Goal: Task Accomplishment & Management: Manage account settings

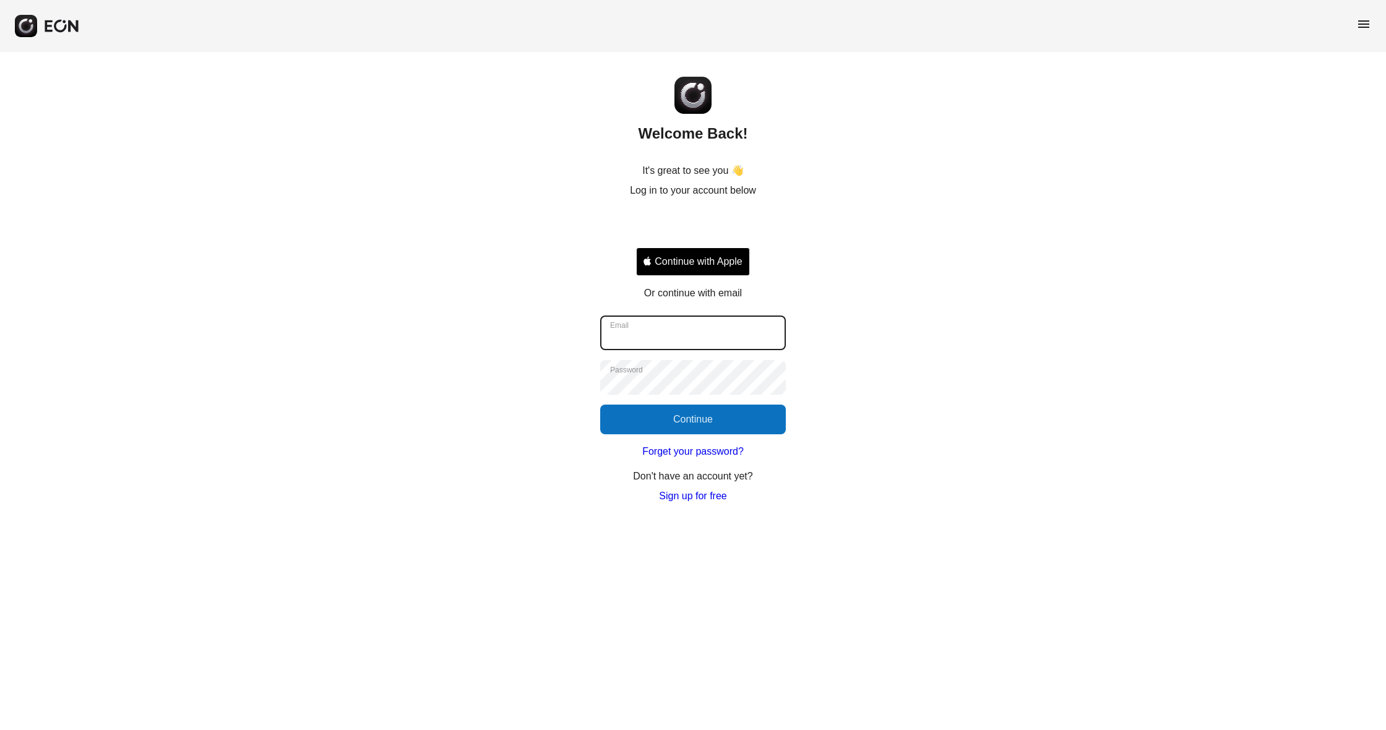
type input "**********"
click at [691, 418] on button "Continue" at bounding box center [693, 420] width 186 height 30
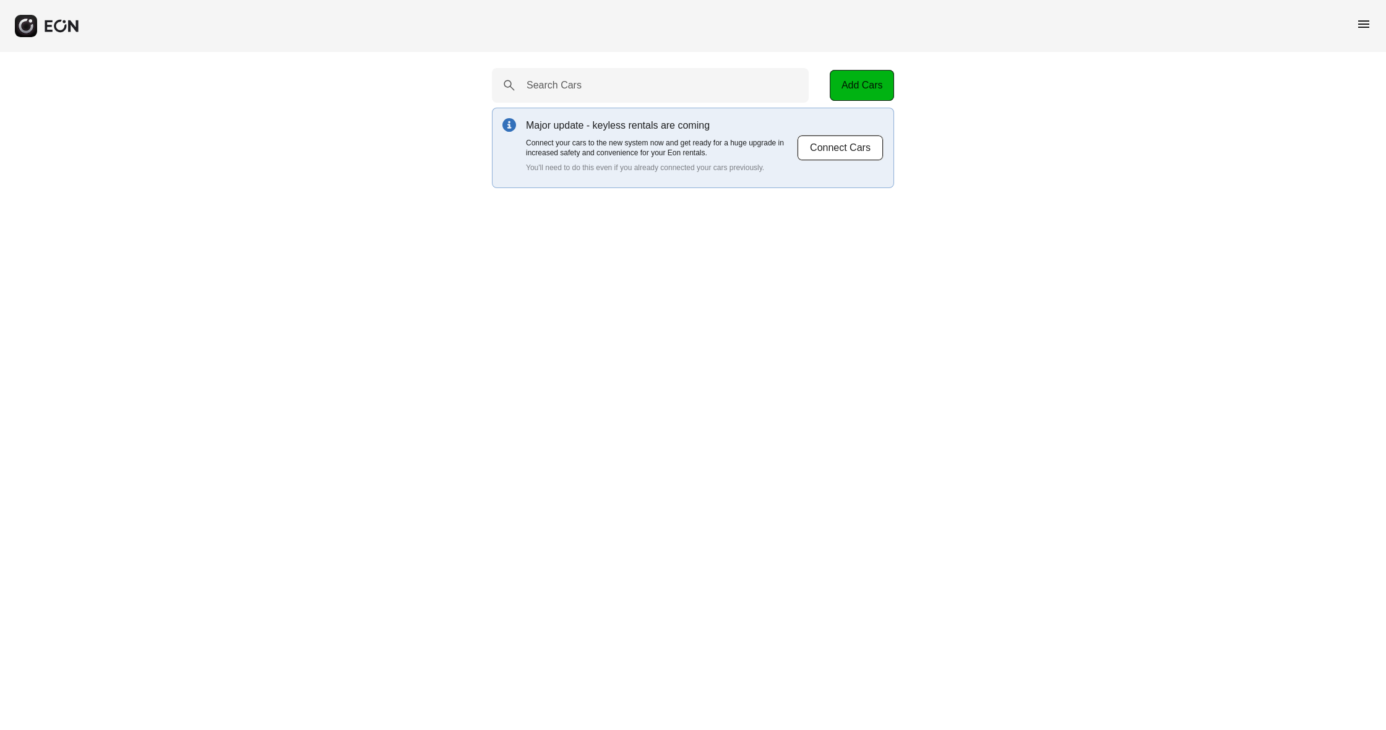
select select "**"
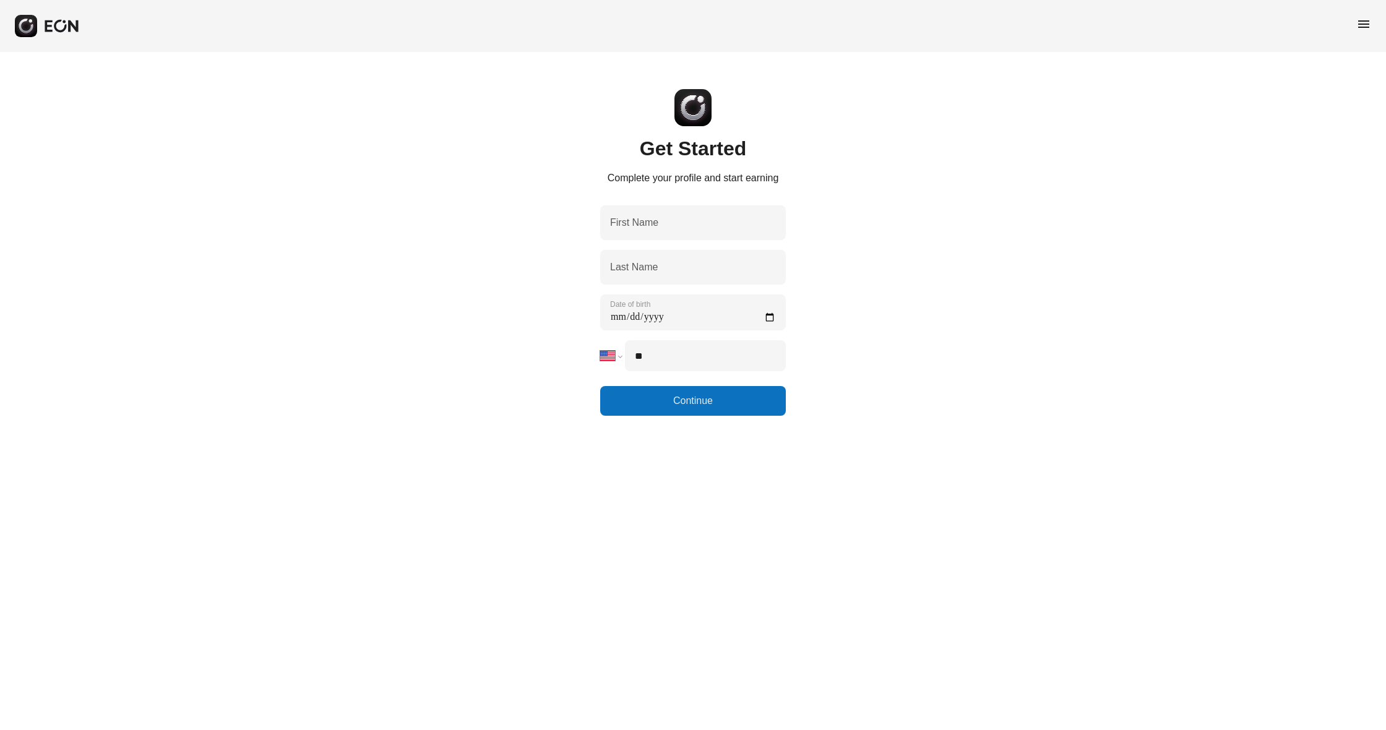
click at [1361, 22] on span "menu" at bounding box center [1363, 24] width 15 height 15
select select "**"
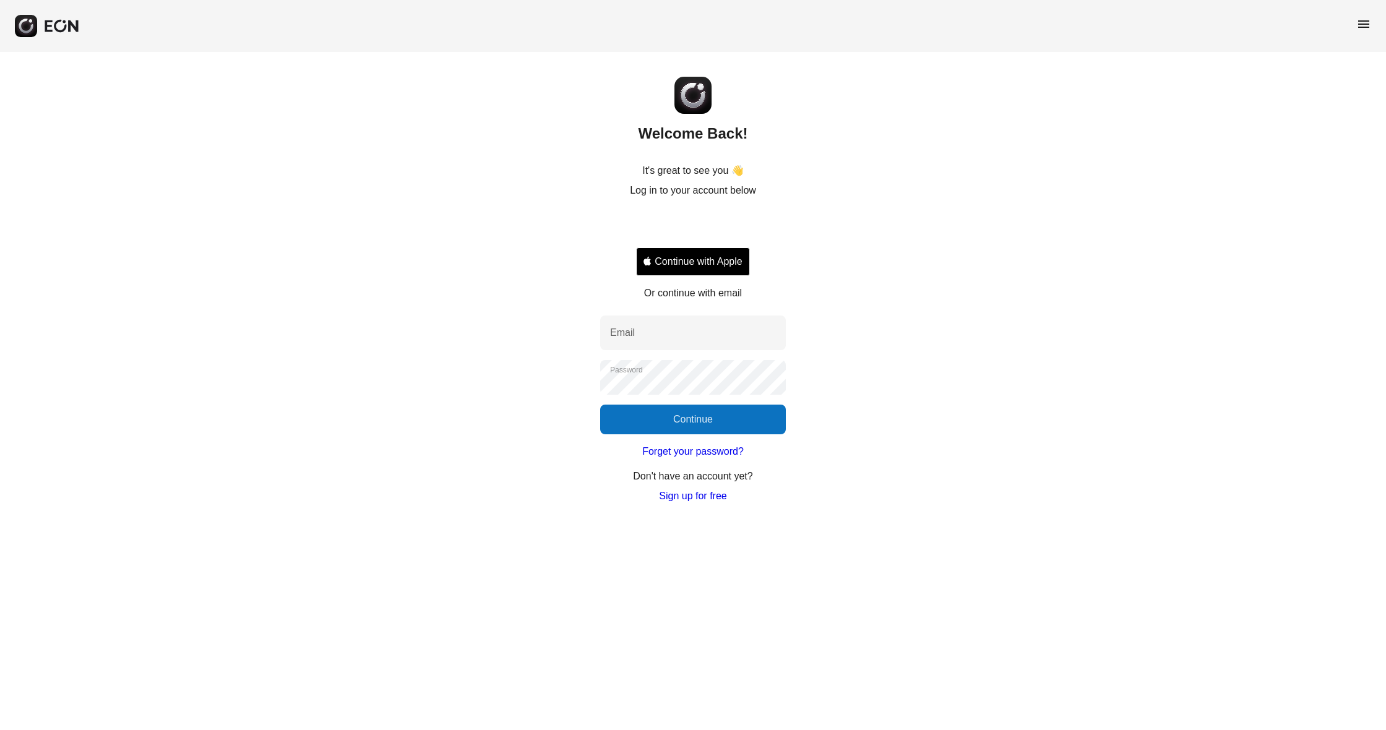
click at [713, 228] on div "Sign in with Google. Opens in new tab" at bounding box center [693, 225] width 114 height 27
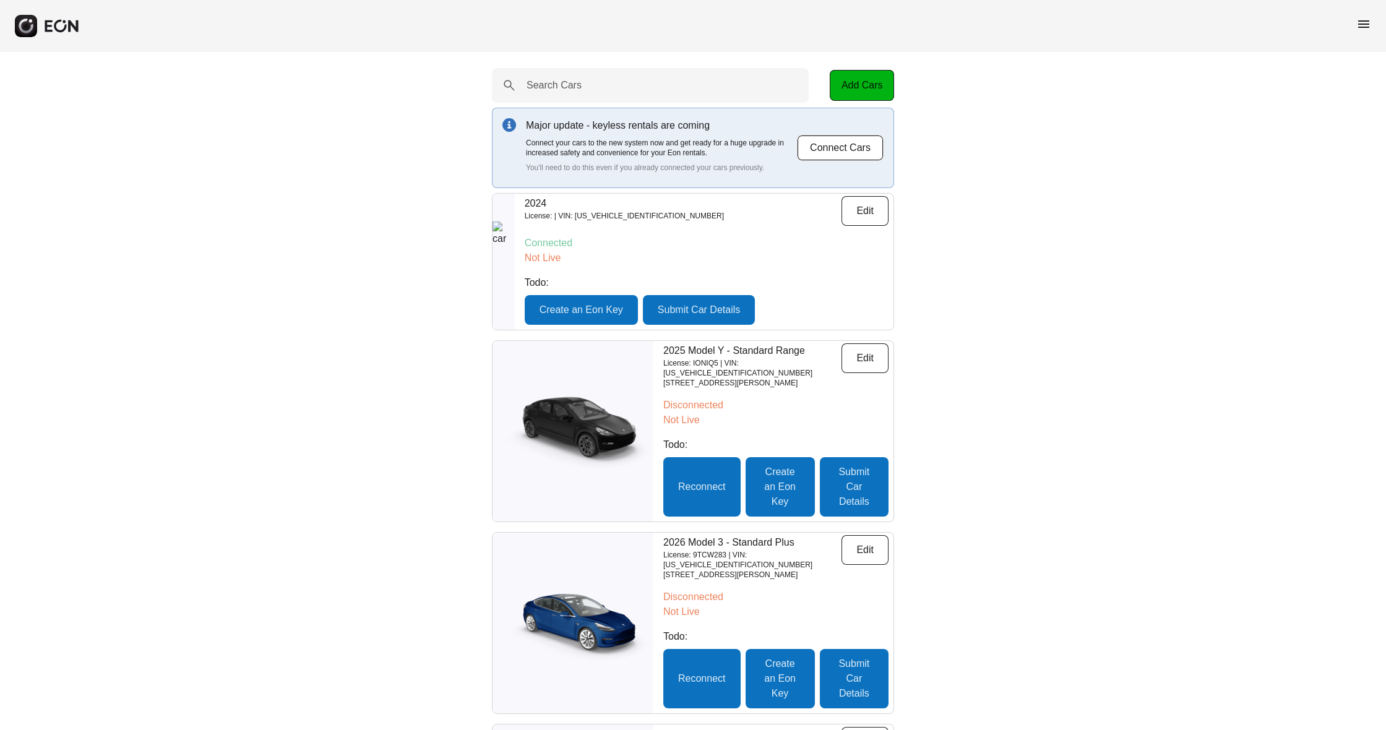
click at [1365, 23] on span "menu" at bounding box center [1363, 24] width 15 height 15
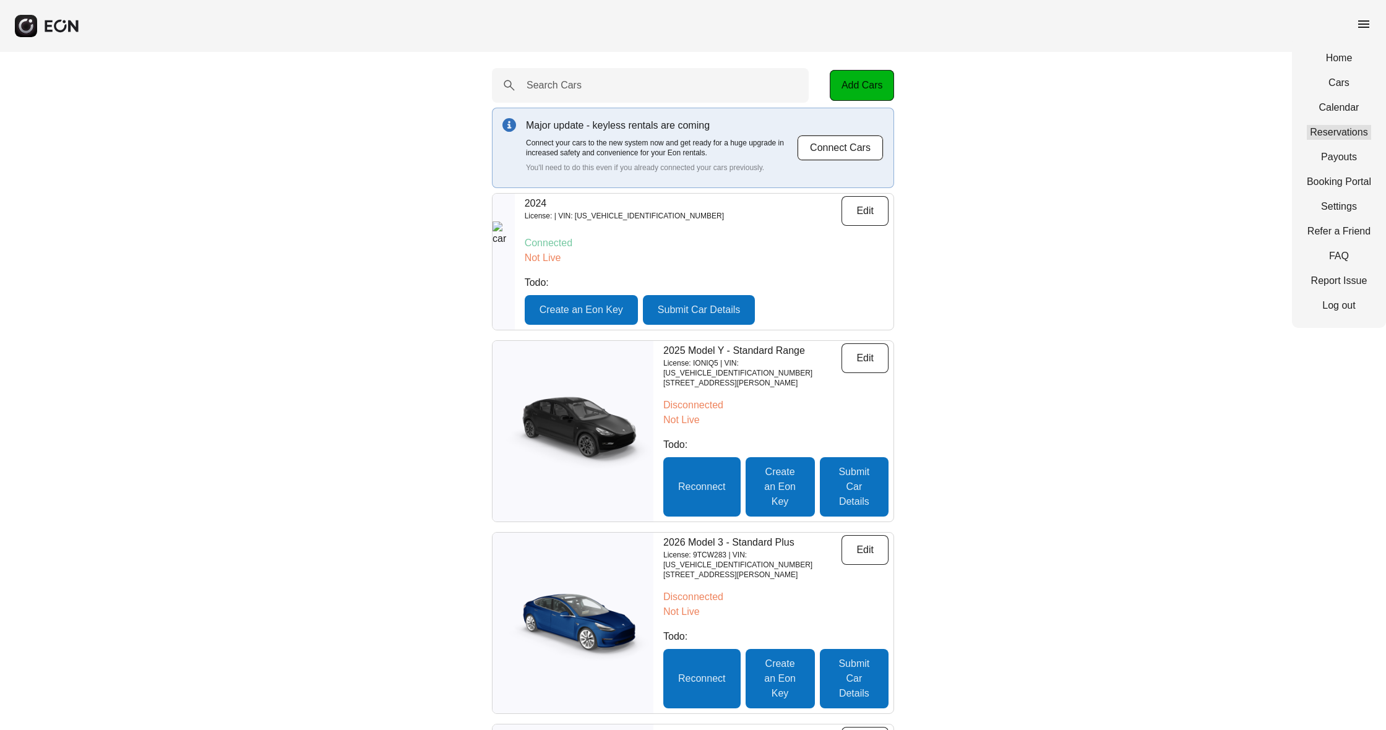
click at [1340, 131] on link "Reservations" at bounding box center [1339, 132] width 64 height 15
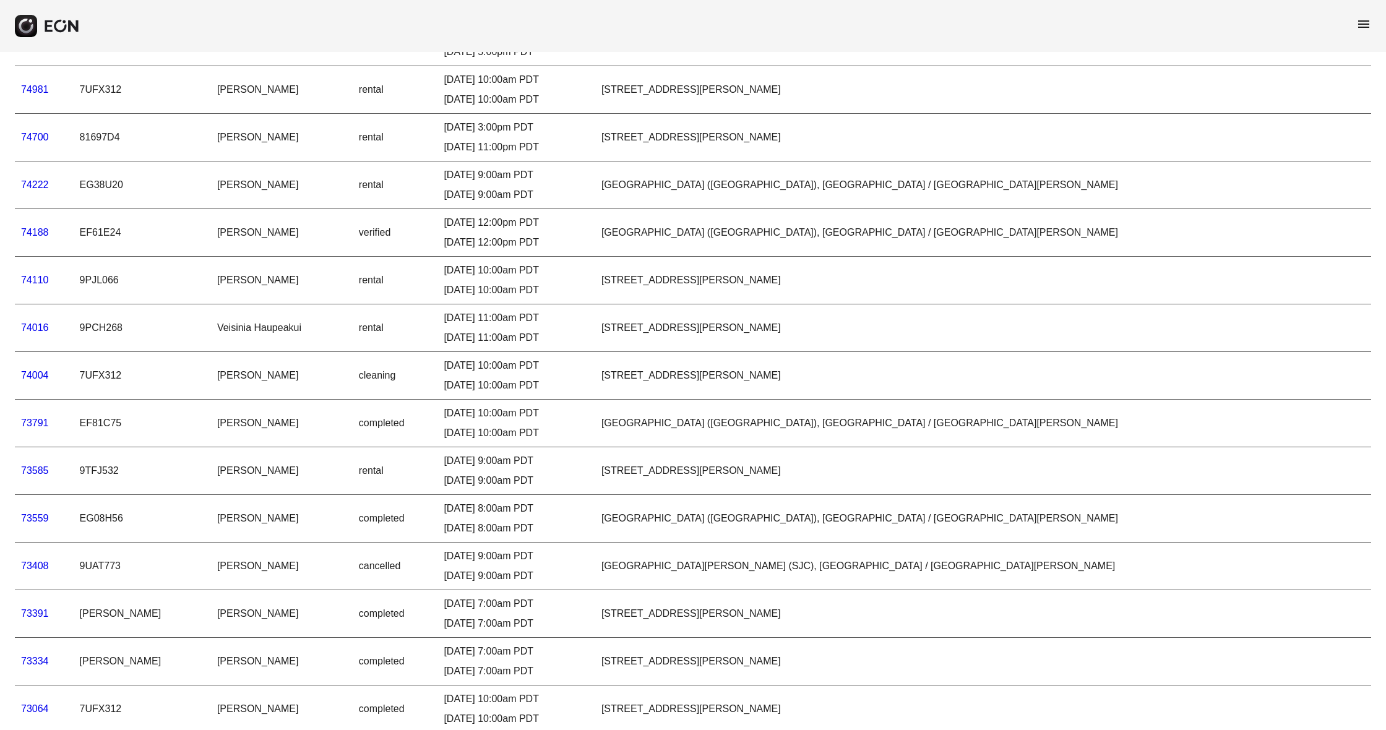
scroll to position [161, 0]
click at [28, 134] on link "74700" at bounding box center [35, 134] width 28 height 11
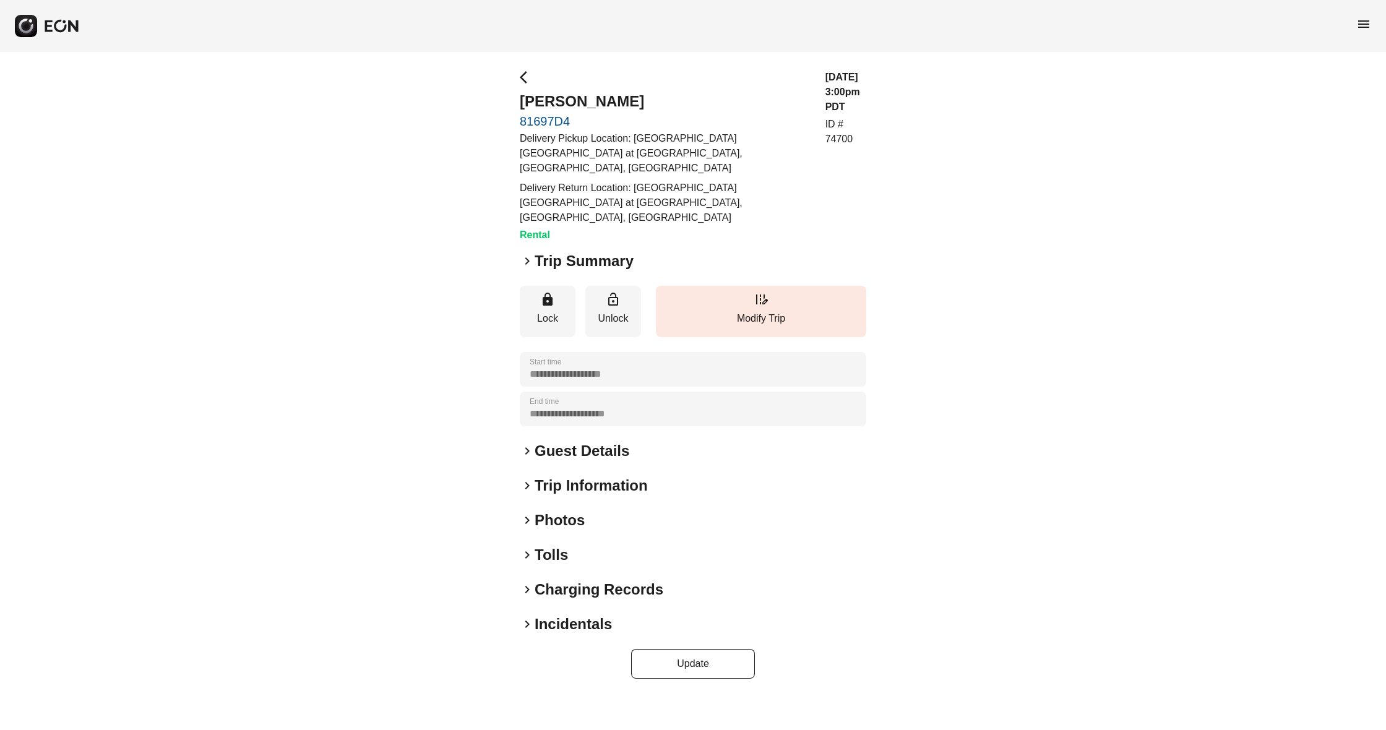
click at [529, 444] on span "keyboard_arrow_right" at bounding box center [527, 451] width 15 height 15
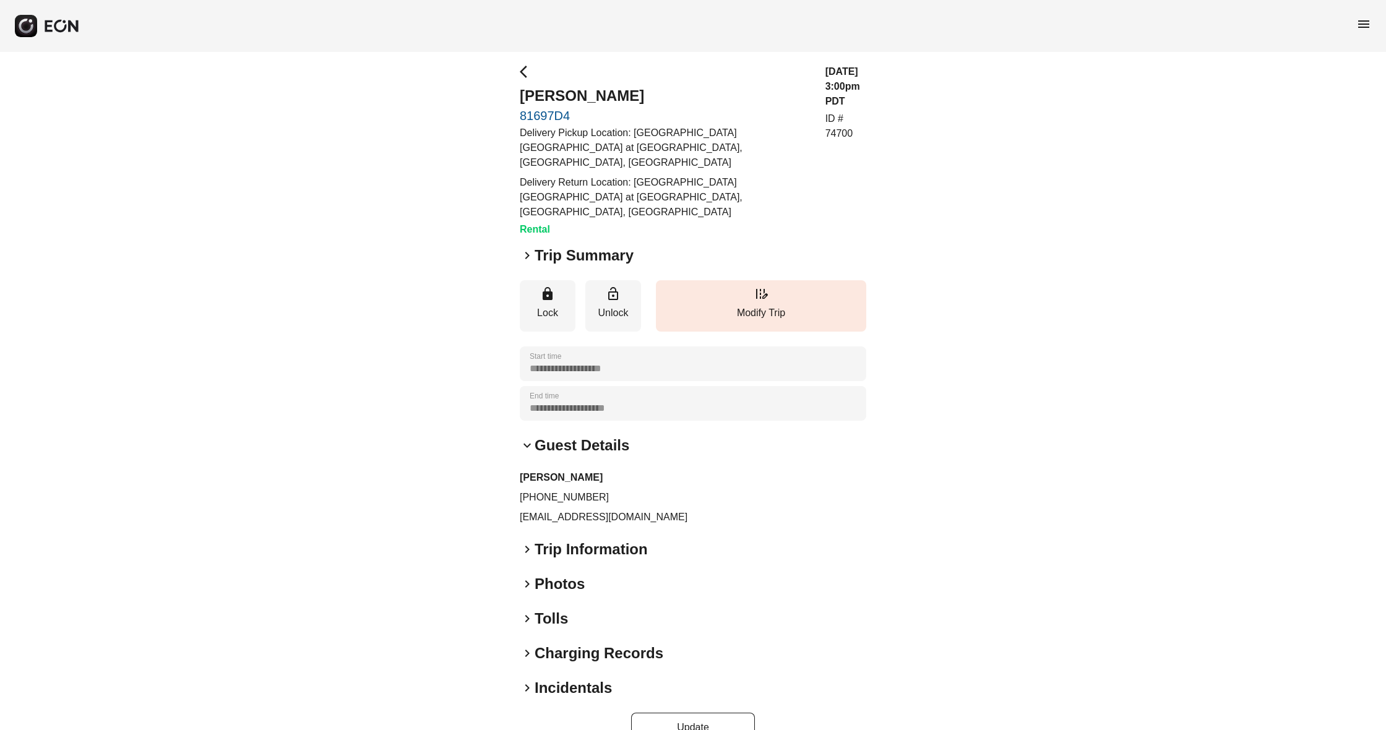
scroll to position [5, 0]
click at [527, 249] on span "keyboard_arrow_right" at bounding box center [527, 256] width 15 height 15
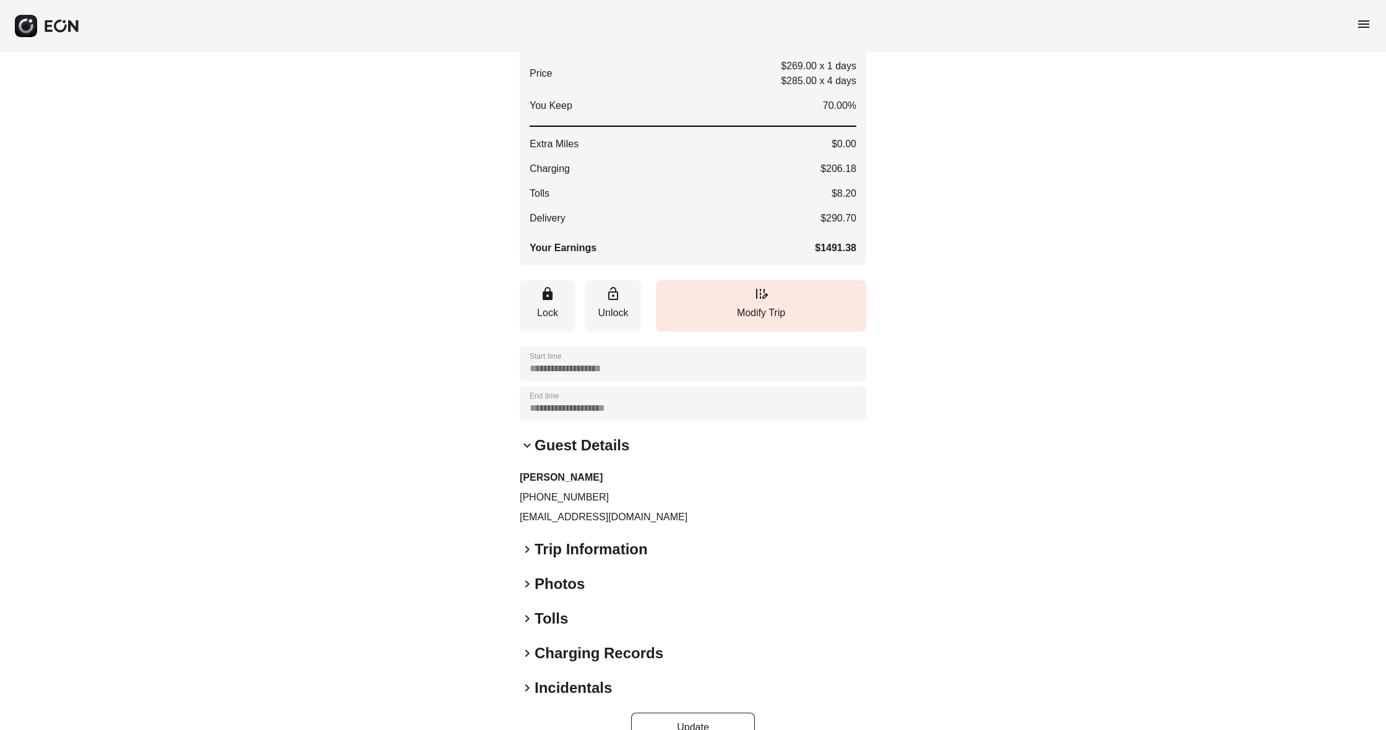
scroll to position [360, 0]
click at [527, 647] on span "keyboard_arrow_right" at bounding box center [527, 654] width 15 height 15
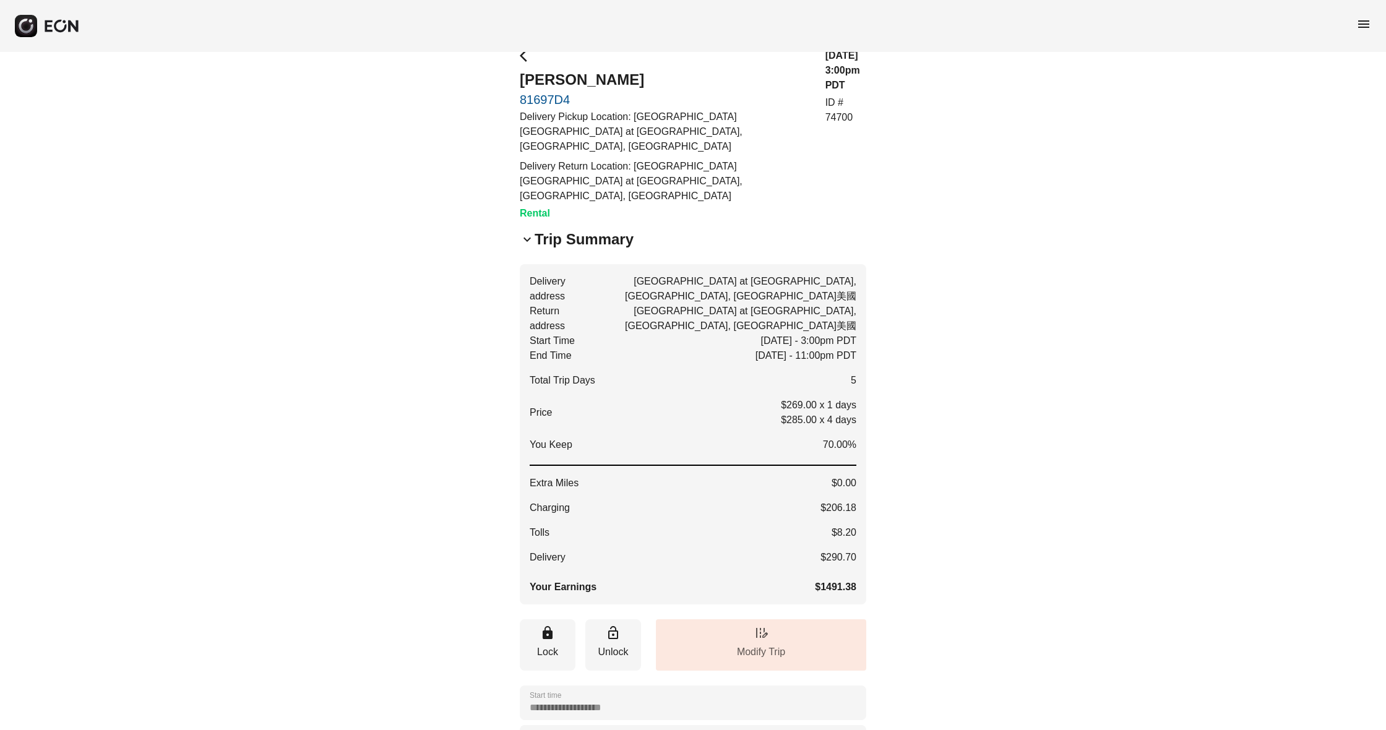
scroll to position [0, 0]
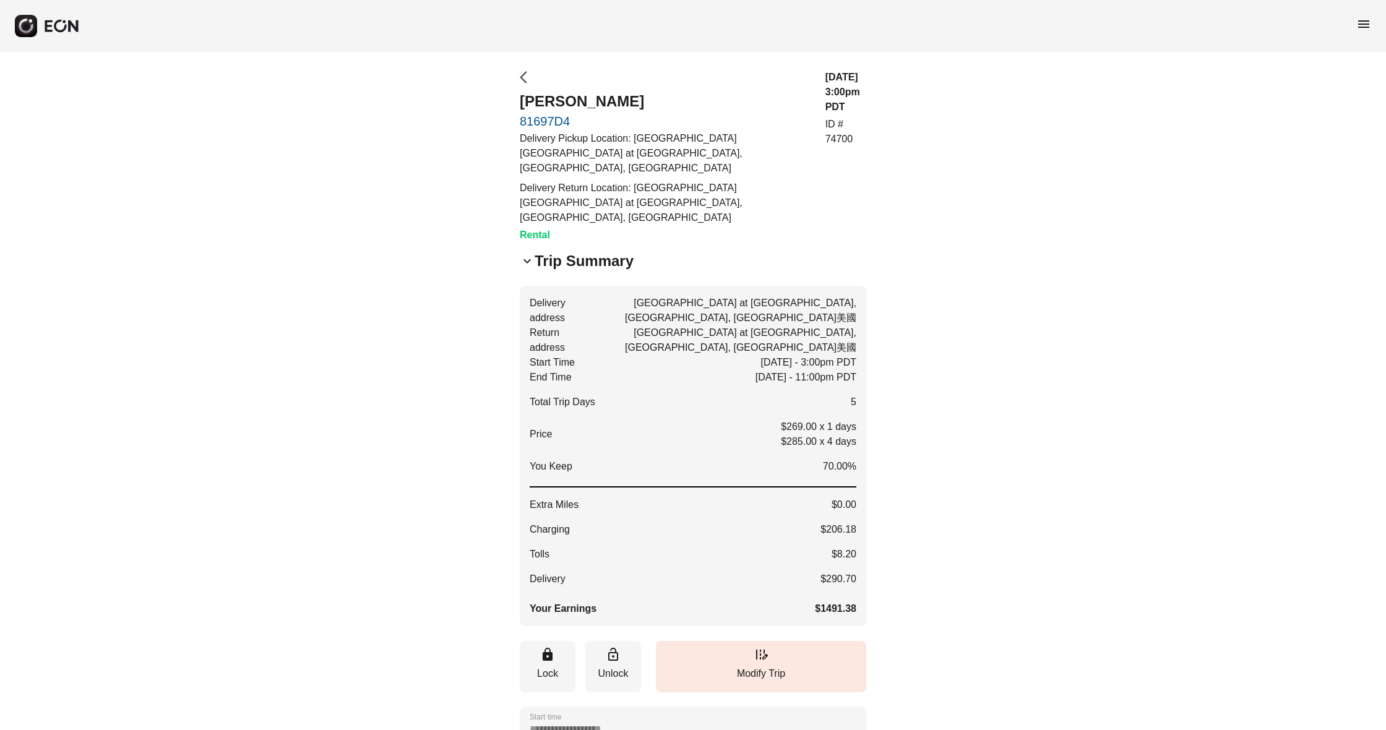
click at [528, 81] on span "arrow_back_ios" at bounding box center [527, 77] width 15 height 15
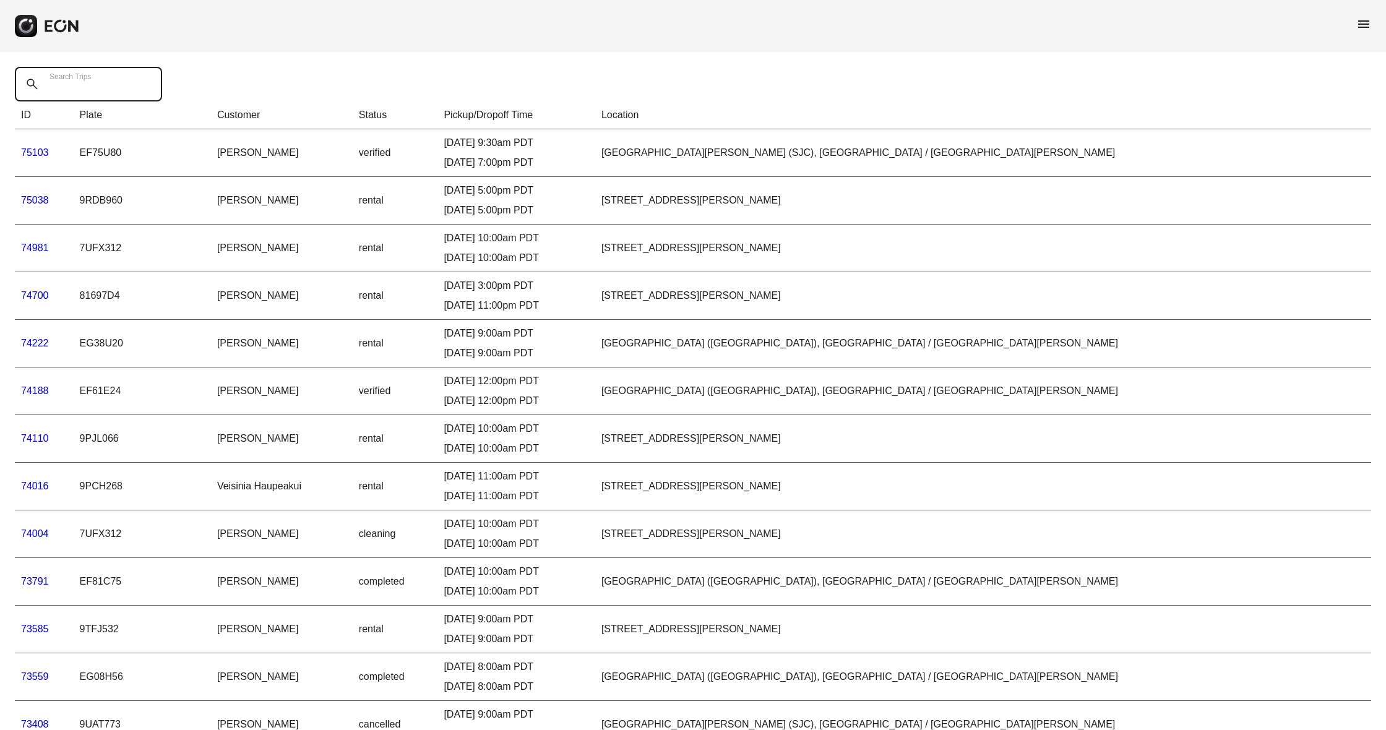
click at [119, 81] on Trips "Search Trips" at bounding box center [88, 84] width 147 height 35
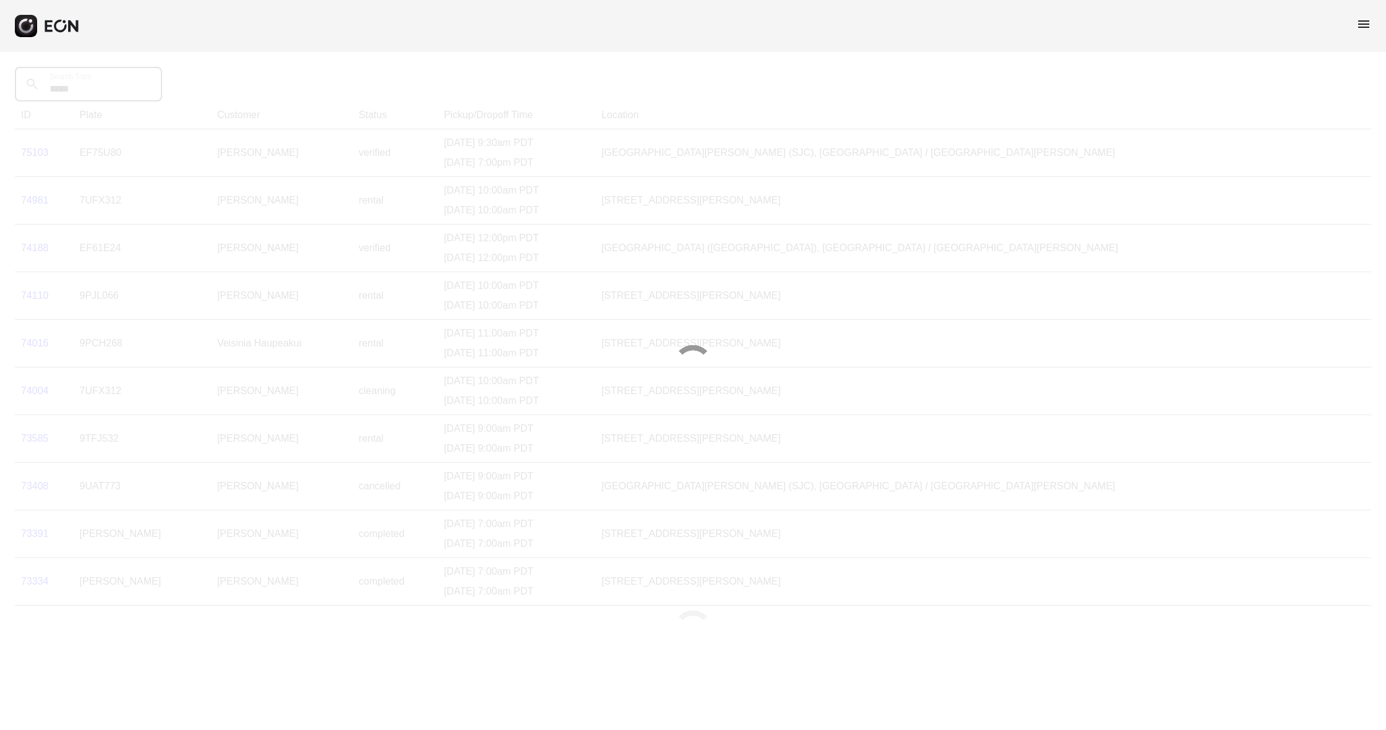
type Trips "*****"
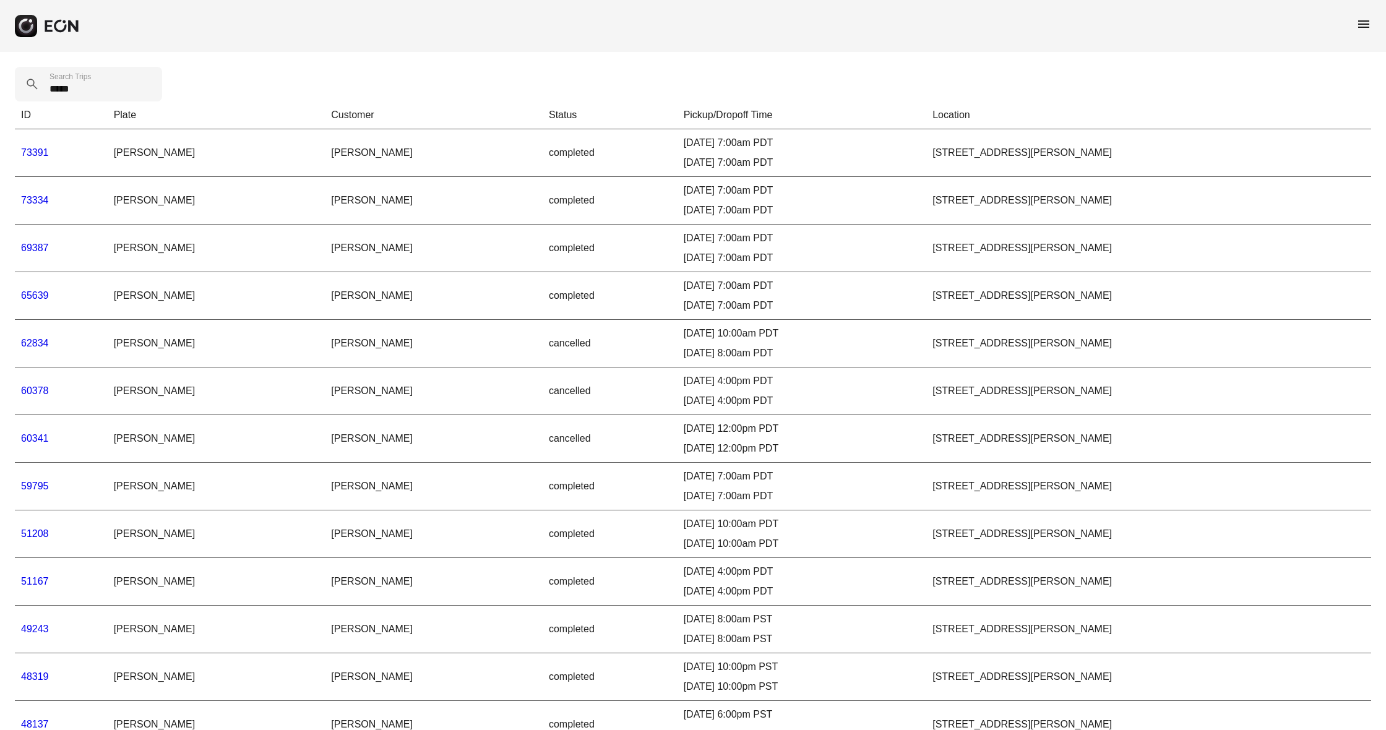
click at [1366, 24] on span "menu" at bounding box center [1363, 24] width 15 height 15
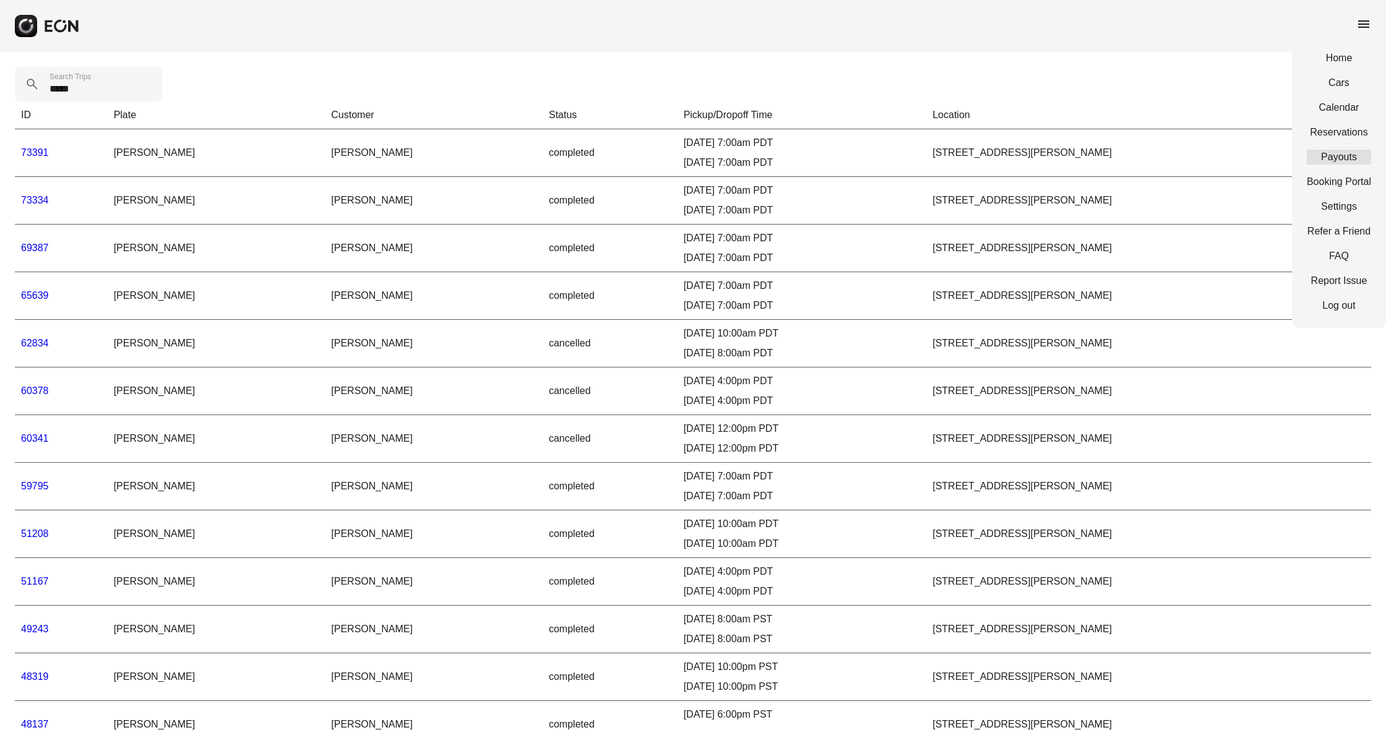
click at [1344, 159] on link "Payouts" at bounding box center [1339, 157] width 64 height 15
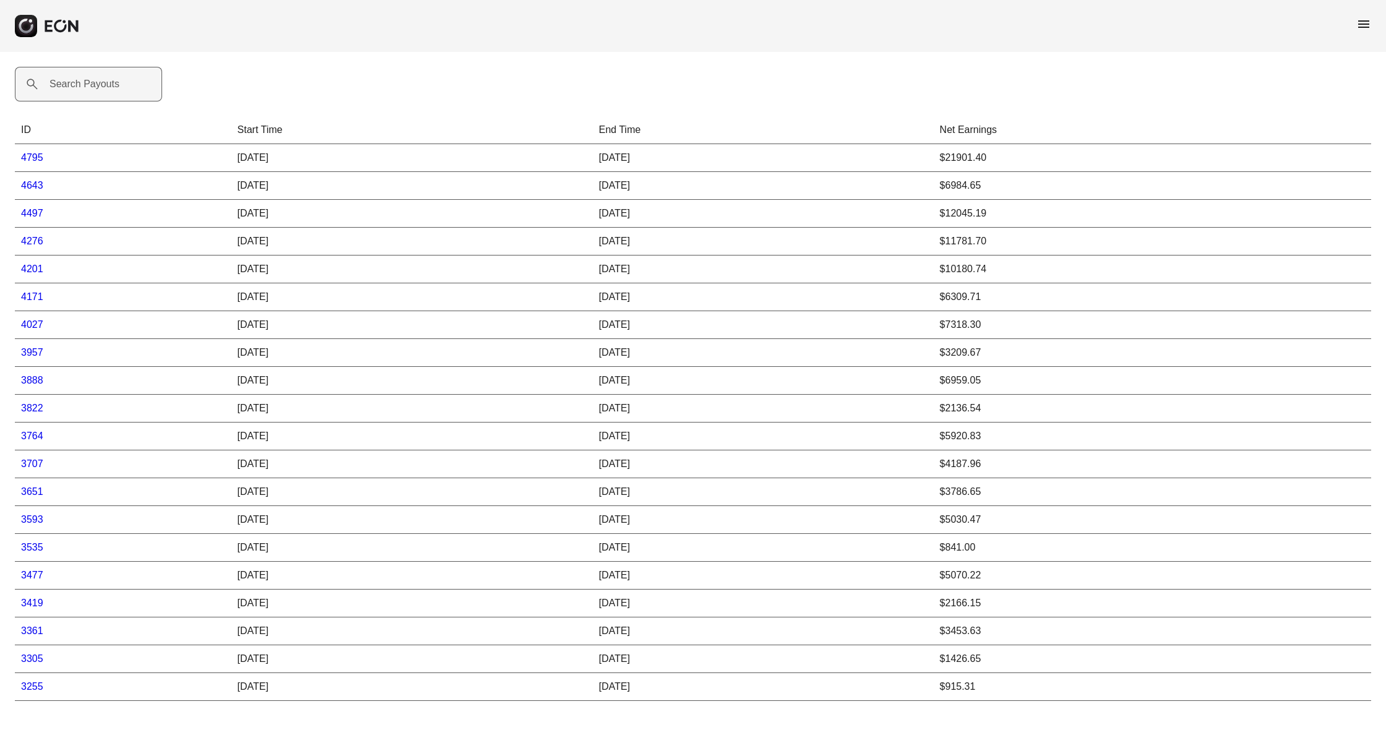
click at [97, 86] on label "Search Payouts" at bounding box center [85, 84] width 70 height 15
click at [97, 86] on Payouts "Search Payouts" at bounding box center [88, 84] width 147 height 35
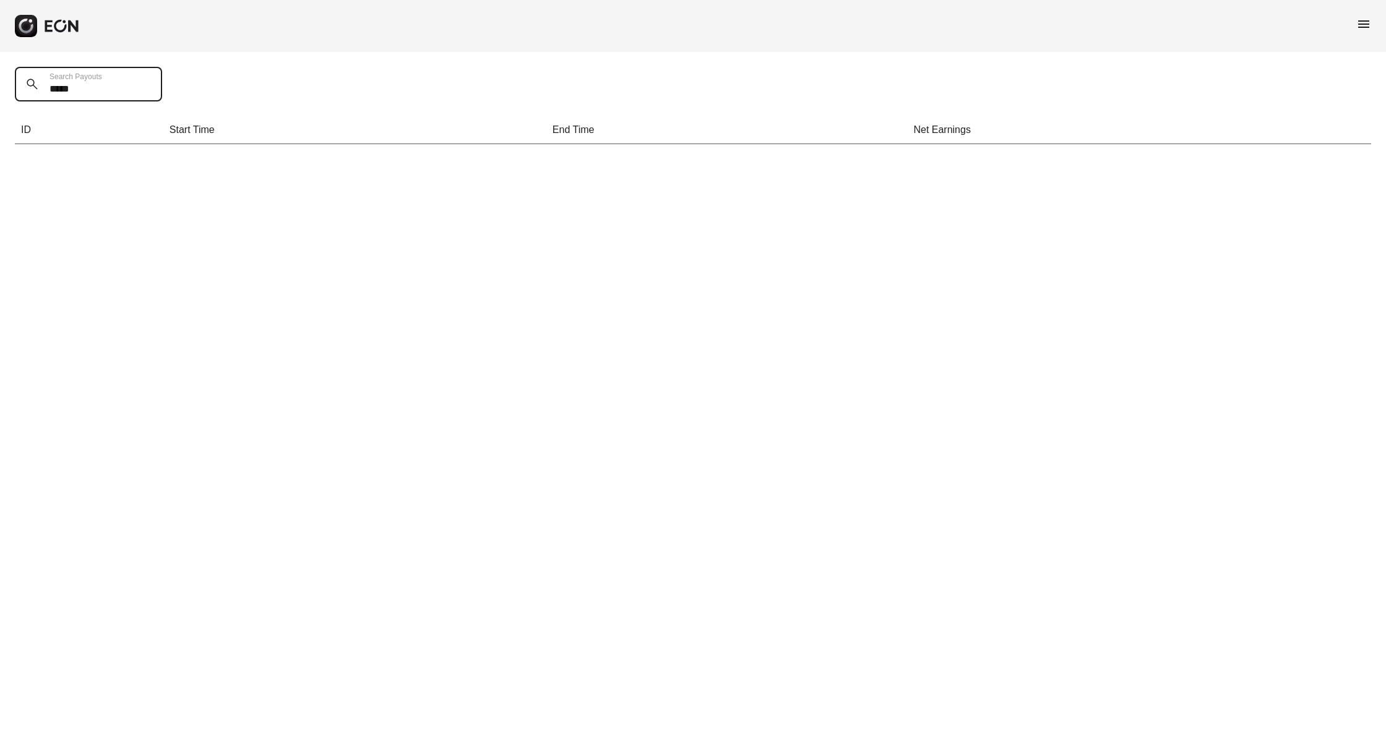
click at [114, 136] on th "ID" at bounding box center [89, 130] width 149 height 28
type Payouts "*"
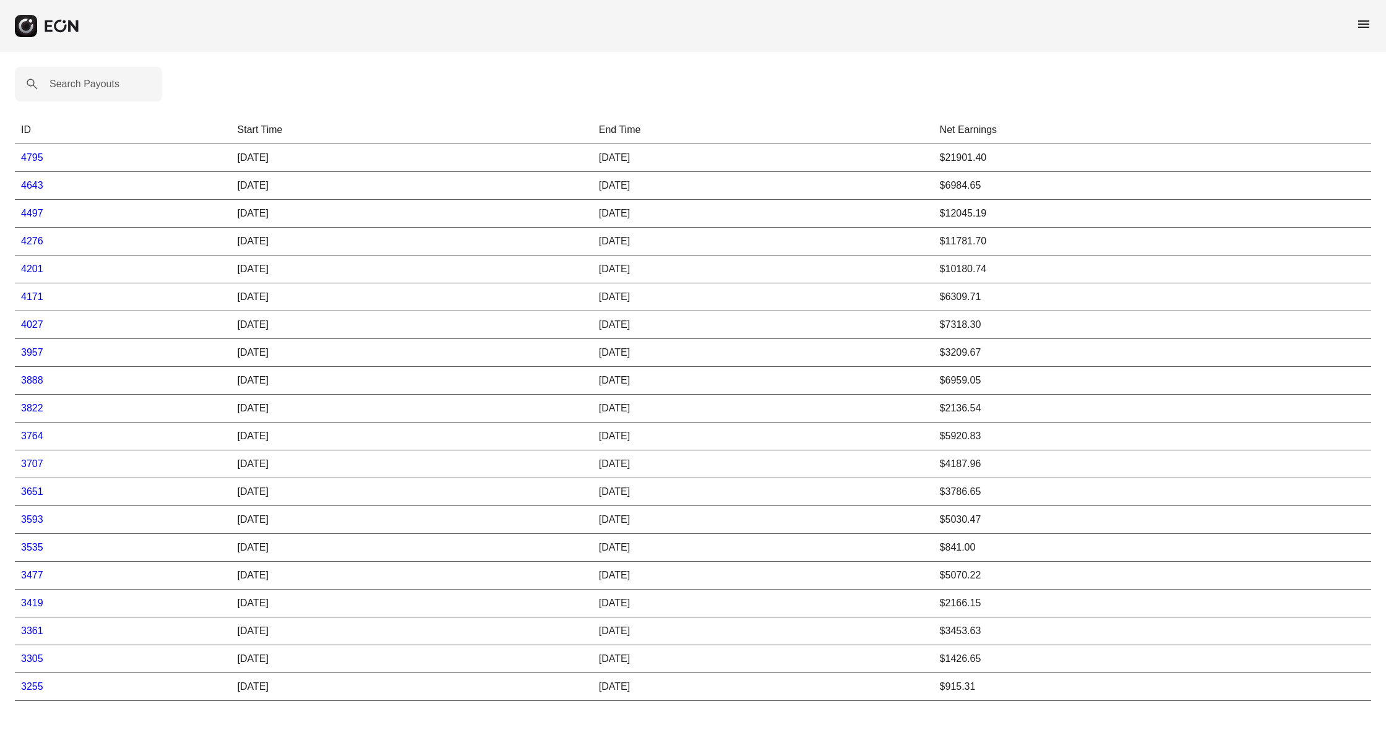
click at [32, 154] on link "4795" at bounding box center [32, 157] width 22 height 11
click at [38, 158] on link "4795" at bounding box center [32, 157] width 22 height 11
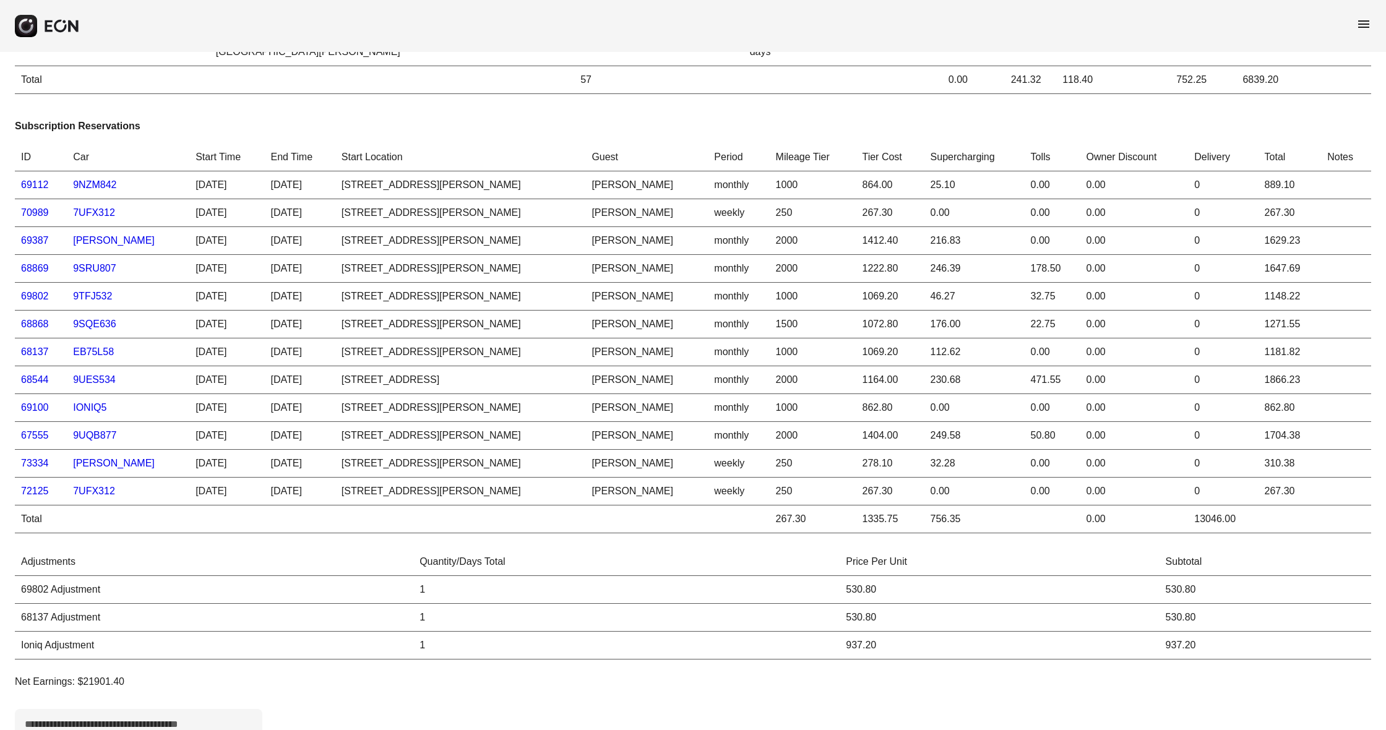
scroll to position [462, 0]
click at [88, 239] on link "KHARE" at bounding box center [114, 240] width 82 height 11
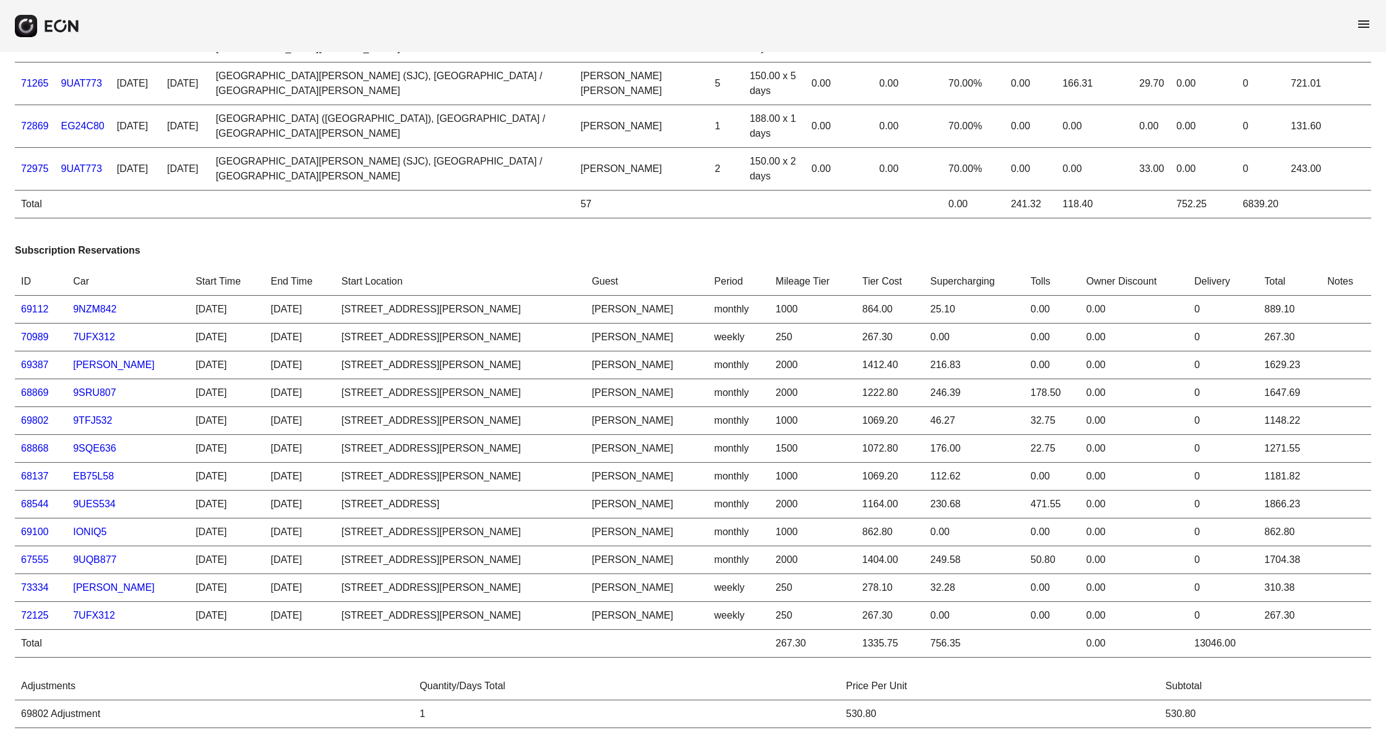
scroll to position [338, 0]
click at [41, 369] on link "69387" at bounding box center [35, 363] width 28 height 11
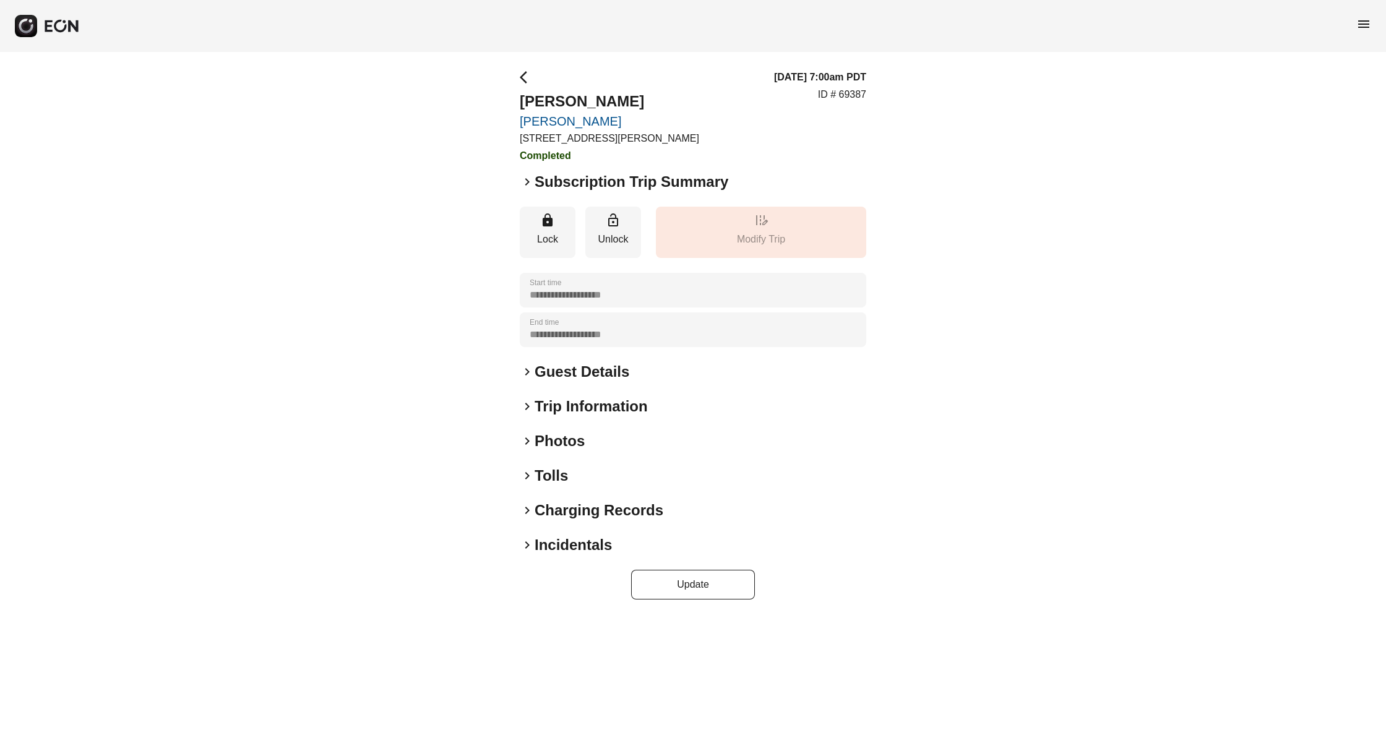
click at [526, 179] on span "keyboard_arrow_right" at bounding box center [527, 182] width 15 height 15
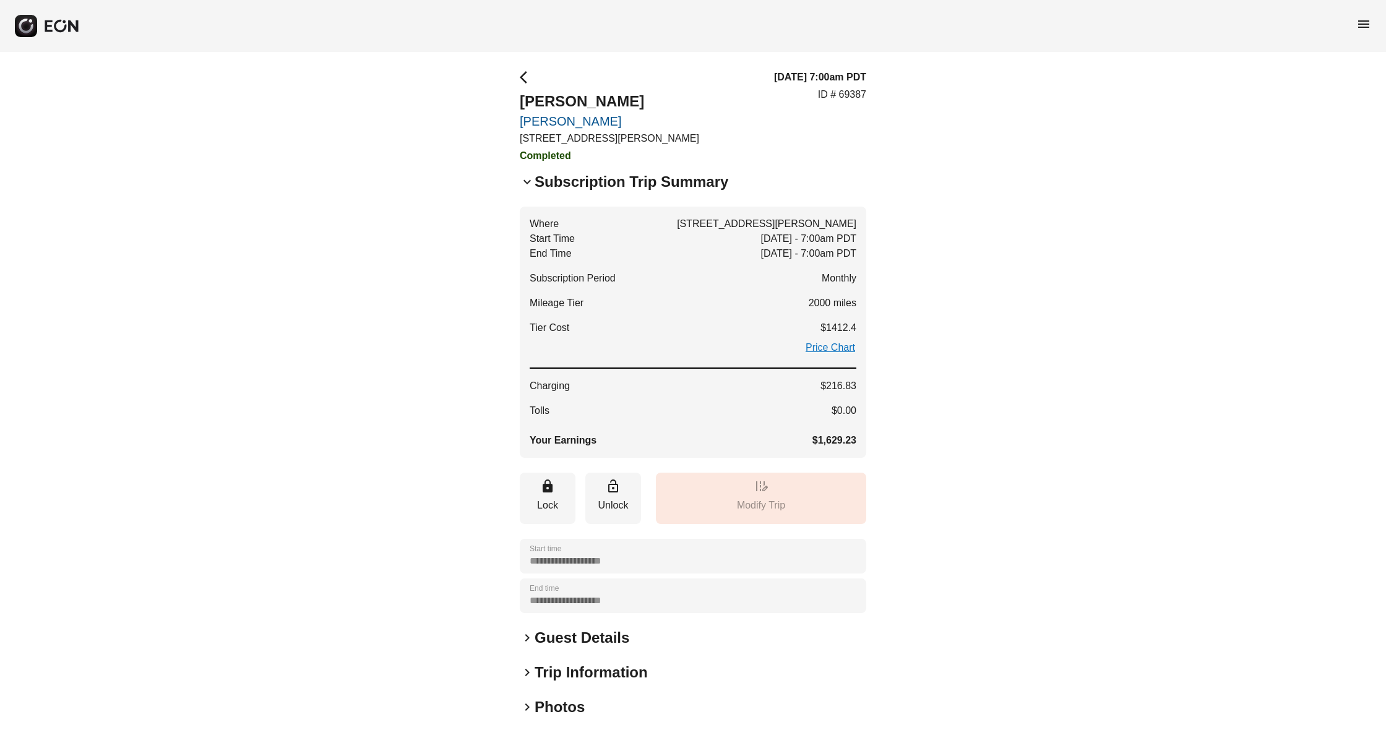
drag, startPoint x: 528, startPoint y: 79, endPoint x: 524, endPoint y: 90, distance: 11.7
click at [528, 79] on span "arrow_back_ios" at bounding box center [527, 77] width 15 height 15
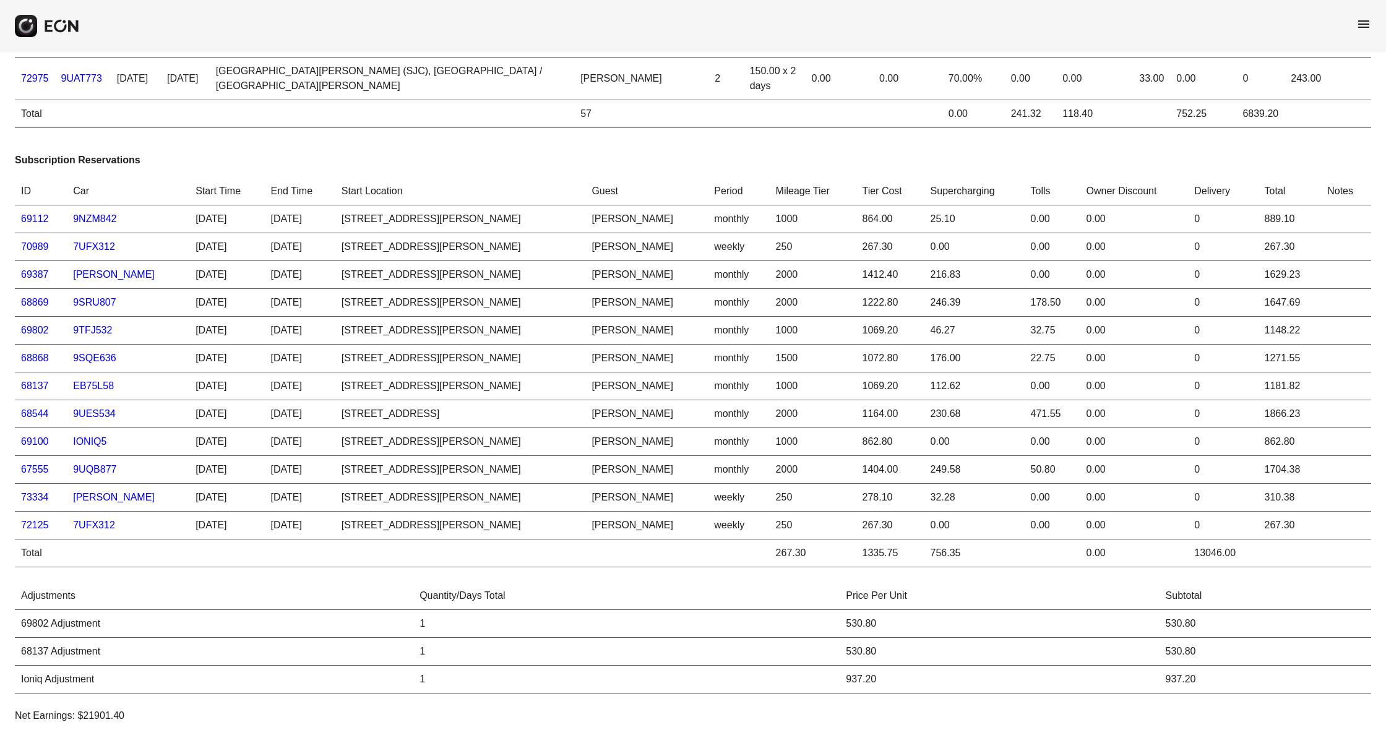
scroll to position [428, 0]
click at [94, 498] on link "[PERSON_NAME]" at bounding box center [114, 496] width 82 height 11
click at [32, 497] on link "73334" at bounding box center [35, 496] width 28 height 11
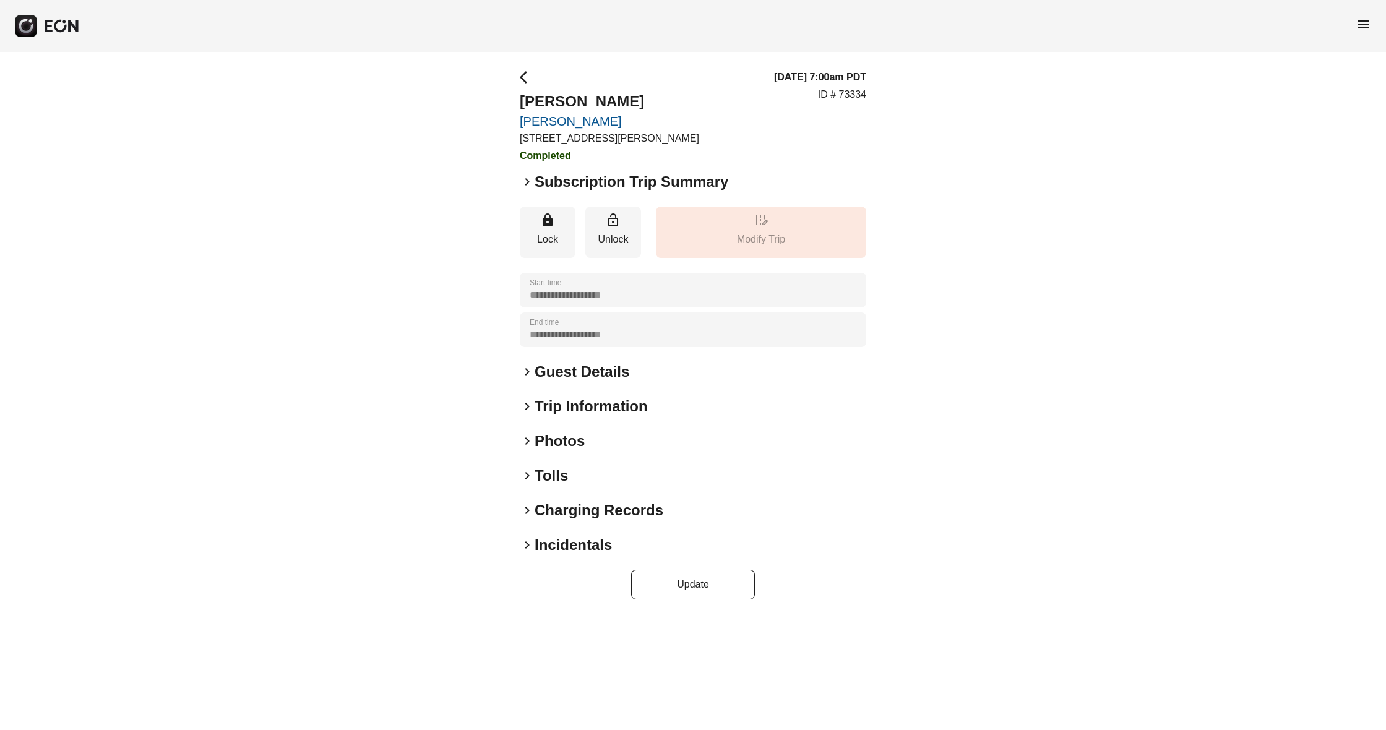
click at [527, 178] on span "keyboard_arrow_right" at bounding box center [527, 182] width 15 height 15
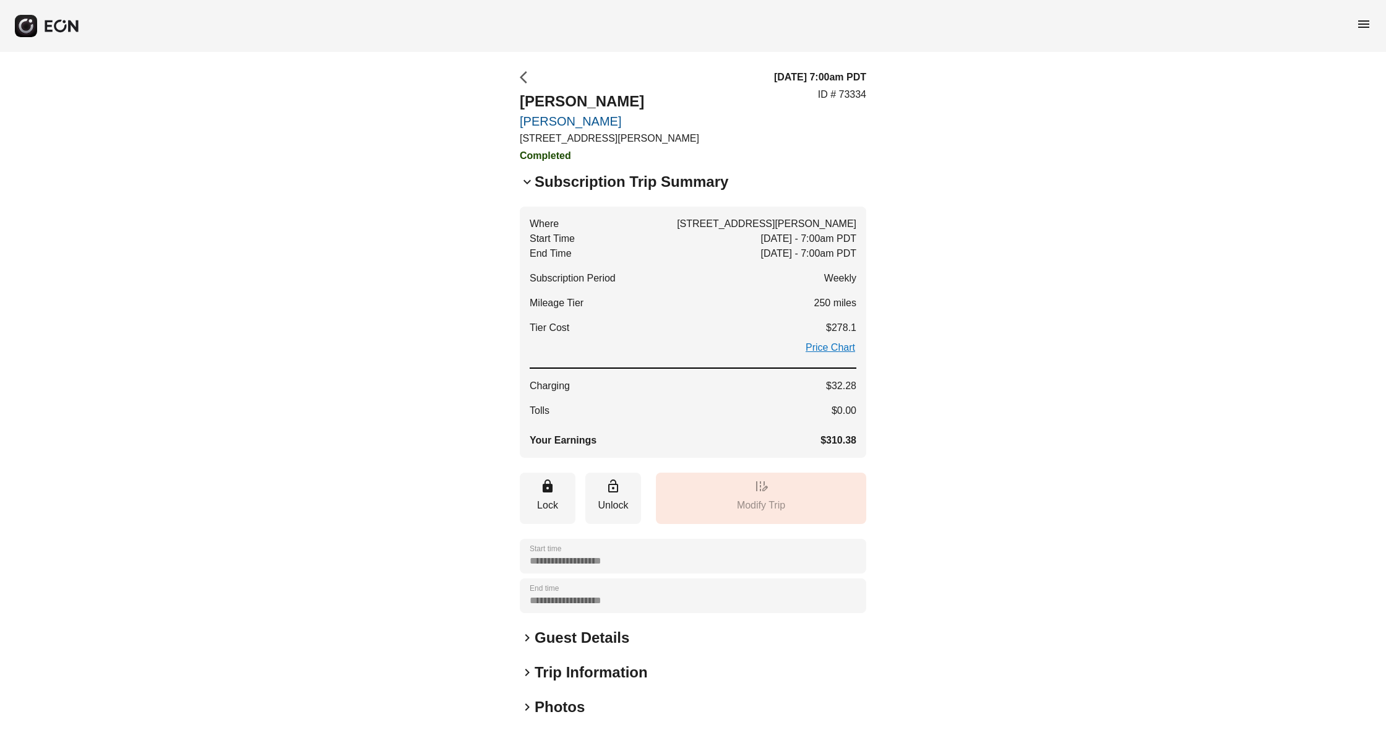
click at [524, 80] on span "arrow_back_ios" at bounding box center [527, 77] width 15 height 15
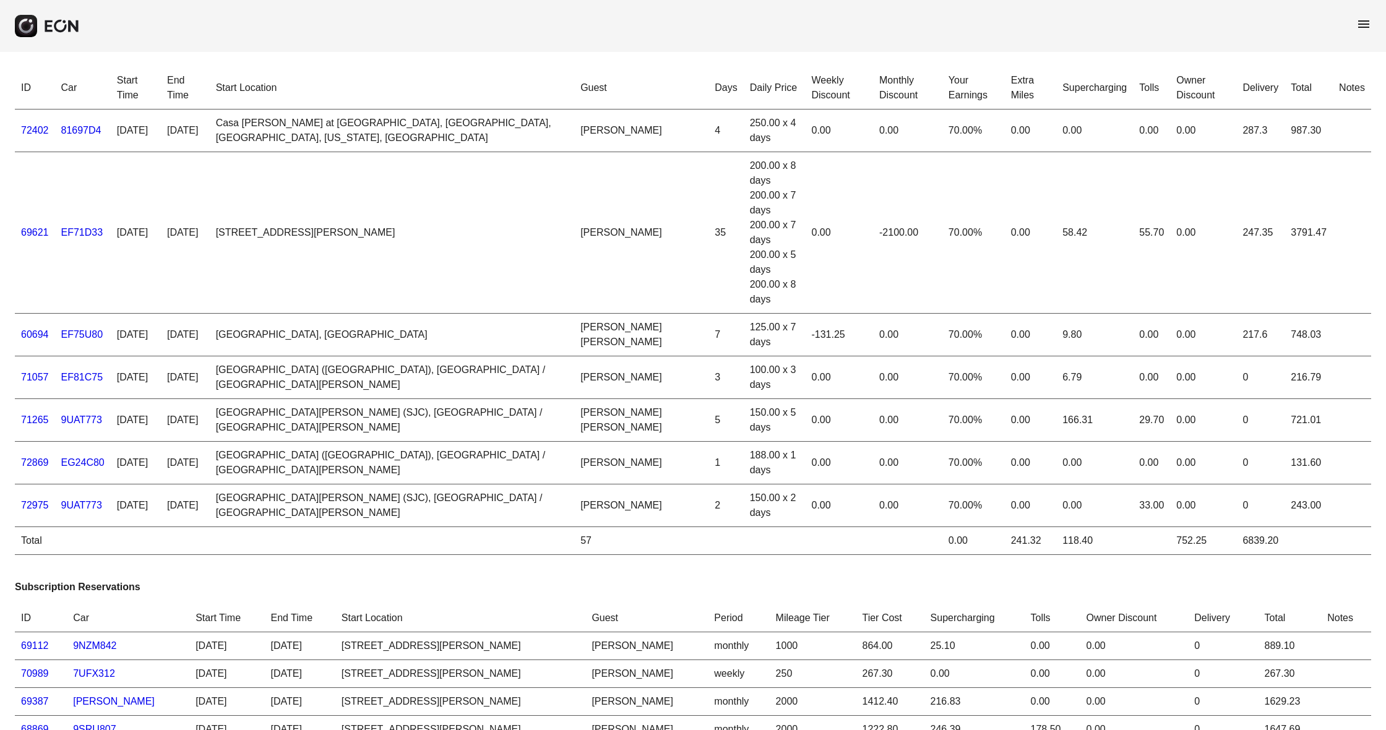
scroll to position [6, 0]
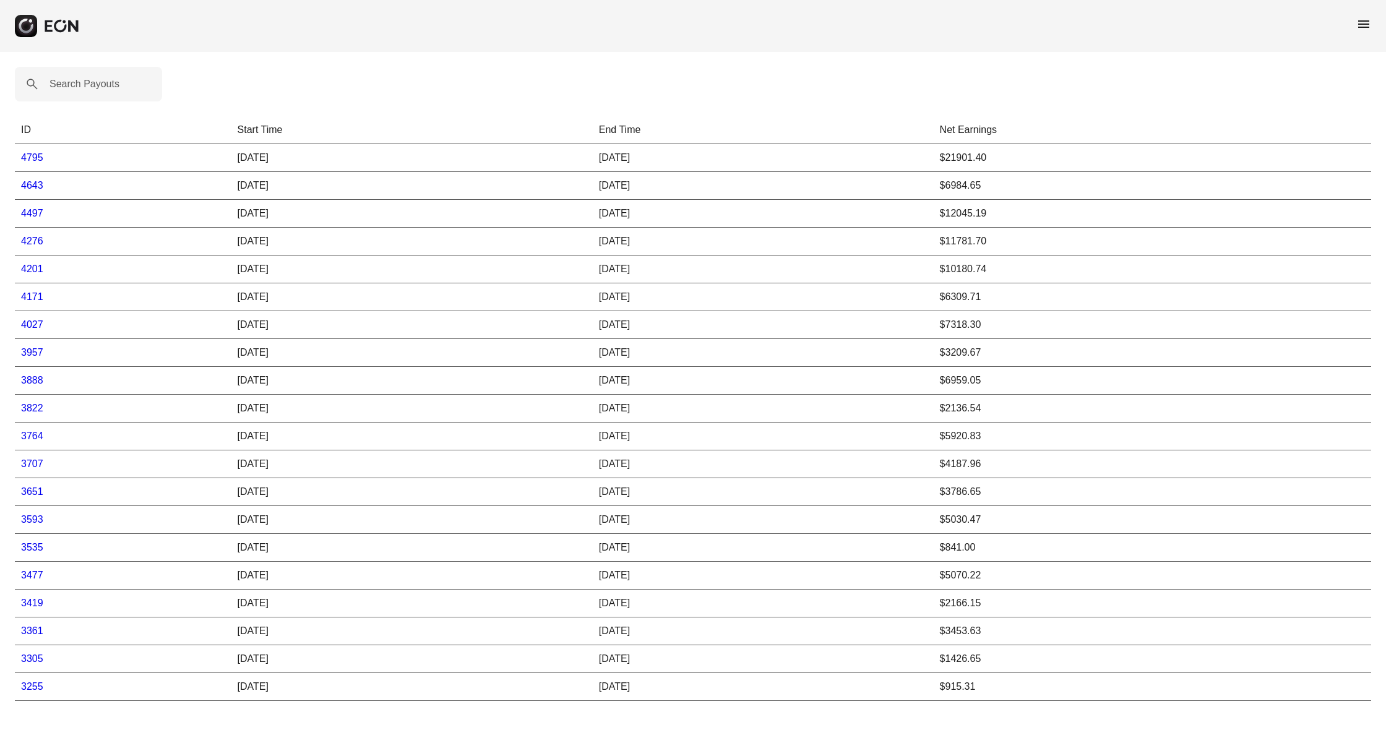
click at [31, 186] on link "4643" at bounding box center [32, 185] width 22 height 11
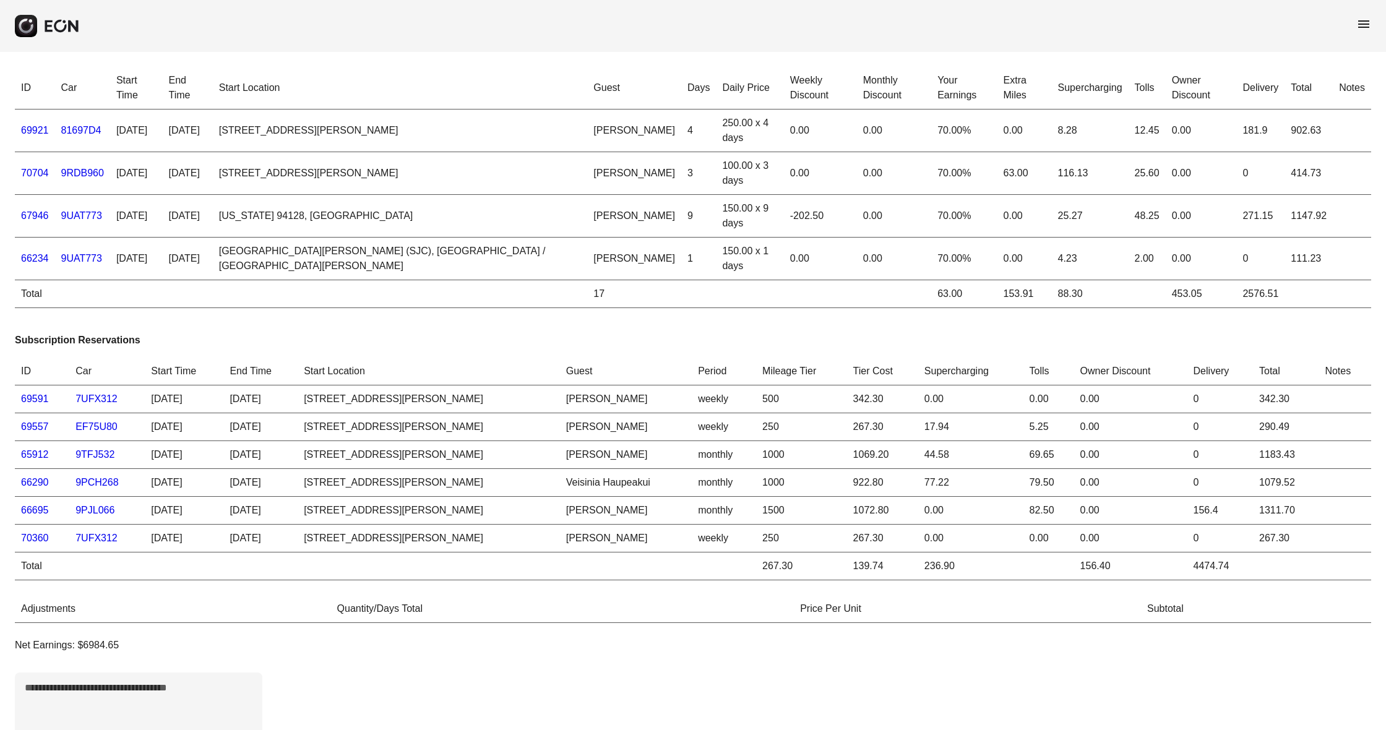
scroll to position [1, 0]
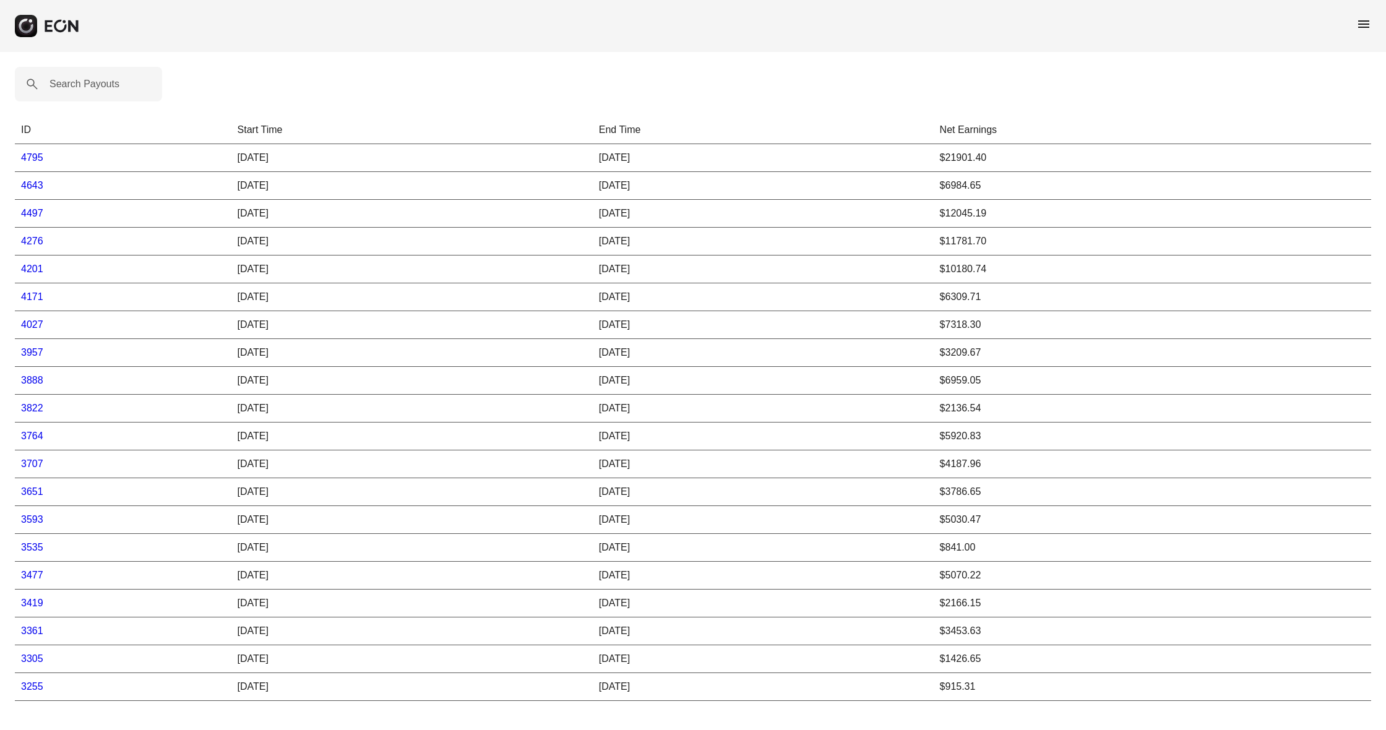
click at [32, 215] on link "4497" at bounding box center [32, 213] width 22 height 11
click at [34, 217] on link "4497" at bounding box center [32, 213] width 22 height 11
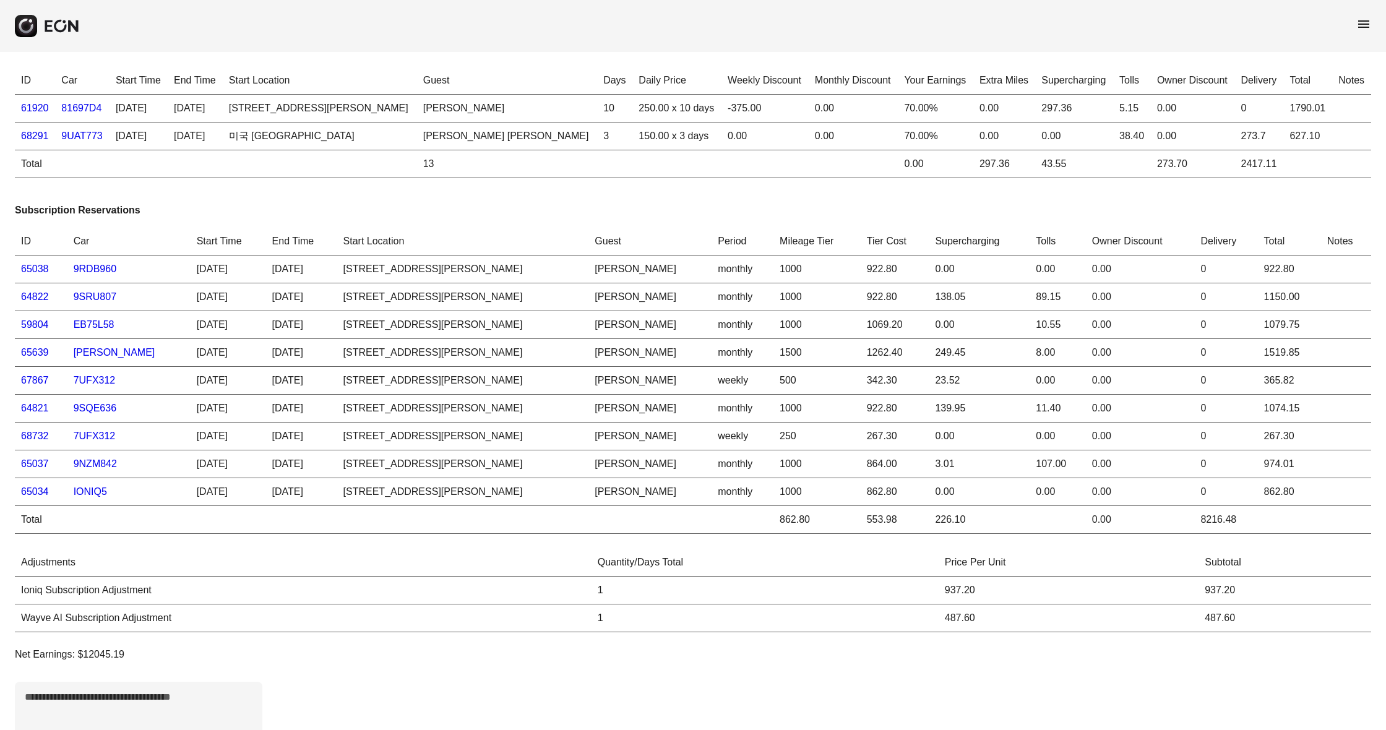
click at [41, 354] on link "65639" at bounding box center [35, 352] width 28 height 11
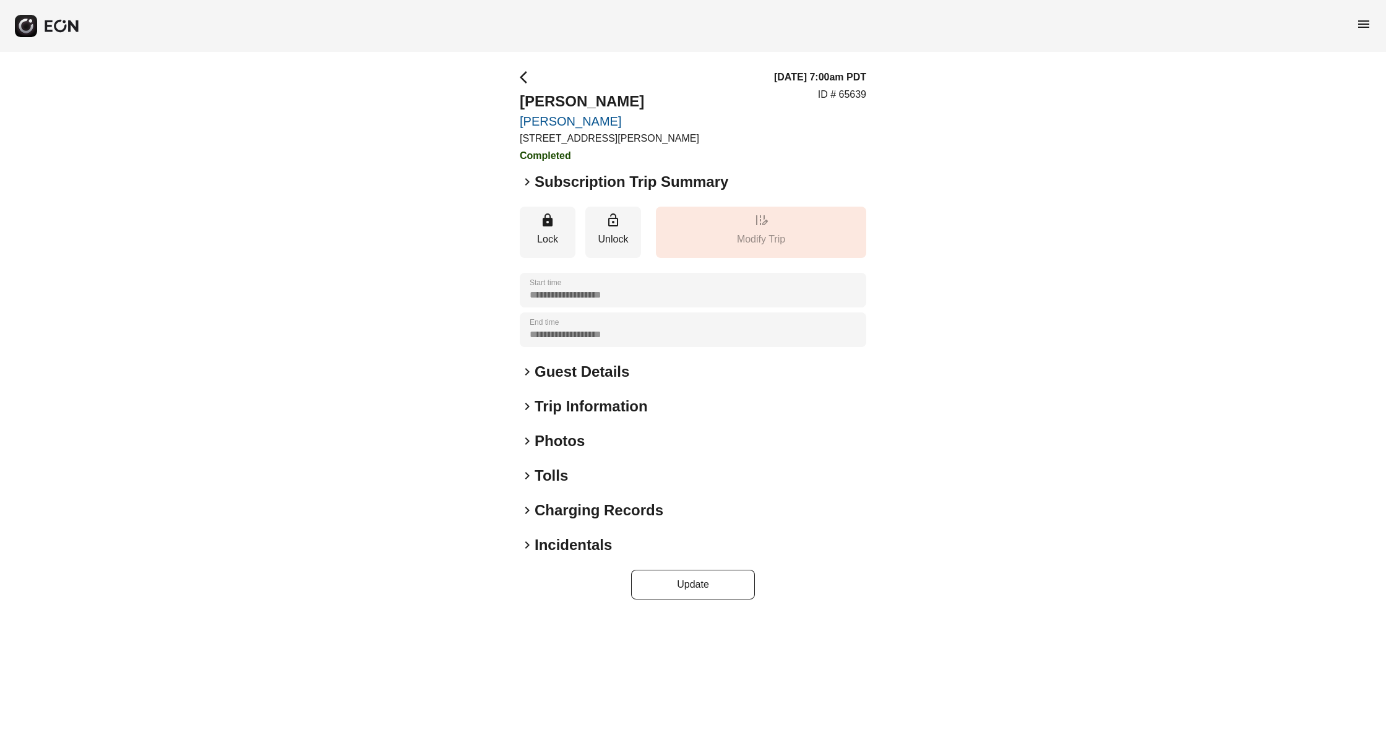
drag, startPoint x: 525, startPoint y: 176, endPoint x: 532, endPoint y: 186, distance: 11.5
click at [525, 176] on span "keyboard_arrow_right" at bounding box center [527, 182] width 15 height 15
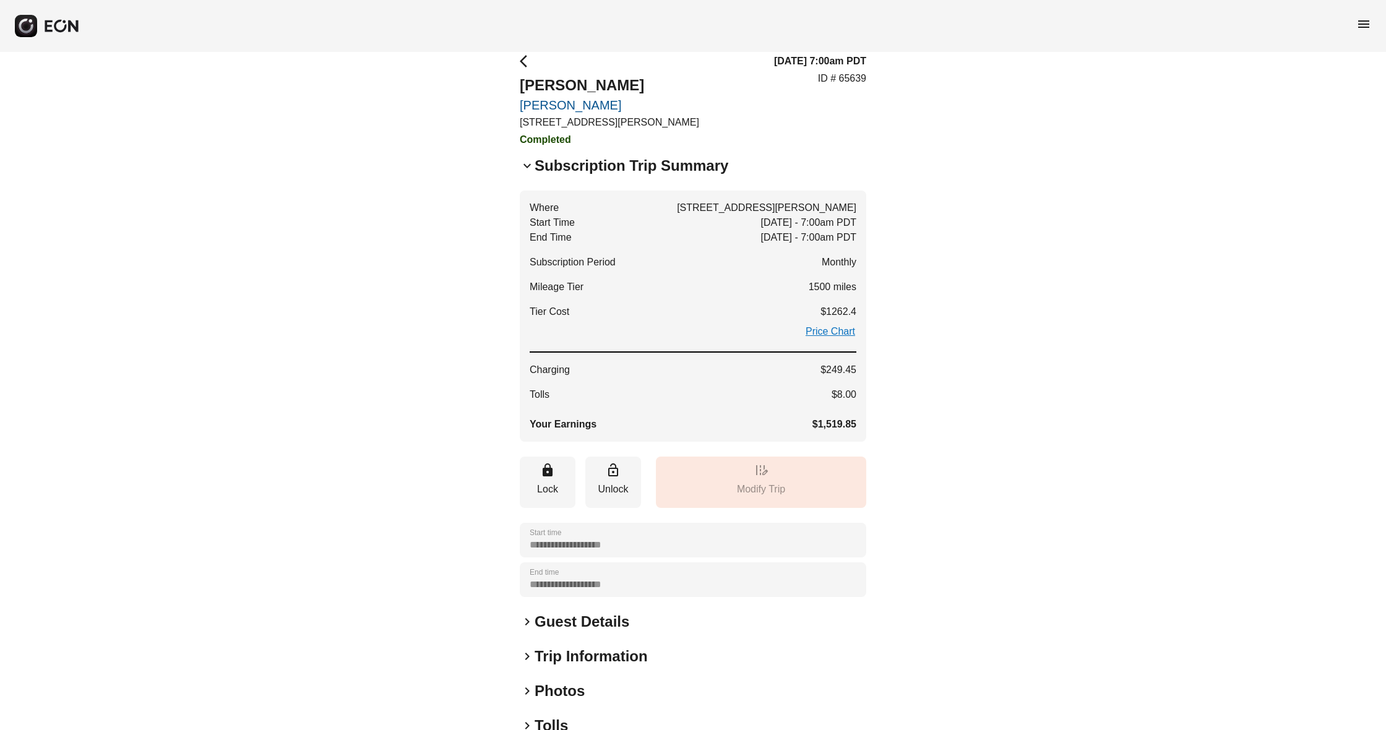
scroll to position [7, 0]
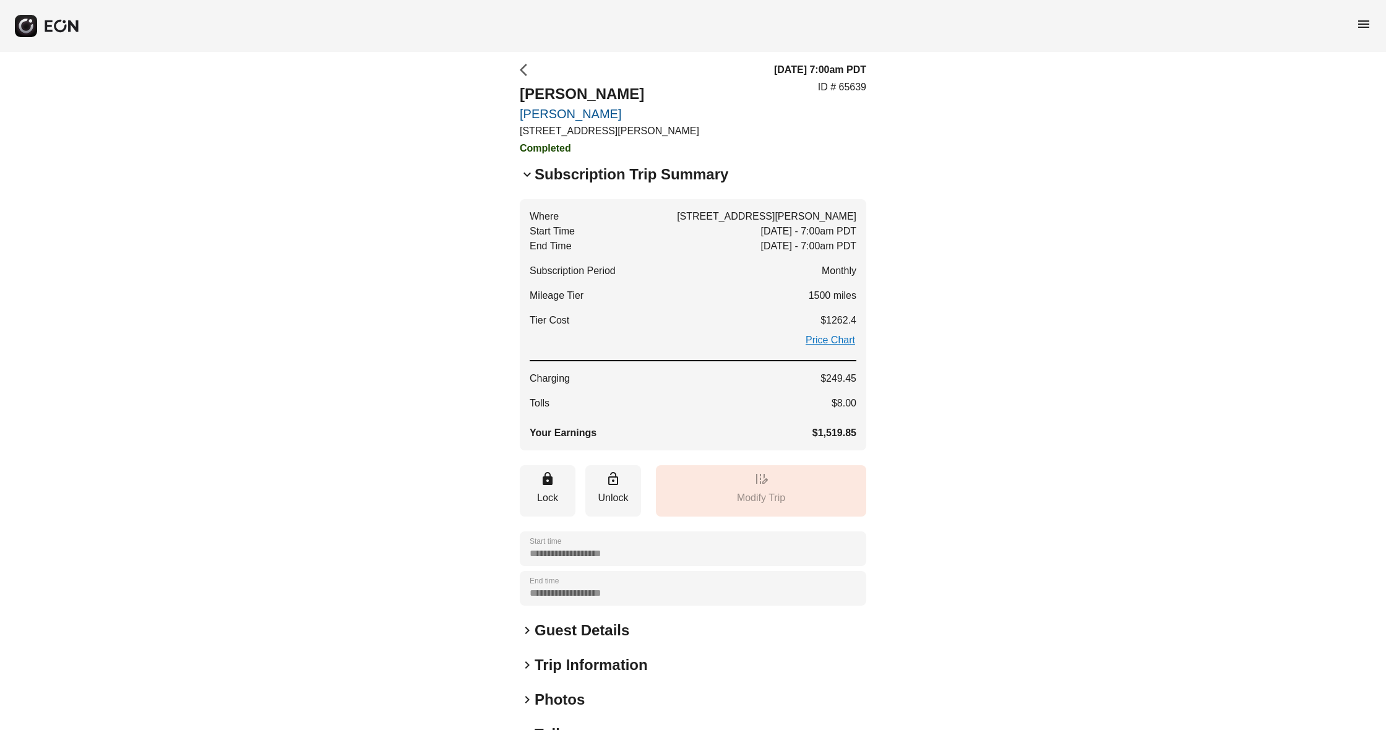
click at [522, 64] on span "arrow_back_ios" at bounding box center [527, 70] width 15 height 15
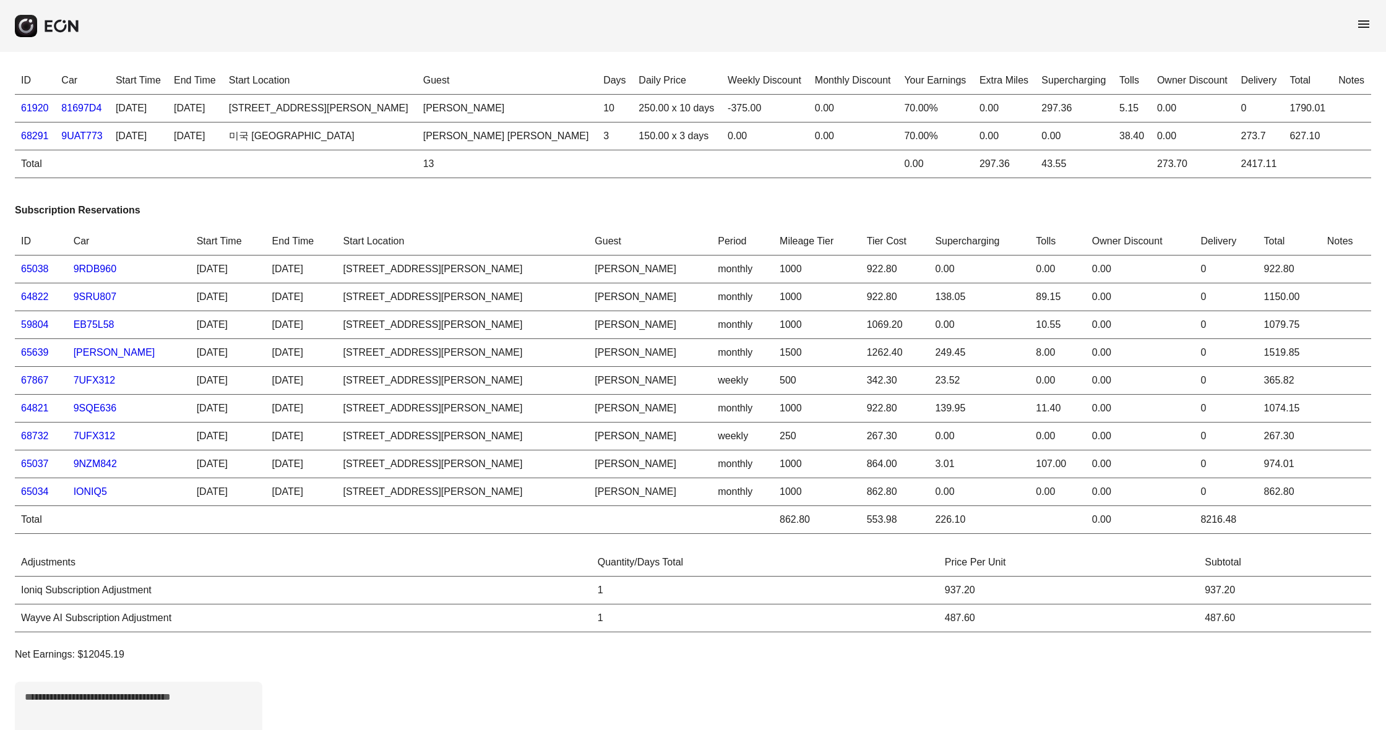
scroll to position [-12, 0]
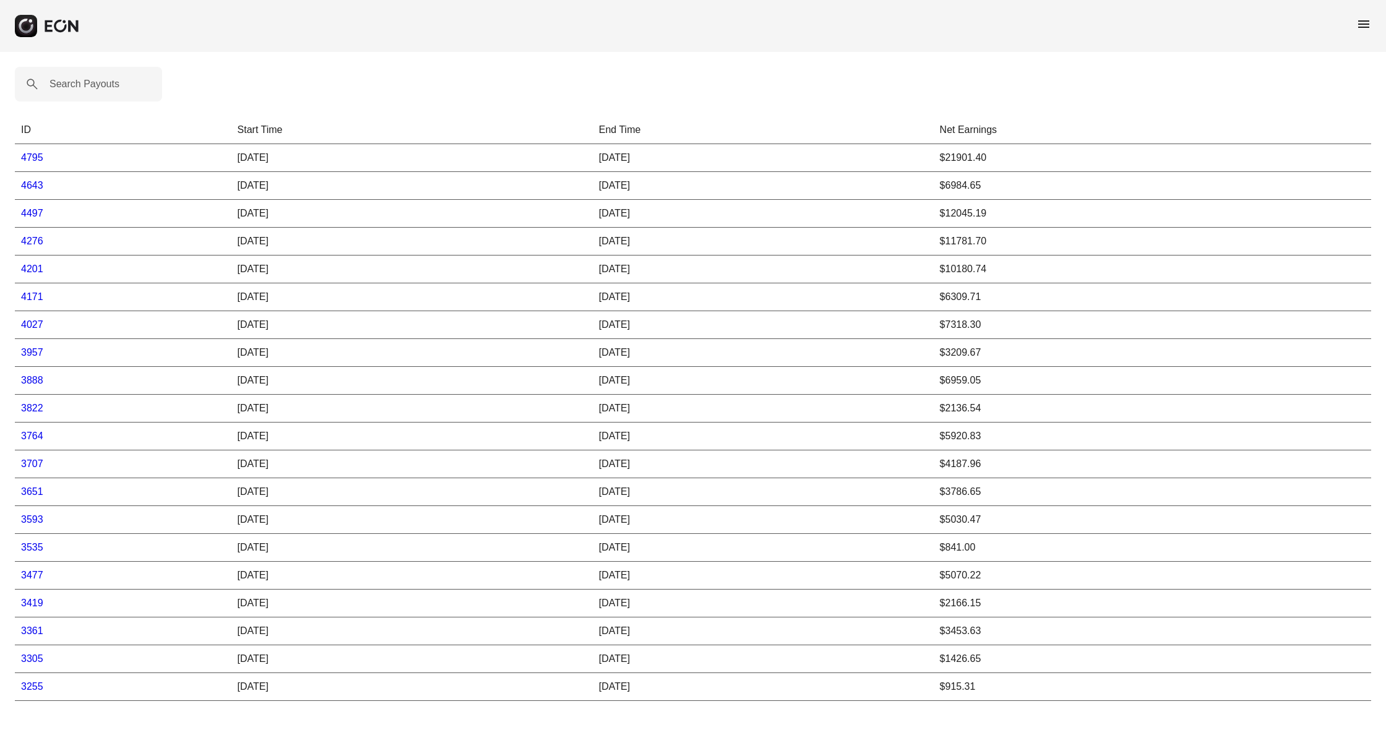
click at [36, 244] on link "4276" at bounding box center [32, 241] width 22 height 11
click at [32, 267] on link "4201" at bounding box center [32, 269] width 22 height 11
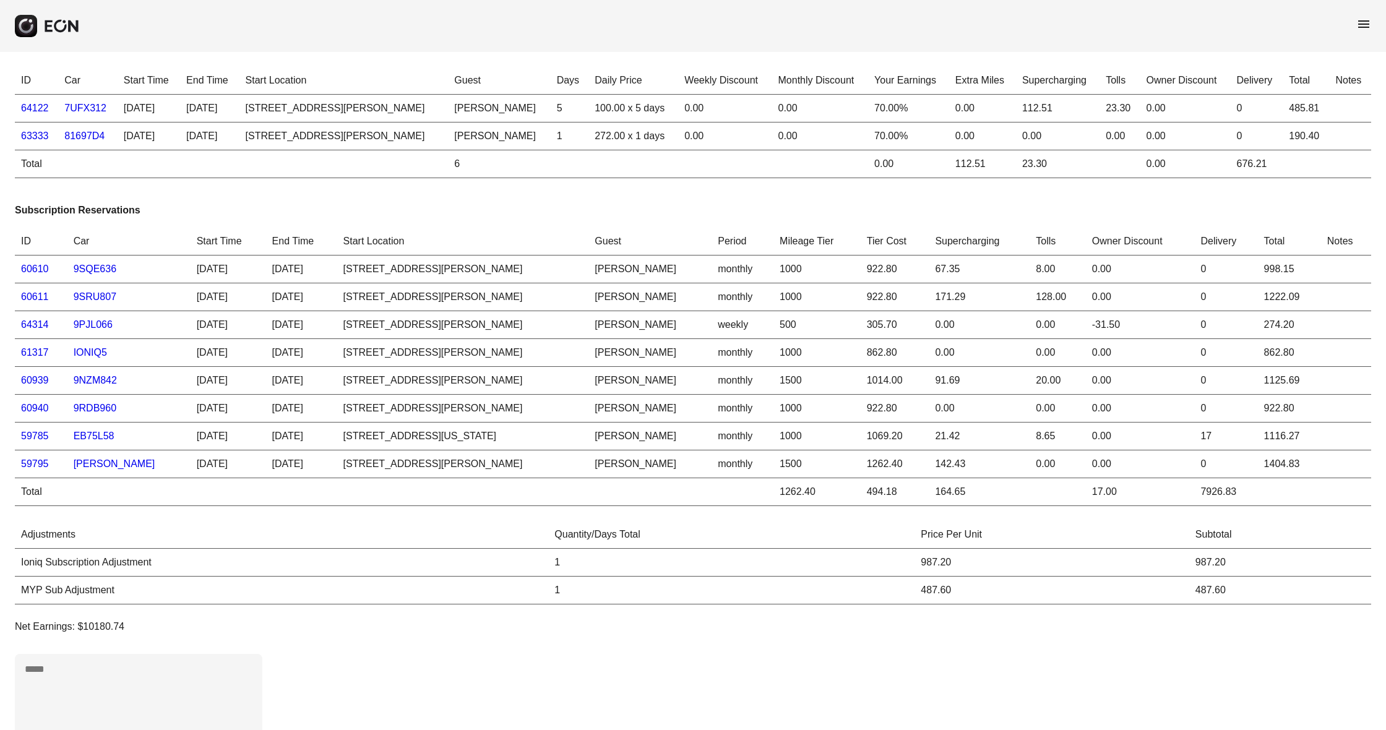
click at [38, 467] on link "59795" at bounding box center [35, 464] width 28 height 11
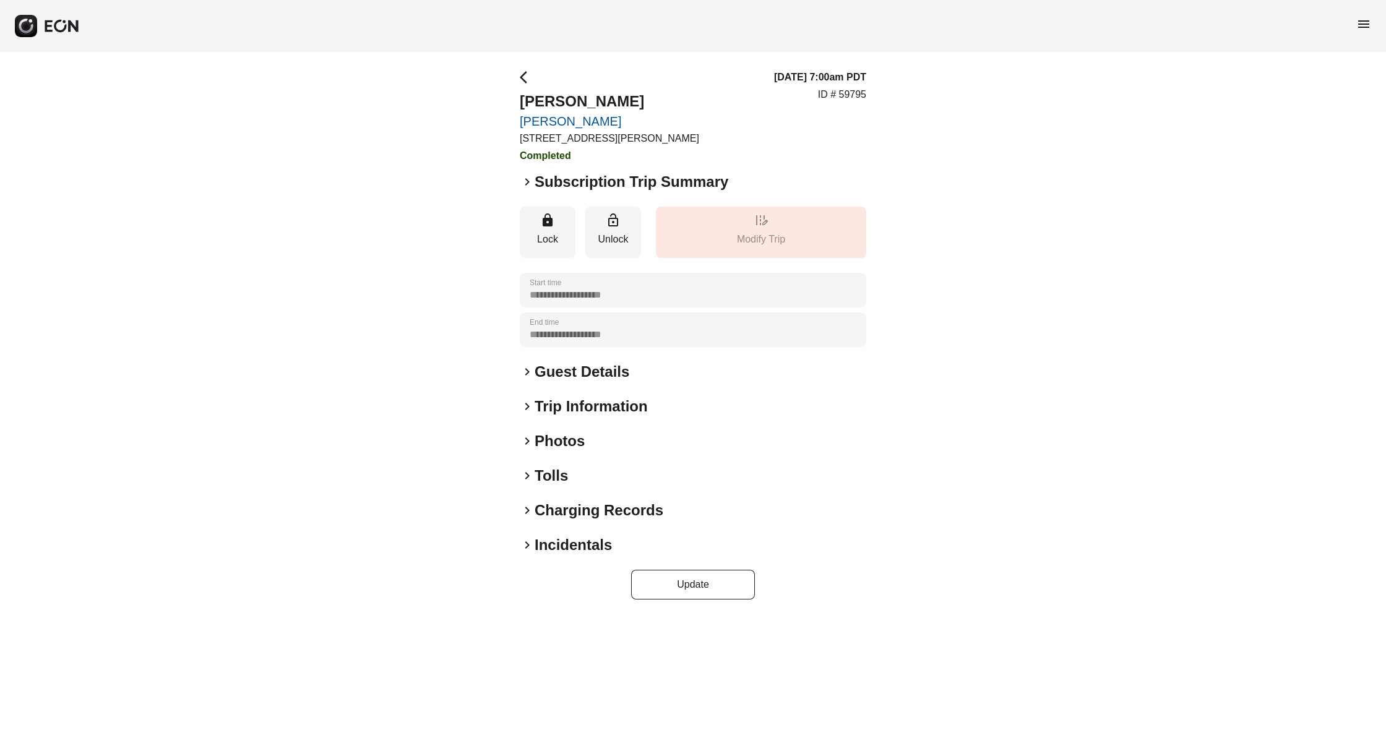
click at [529, 179] on span "keyboard_arrow_right" at bounding box center [527, 182] width 15 height 15
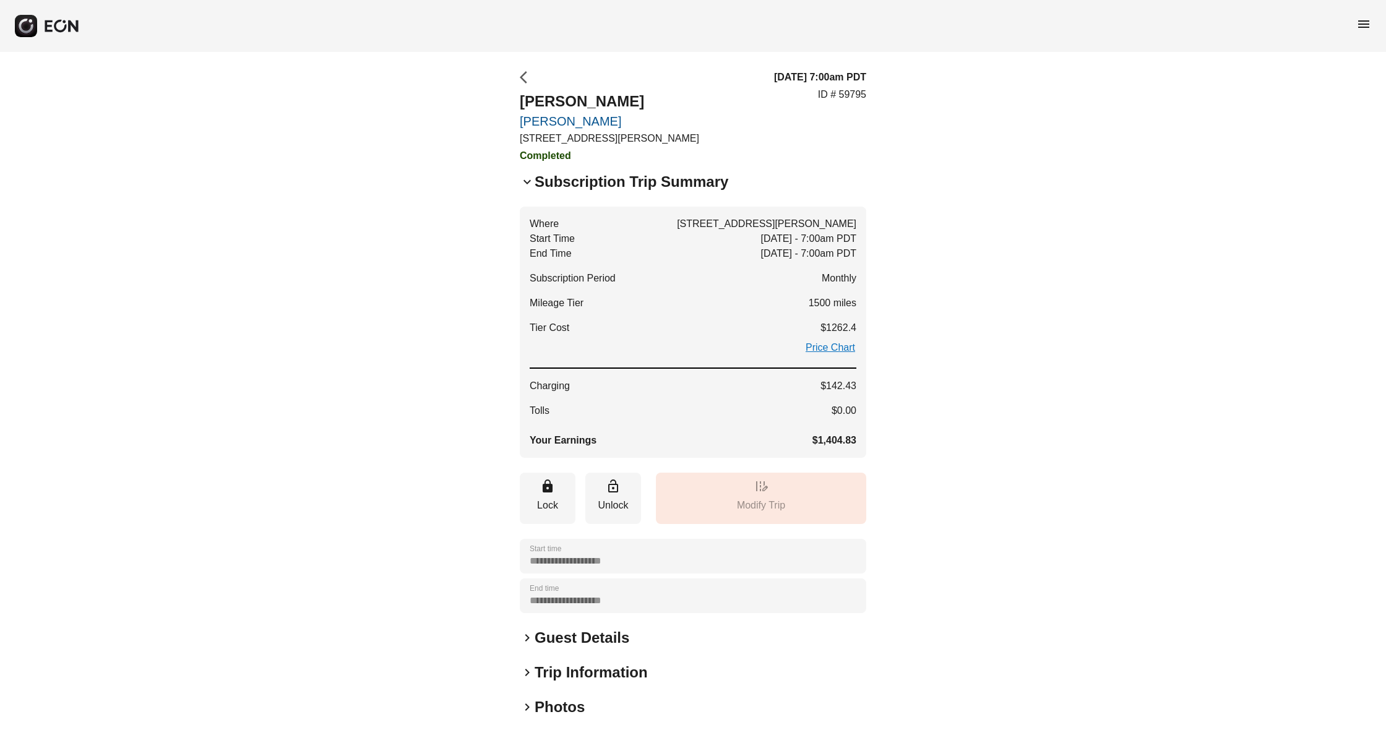
click at [528, 80] on span "arrow_back_ios" at bounding box center [527, 77] width 15 height 15
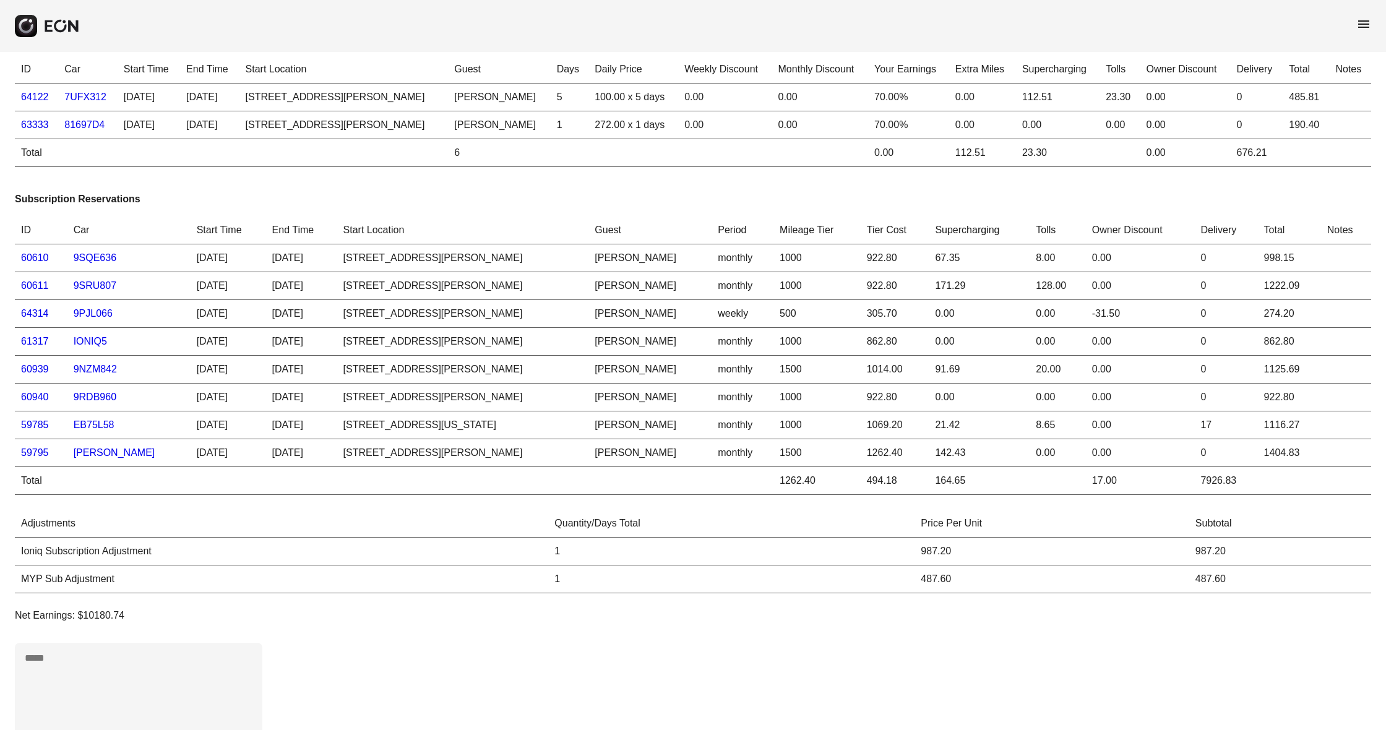
scroll to position [-12, 0]
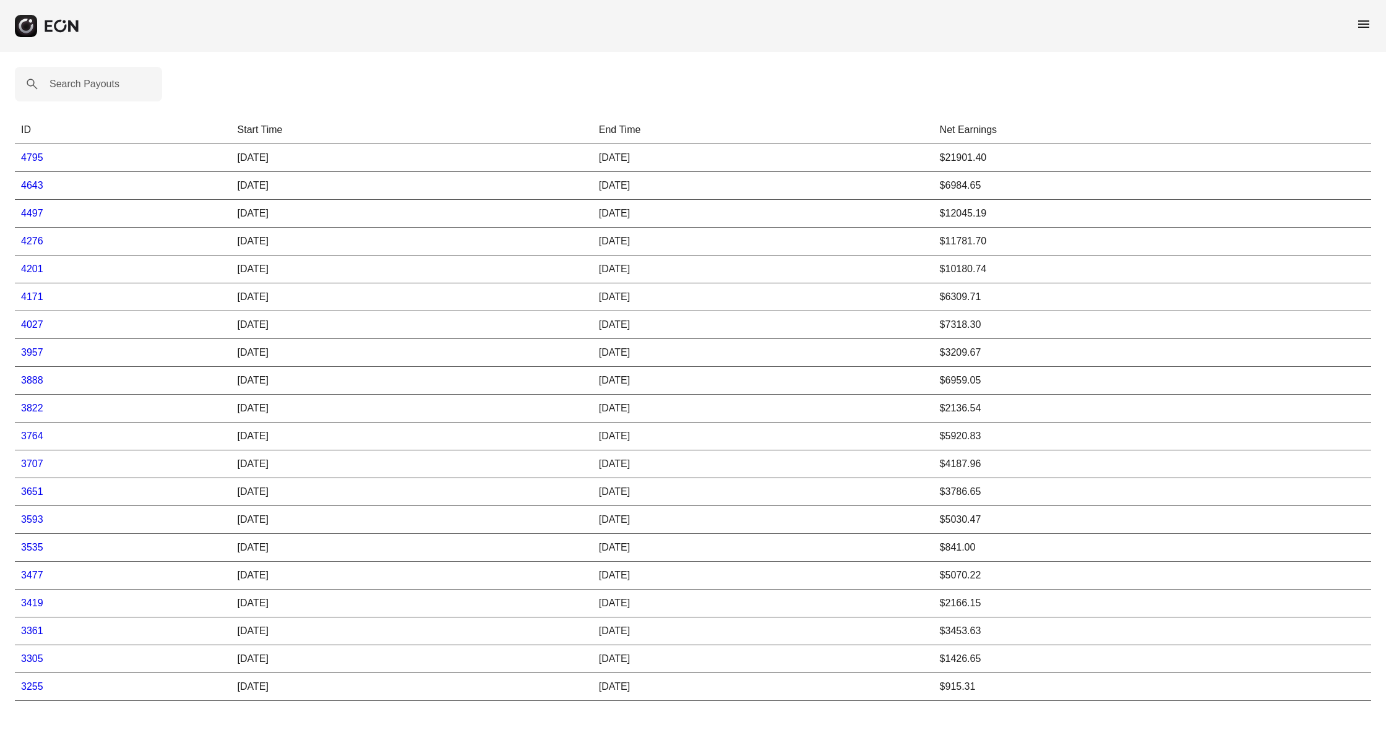
click at [37, 296] on link "4171" at bounding box center [32, 296] width 22 height 11
click at [35, 300] on link "4171" at bounding box center [32, 296] width 22 height 11
click at [23, 300] on link "4171" at bounding box center [32, 296] width 22 height 11
click at [37, 327] on link "4027" at bounding box center [32, 324] width 22 height 11
click at [37, 353] on link "3957" at bounding box center [32, 352] width 22 height 11
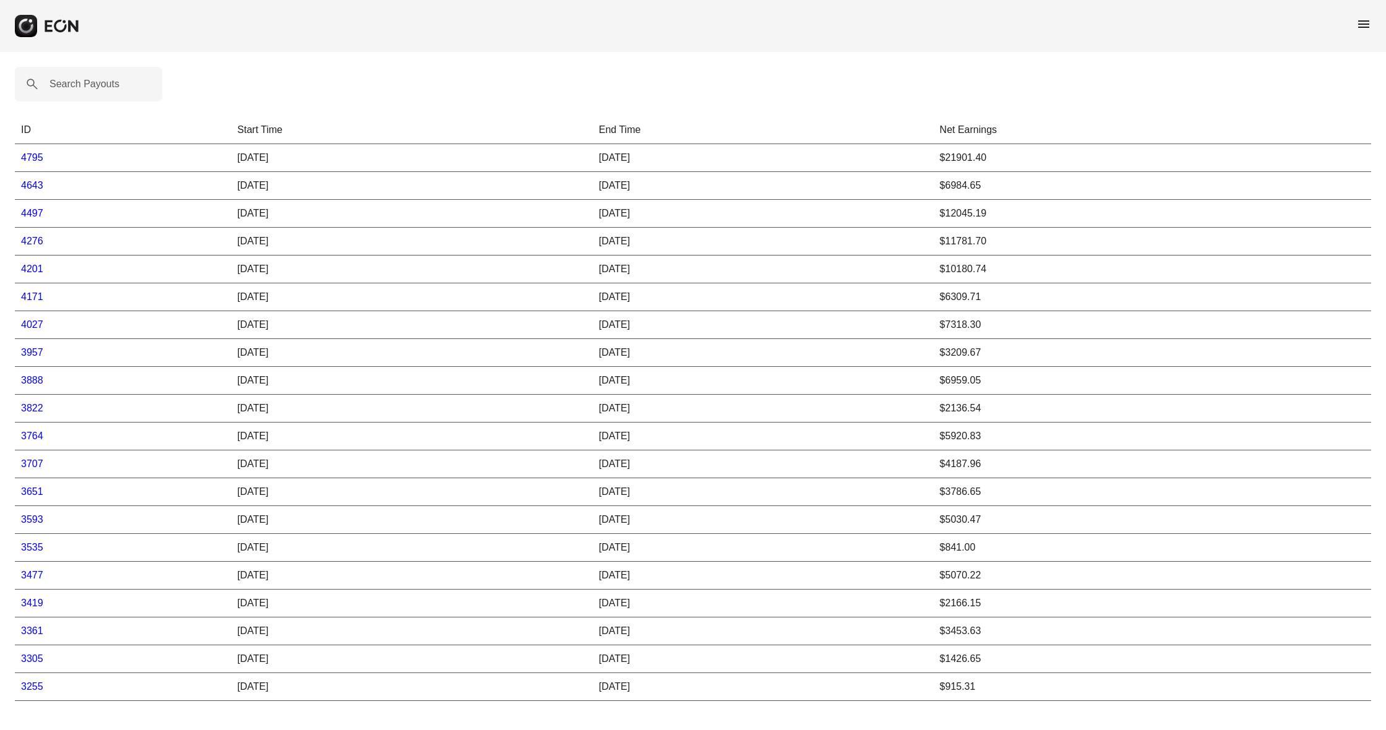
click at [37, 381] on link "3888" at bounding box center [32, 380] width 22 height 11
click at [32, 377] on link "3888" at bounding box center [32, 380] width 22 height 11
click at [38, 434] on link "3764" at bounding box center [32, 436] width 22 height 11
click at [33, 491] on link "3651" at bounding box center [32, 491] width 22 height 11
click at [35, 381] on link "3888" at bounding box center [32, 380] width 22 height 11
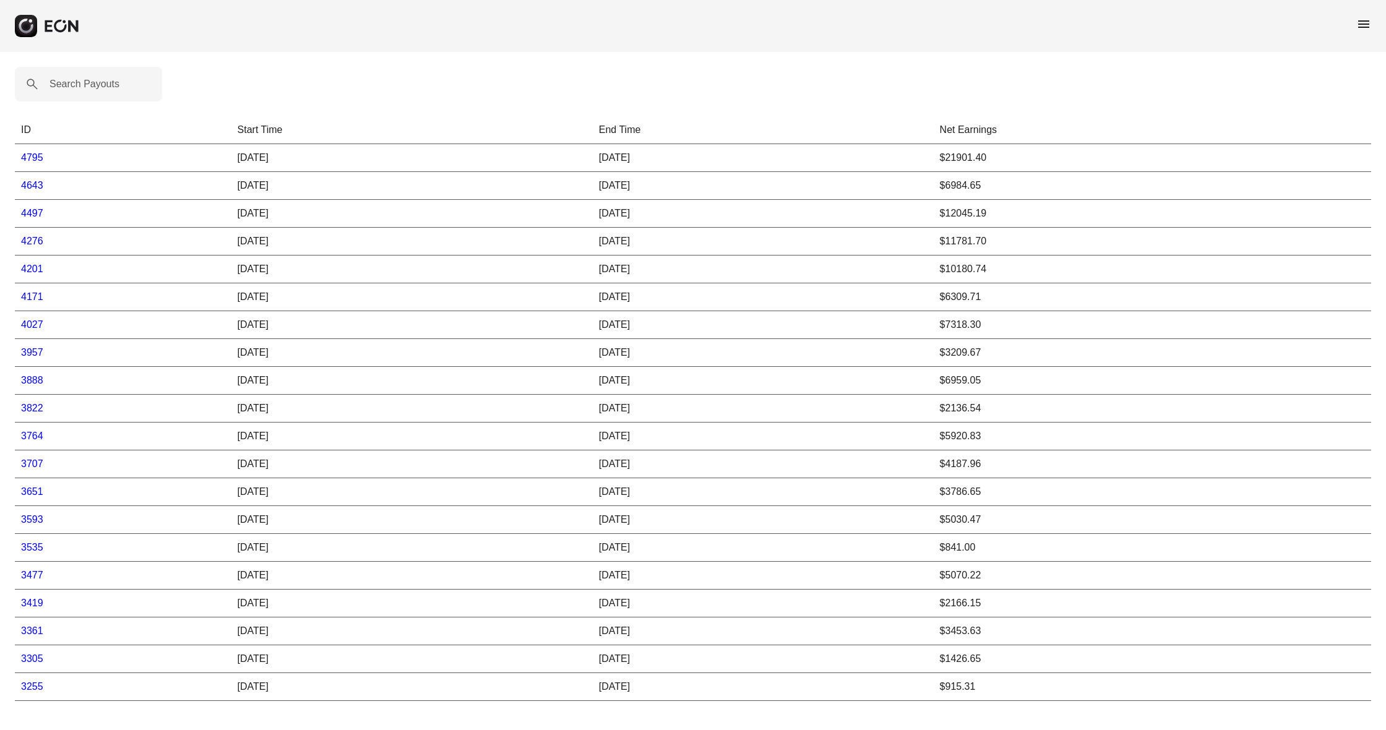
click at [35, 410] on link "3822" at bounding box center [32, 408] width 22 height 11
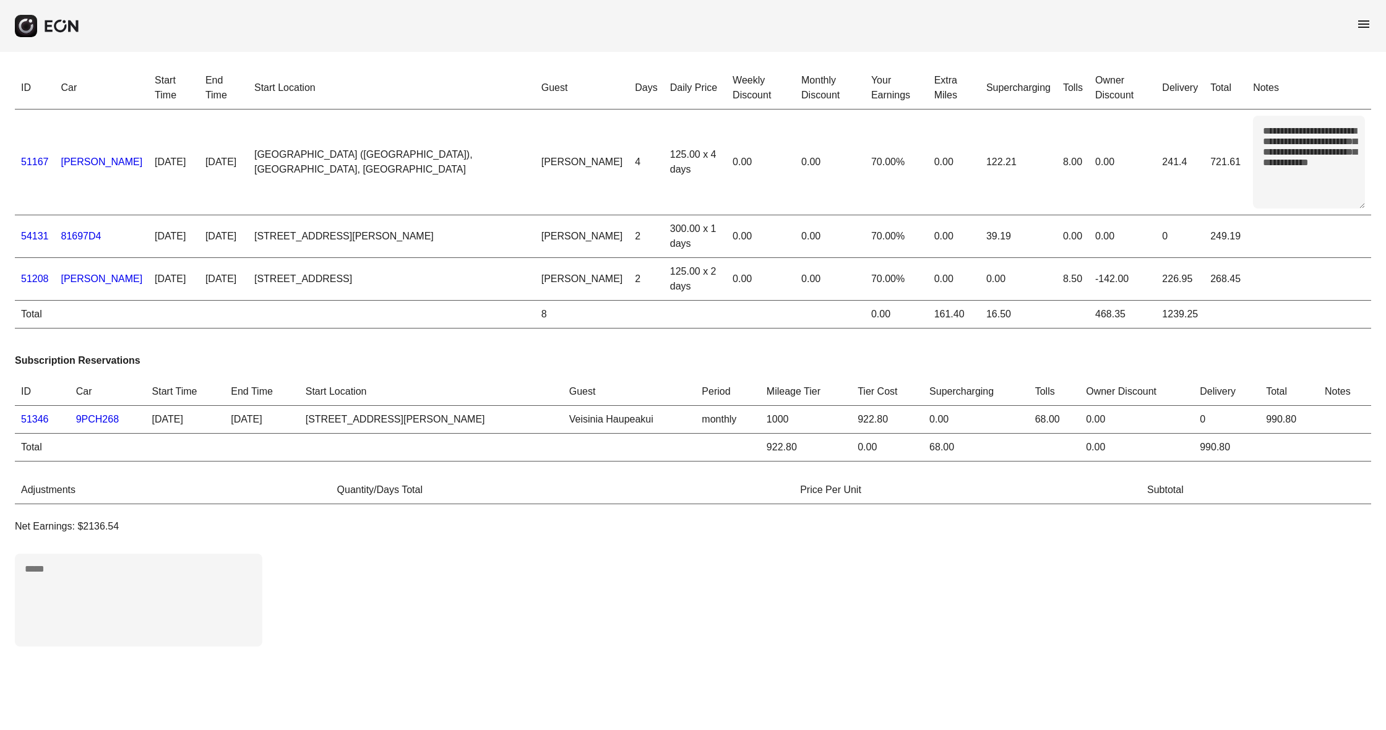
drag, startPoint x: 37, startPoint y: 278, endPoint x: 40, endPoint y: 286, distance: 8.9
click at [37, 278] on link "51208" at bounding box center [35, 279] width 28 height 11
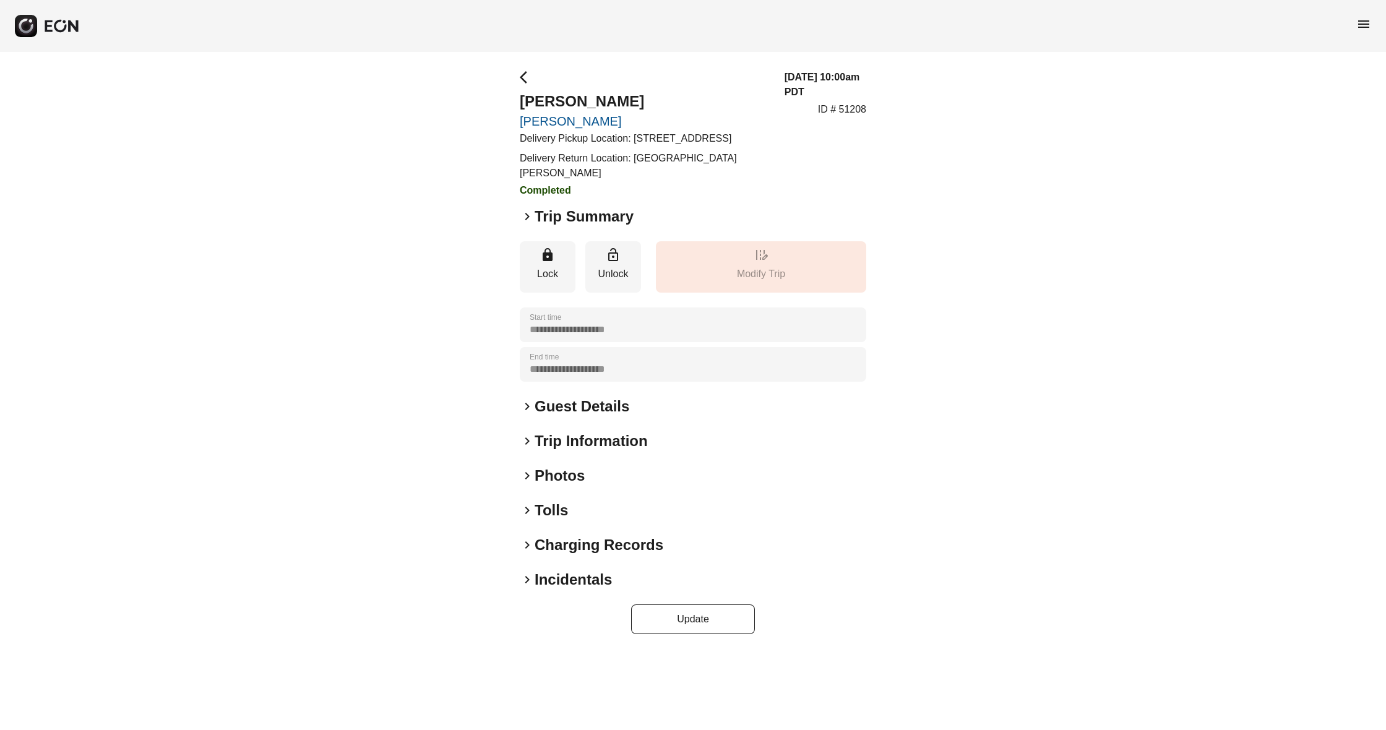
click at [532, 213] on span "keyboard_arrow_right" at bounding box center [527, 216] width 15 height 15
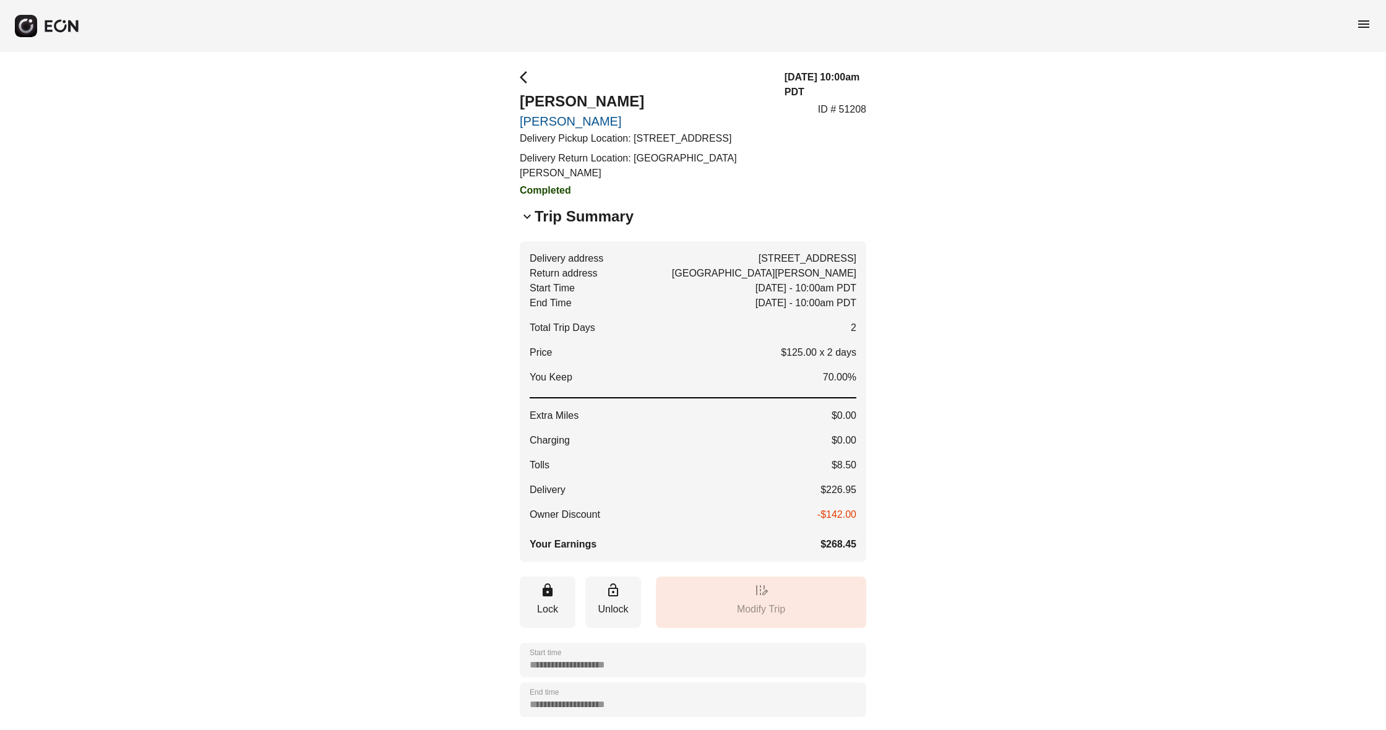
click at [526, 79] on span "arrow_back_ios" at bounding box center [527, 77] width 15 height 15
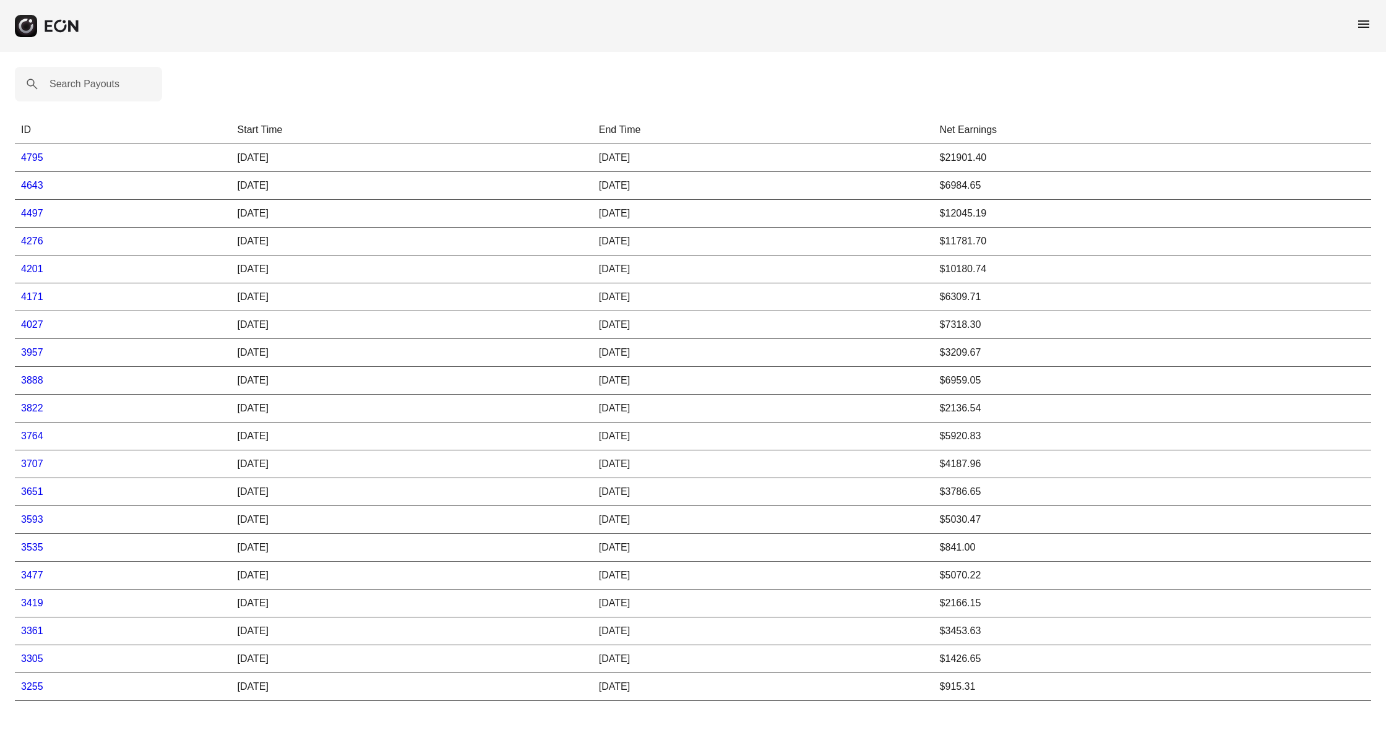
click at [37, 462] on link "3707" at bounding box center [32, 464] width 22 height 11
click at [35, 410] on link "3822" at bounding box center [32, 408] width 22 height 11
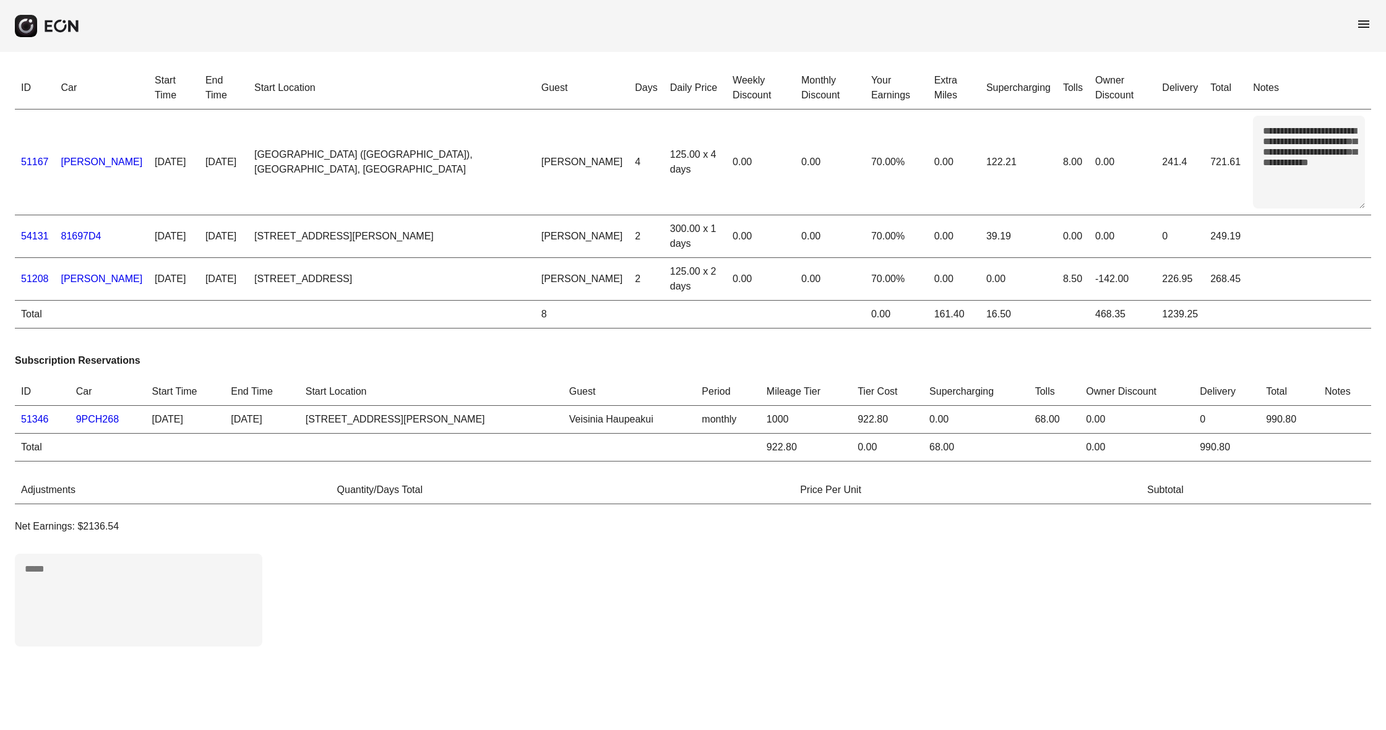
click at [24, 278] on link "51208" at bounding box center [35, 279] width 28 height 11
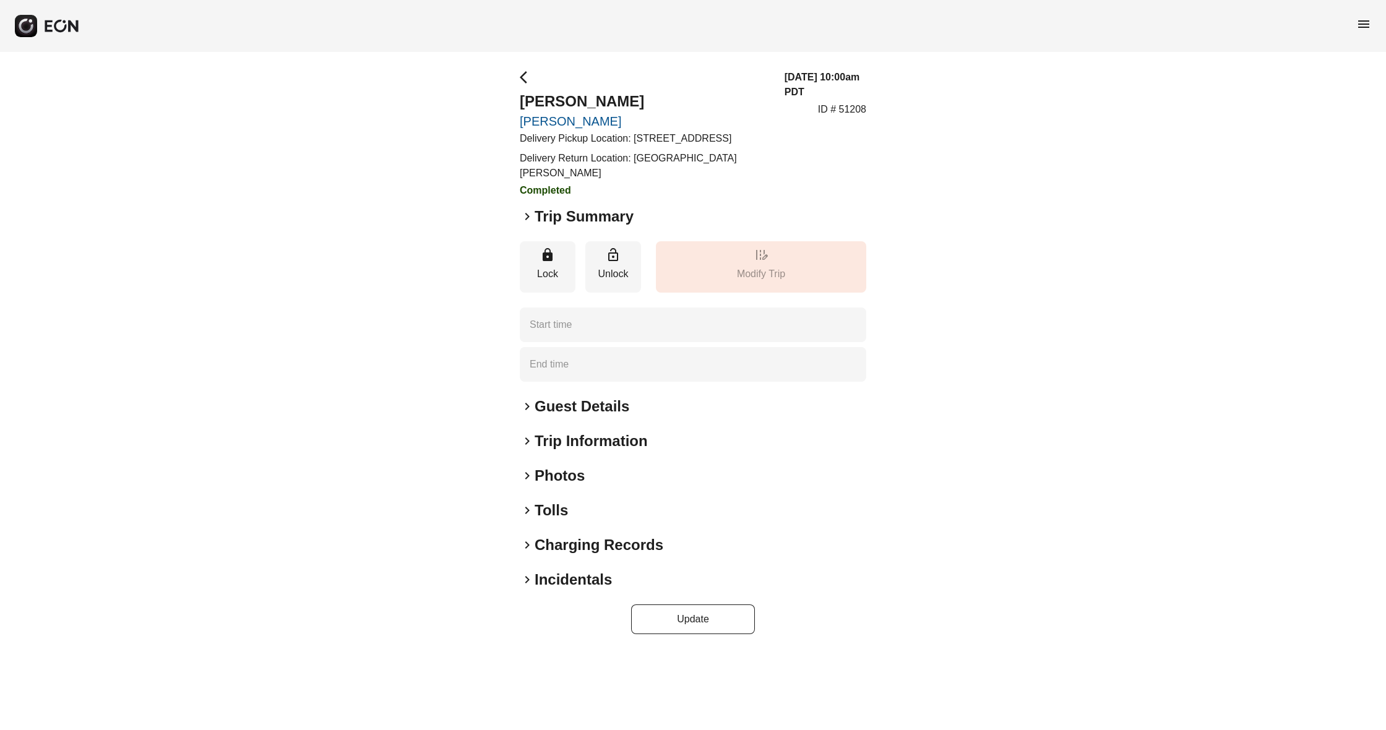
type time "**********"
click at [519, 215] on div "**********" at bounding box center [693, 352] width 1386 height 600
click at [529, 218] on span "keyboard_arrow_right" at bounding box center [527, 216] width 15 height 15
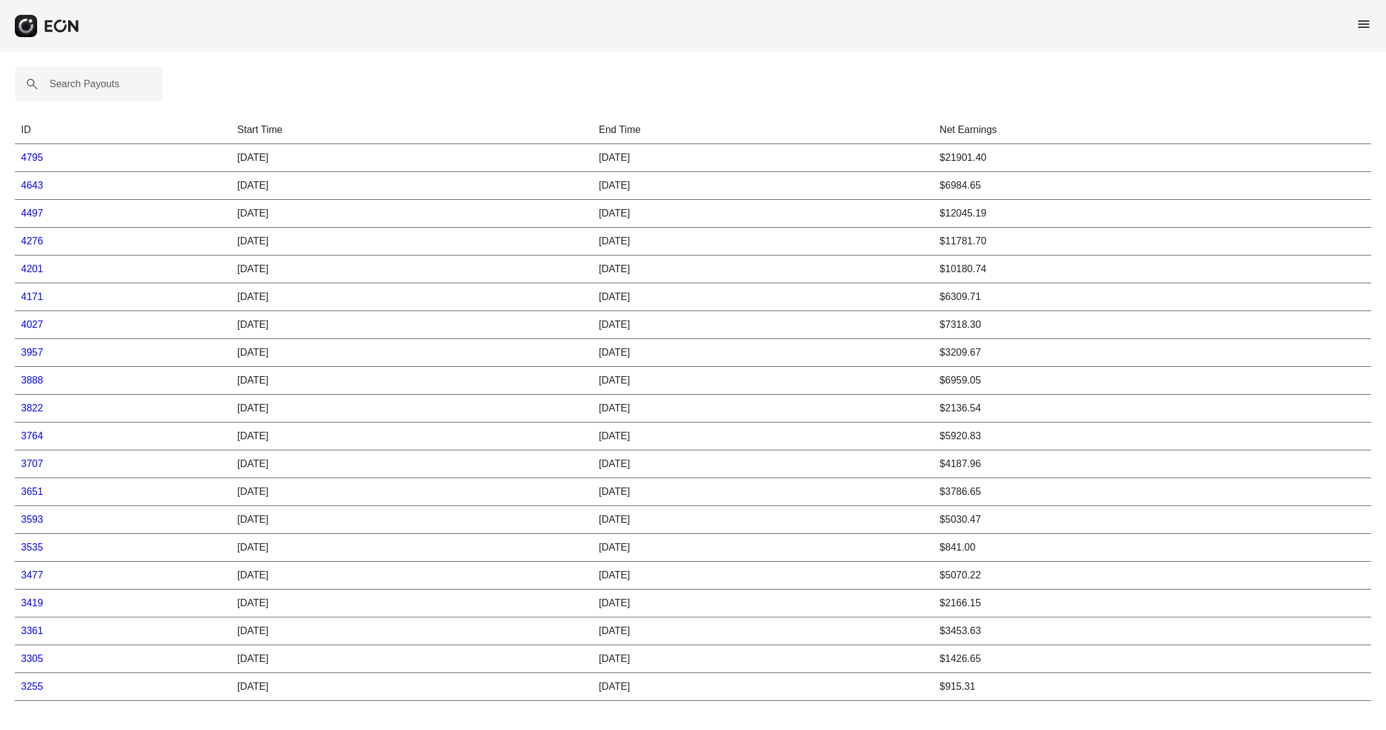
click at [40, 408] on link "3822" at bounding box center [32, 408] width 22 height 11
click at [37, 439] on link "3764" at bounding box center [32, 436] width 22 height 11
click at [92, 84] on label "Search Payouts" at bounding box center [85, 84] width 70 height 15
click at [92, 84] on Payouts "Search Payouts" at bounding box center [88, 84] width 147 height 35
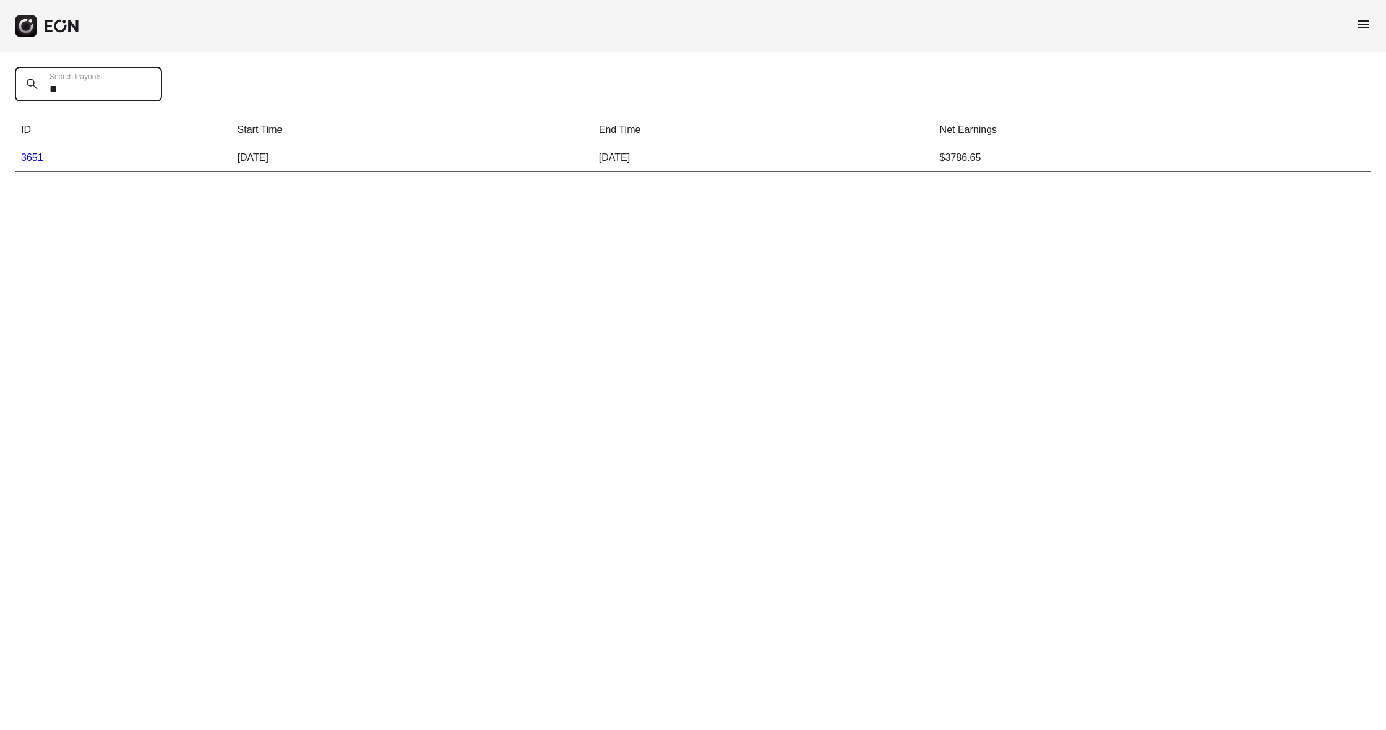
type Payouts "*"
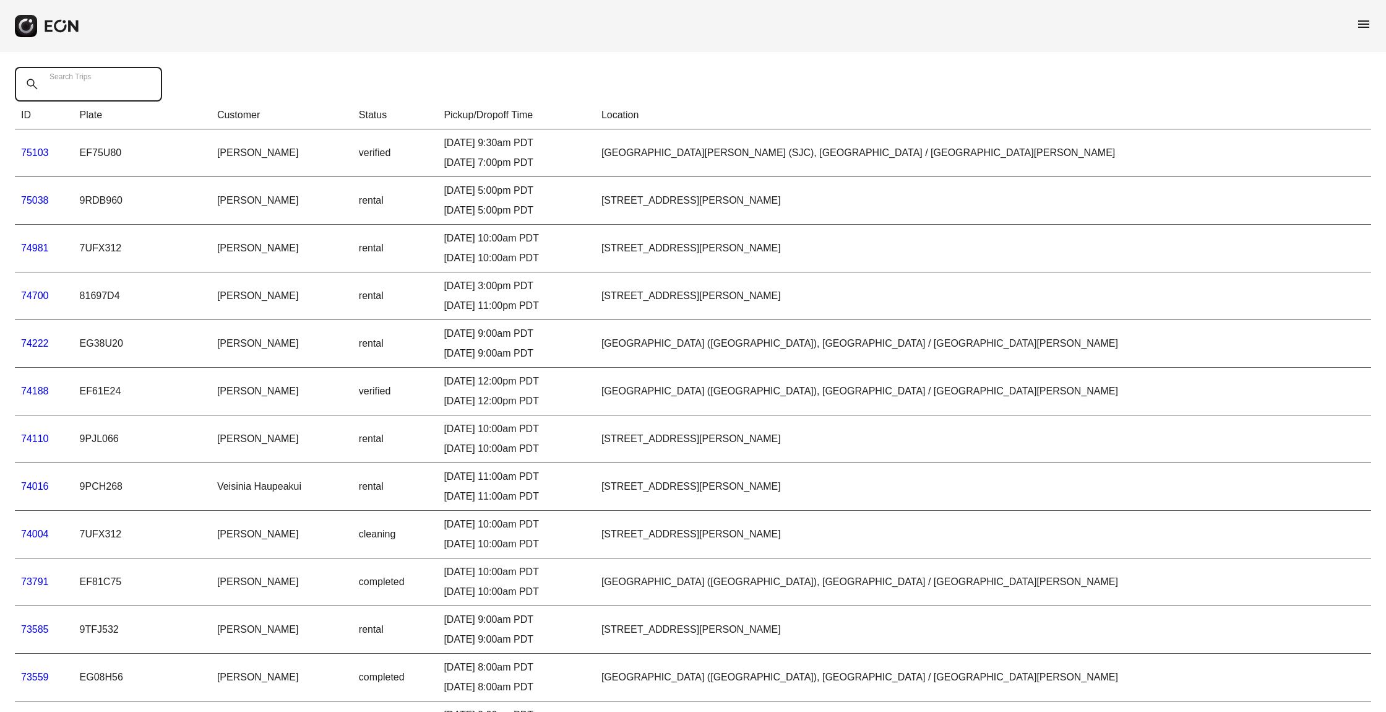
click at [126, 82] on Trips "Search Trips" at bounding box center [88, 84] width 147 height 35
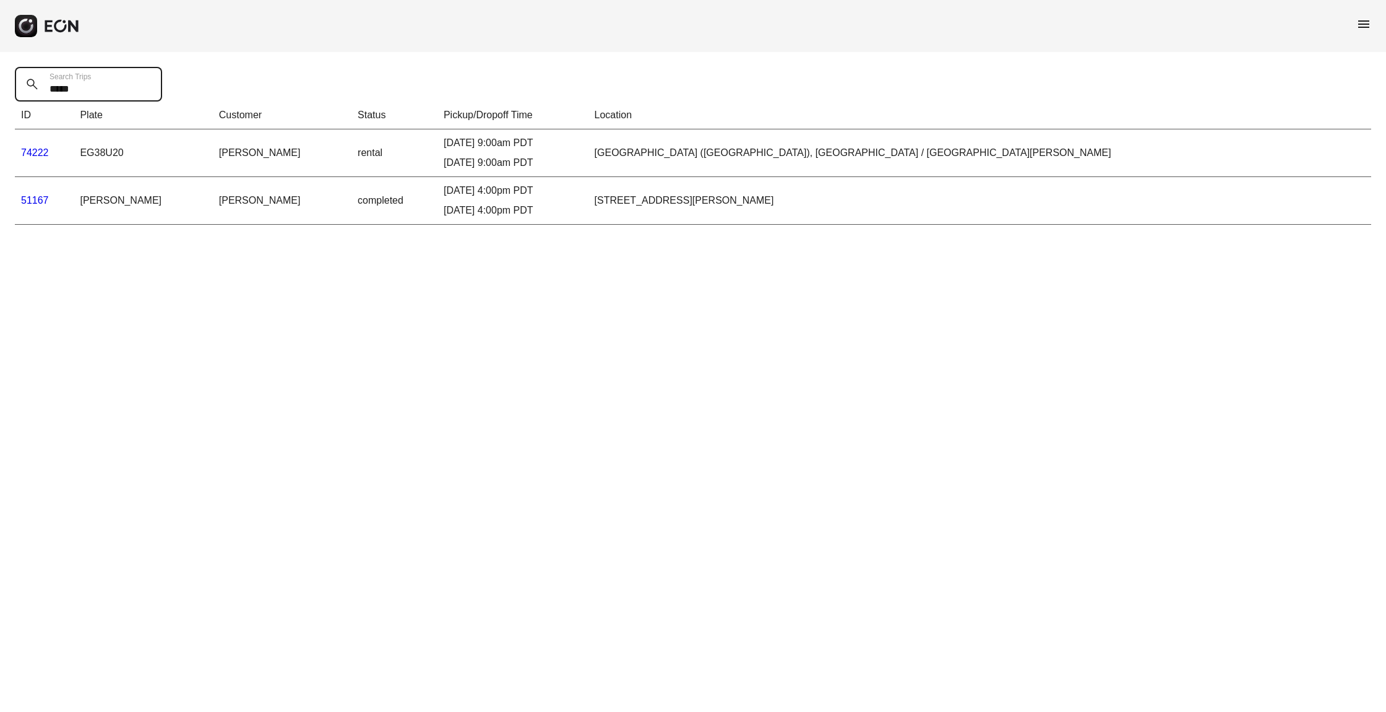
type Trips "*****"
click at [26, 201] on link "51167" at bounding box center [35, 200] width 28 height 11
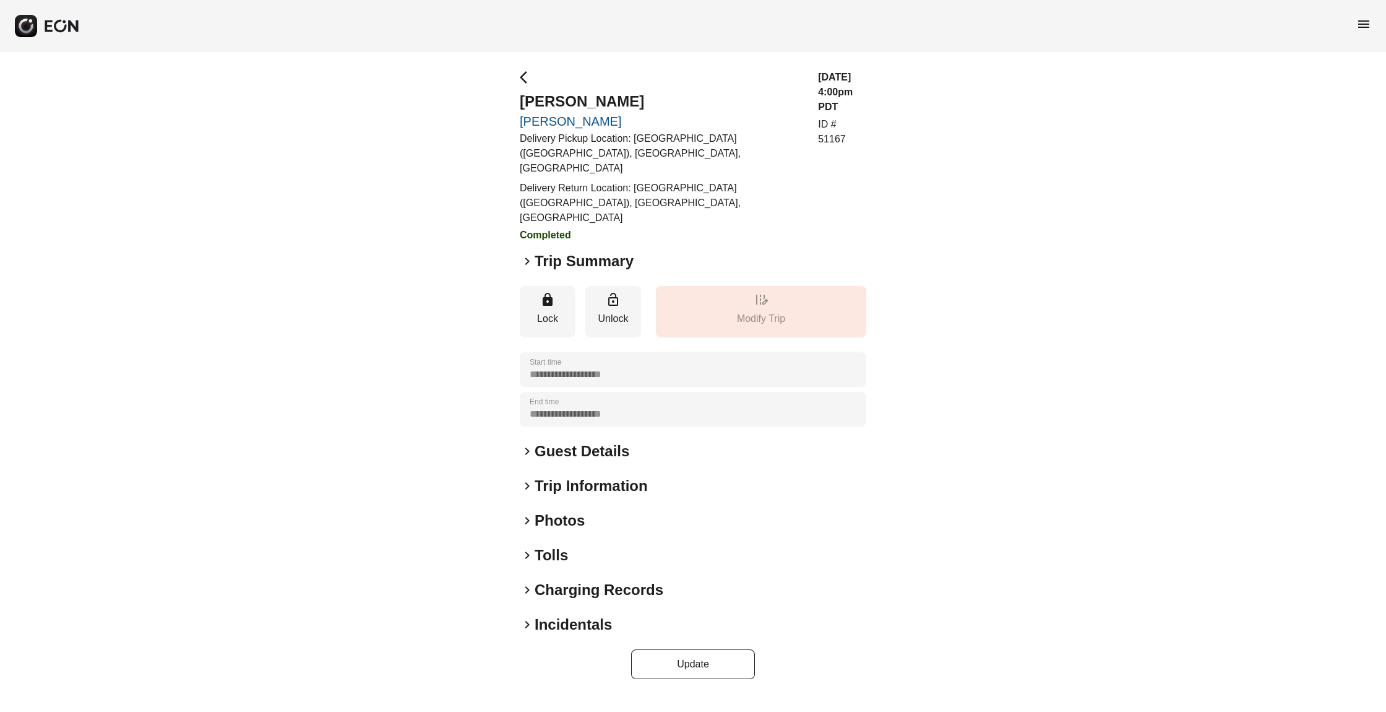
click at [528, 254] on span "keyboard_arrow_right" at bounding box center [527, 261] width 15 height 15
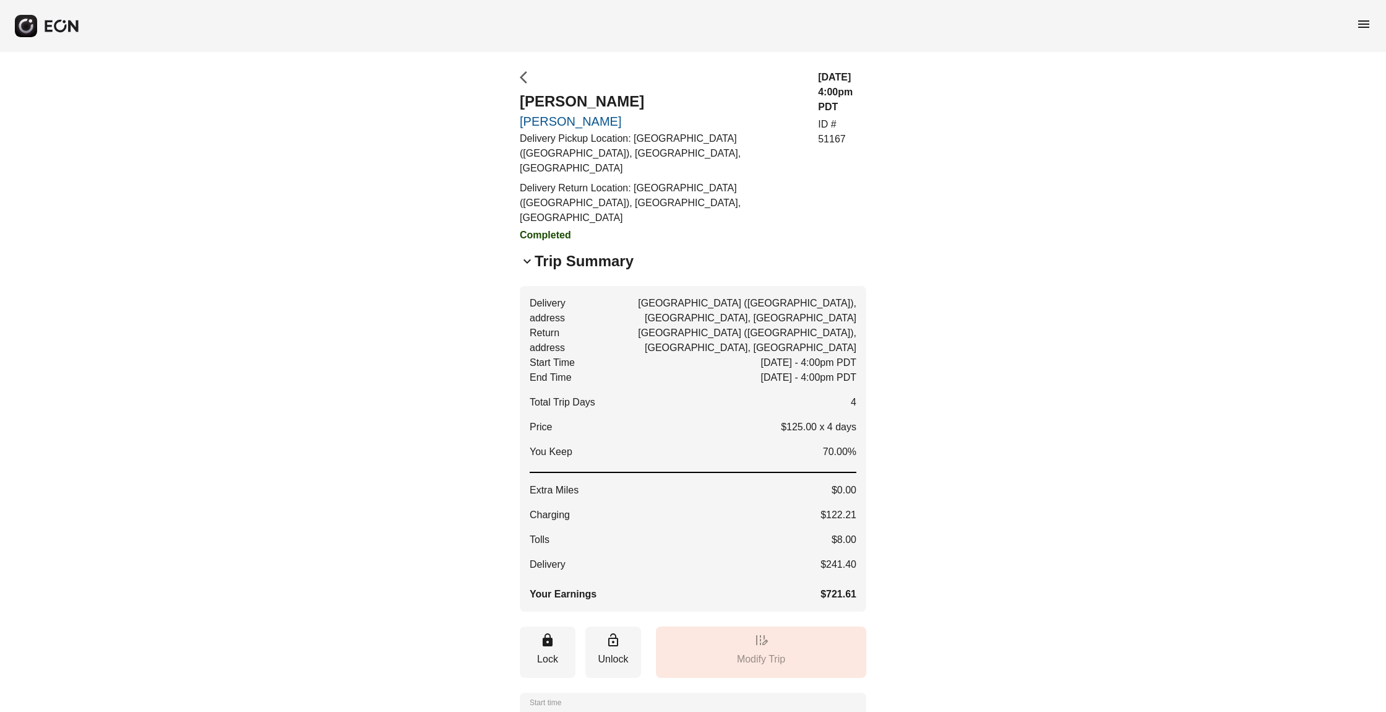
click at [524, 77] on span "arrow_back_ios" at bounding box center [527, 77] width 15 height 15
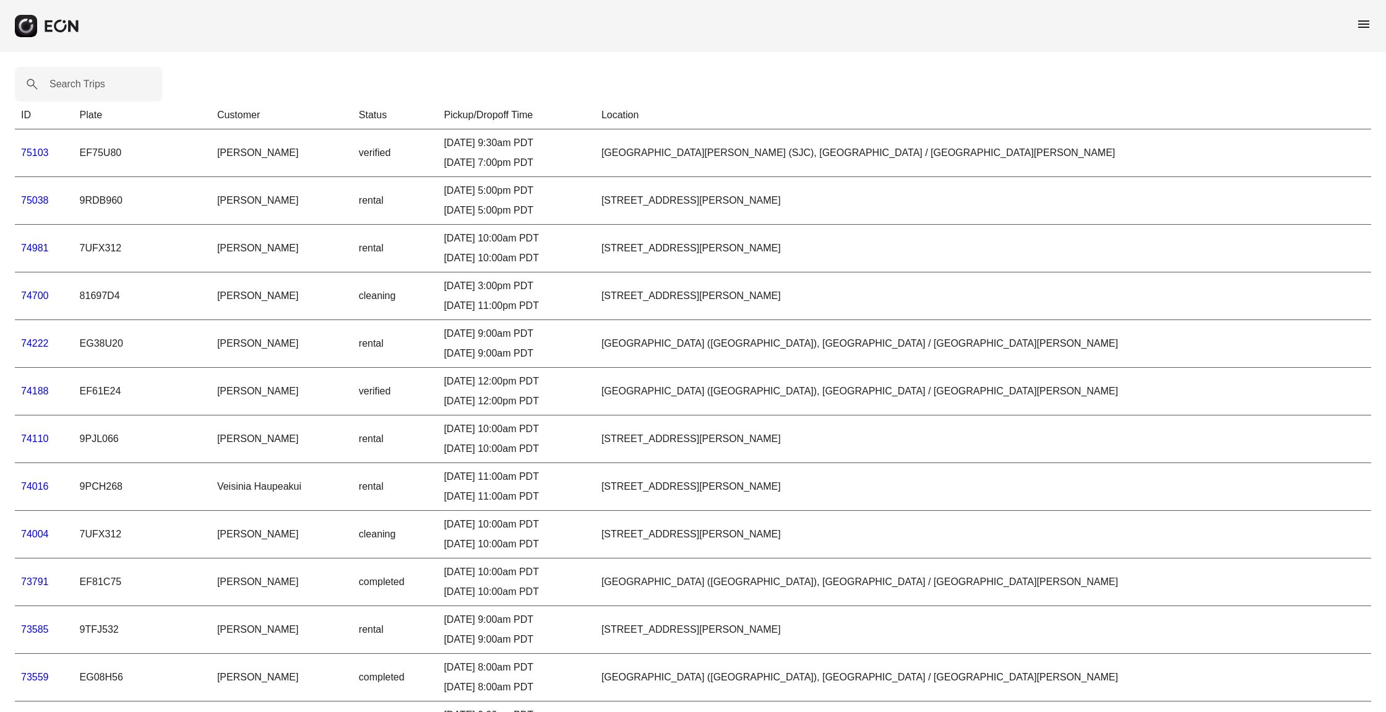
scroll to position [1, 0]
click at [1361, 22] on span "menu" at bounding box center [1363, 24] width 15 height 15
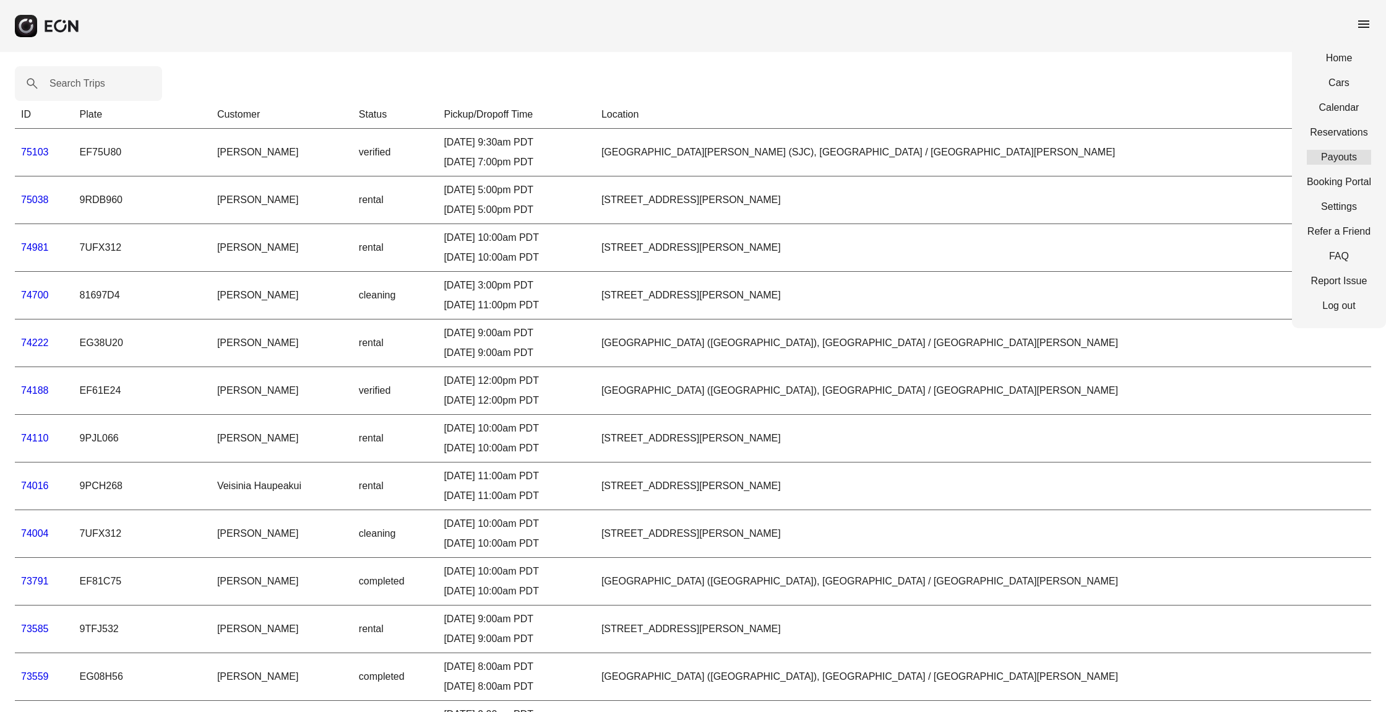
click at [1352, 158] on link "Payouts" at bounding box center [1339, 157] width 64 height 15
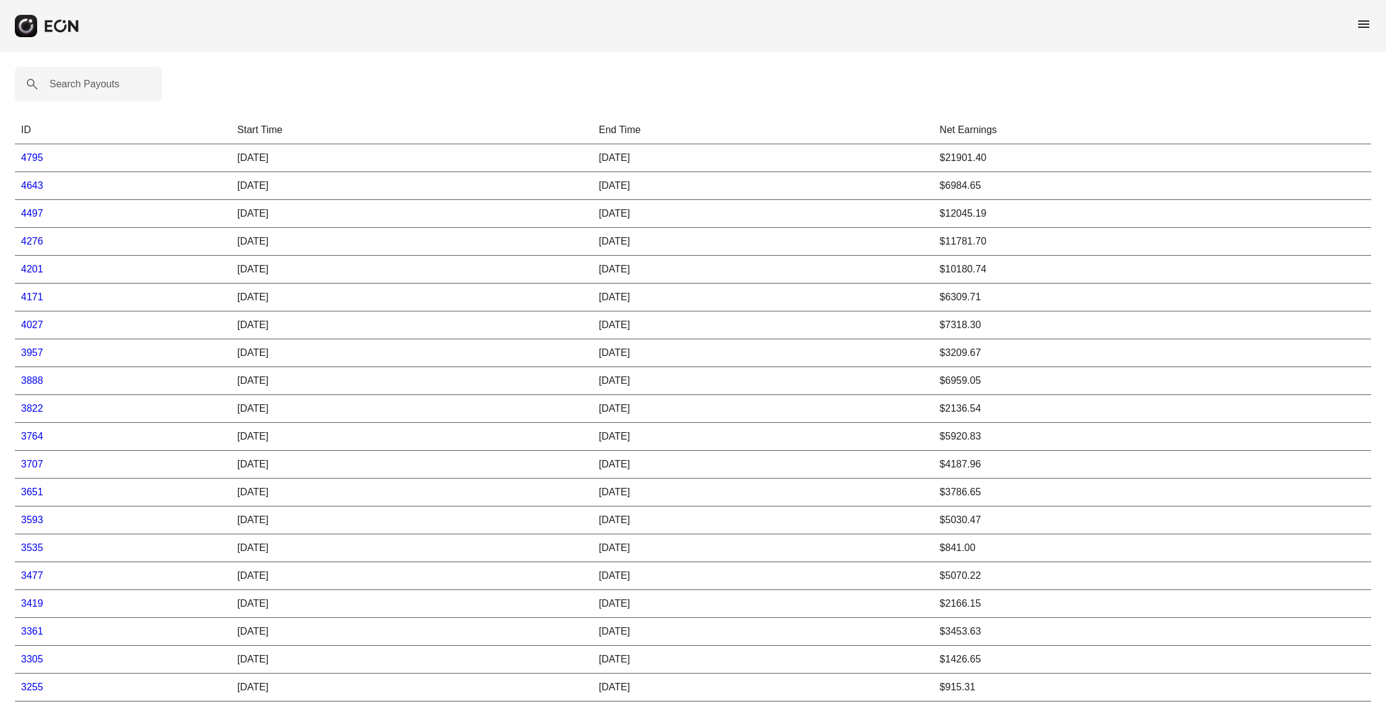
click at [34, 355] on link "3957" at bounding box center [32, 352] width 22 height 11
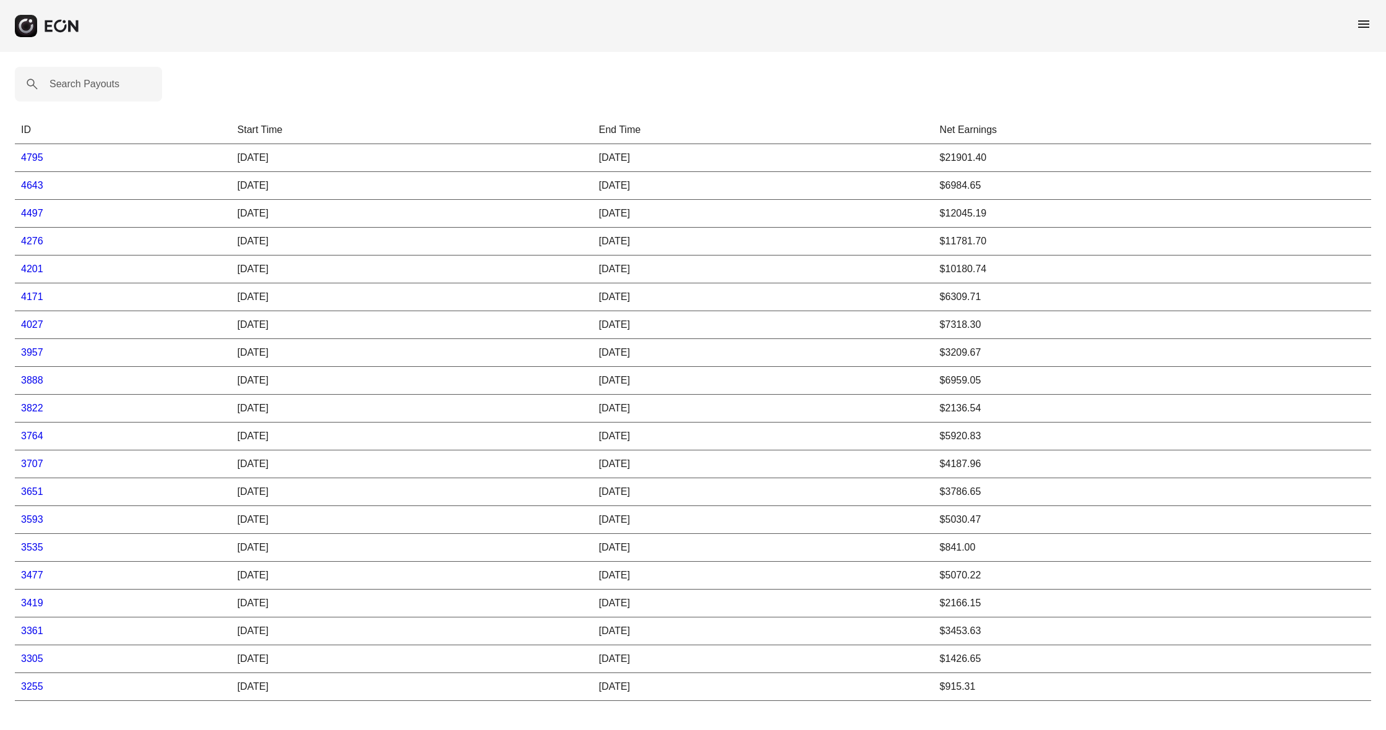
click at [33, 406] on link "3822" at bounding box center [32, 408] width 22 height 11
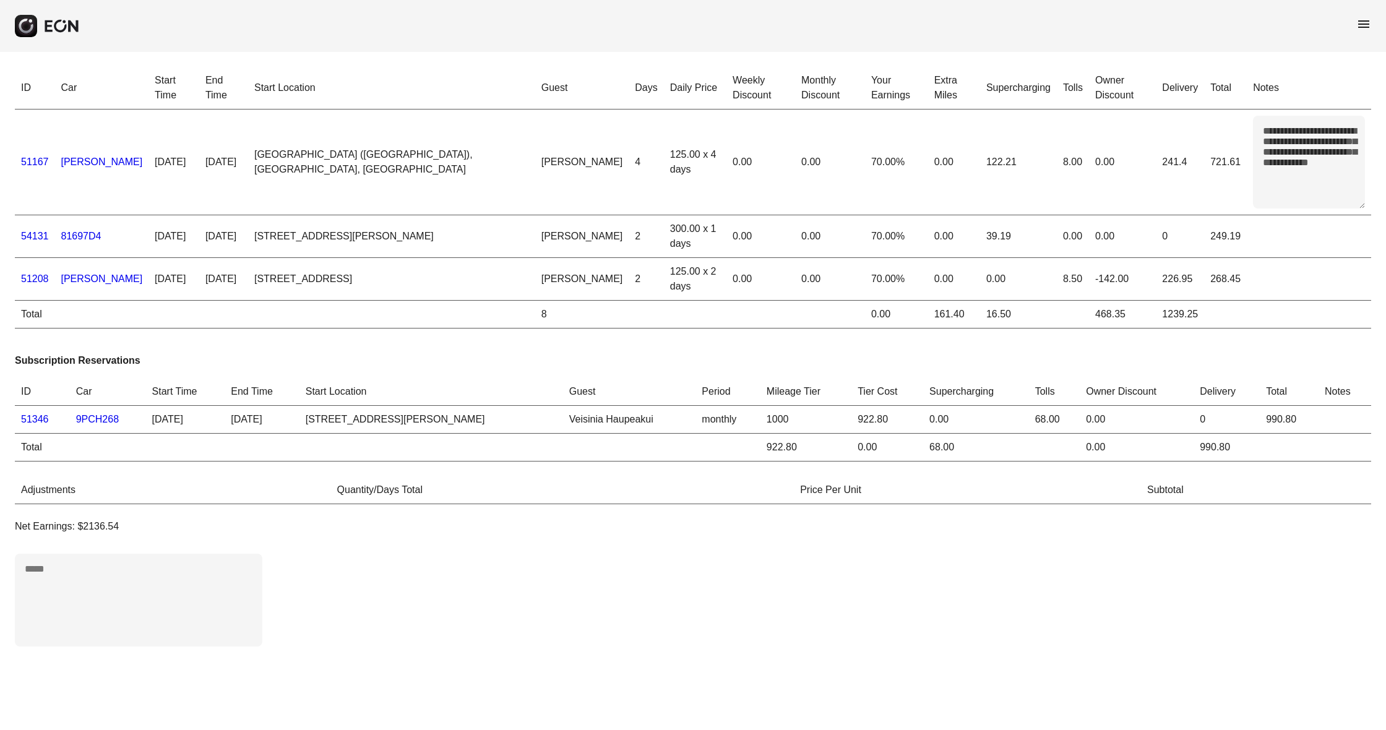
click at [79, 159] on link "[PERSON_NAME]" at bounding box center [102, 162] width 82 height 11
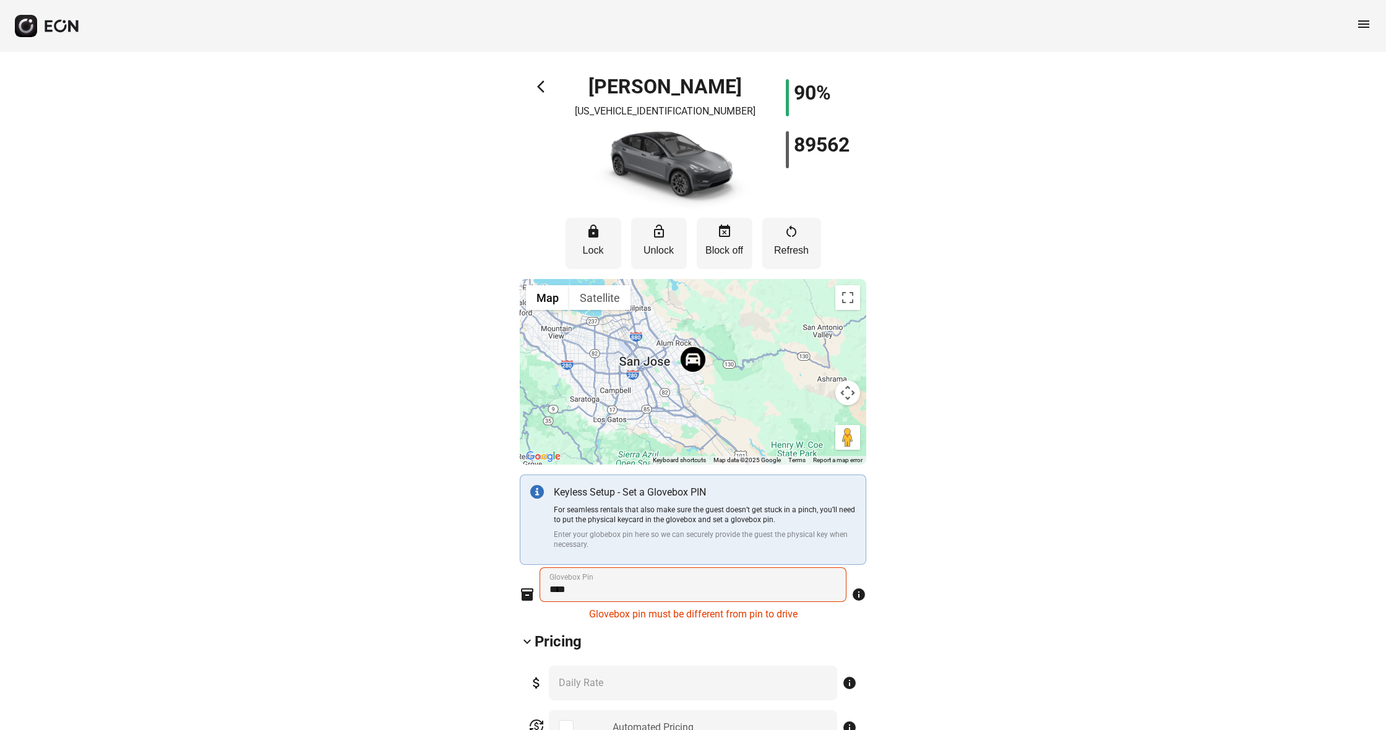
scroll to position [21, 0]
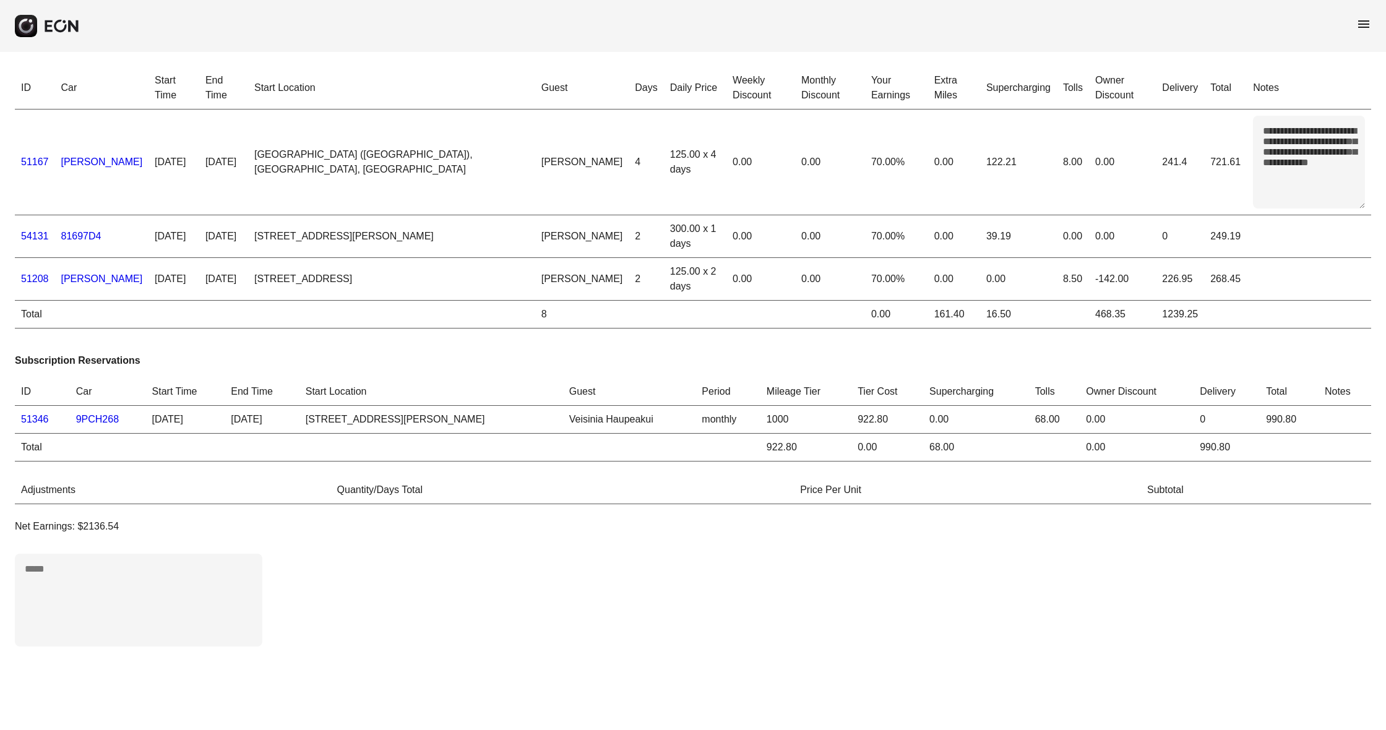
drag, startPoint x: 28, startPoint y: 158, endPoint x: 32, endPoint y: 167, distance: 10.2
click at [28, 158] on link "51167" at bounding box center [35, 162] width 28 height 11
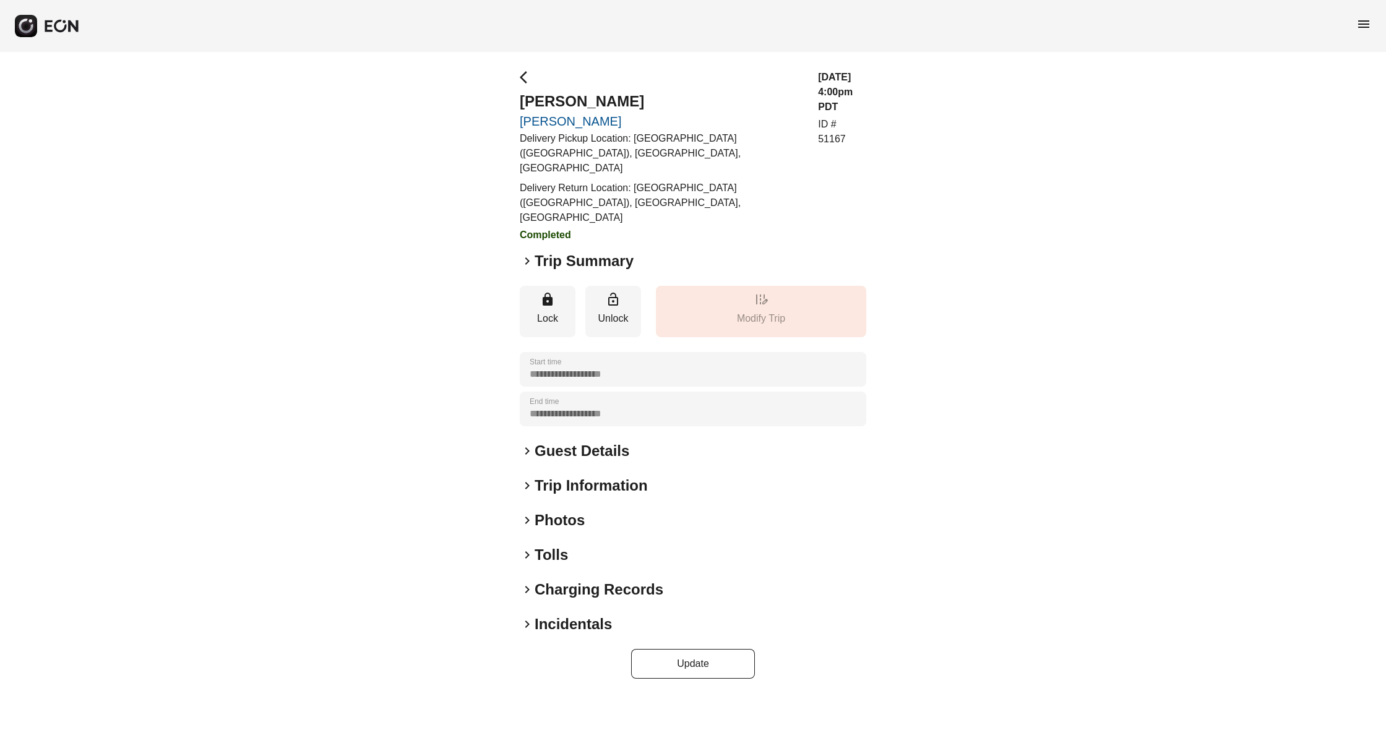
click at [525, 254] on span "keyboard_arrow_right" at bounding box center [527, 261] width 15 height 15
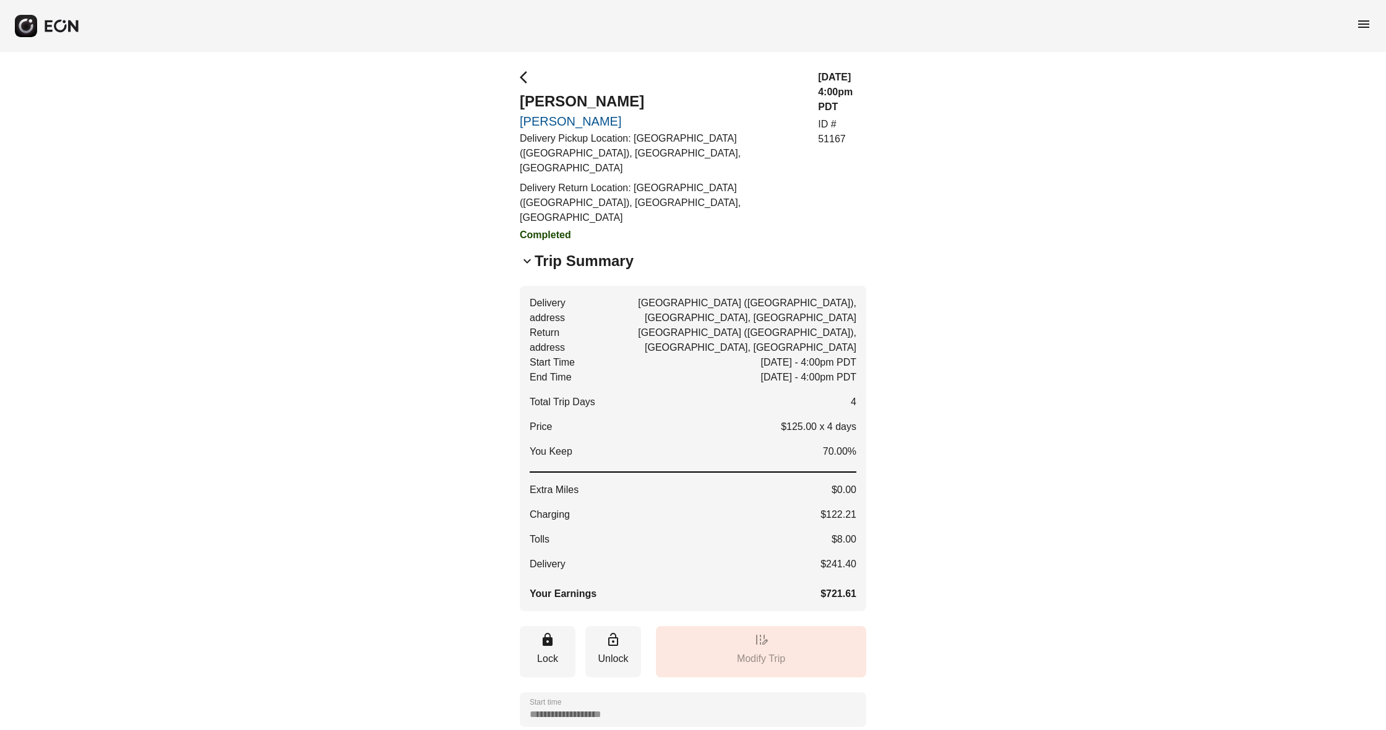
scroll to position [6, 0]
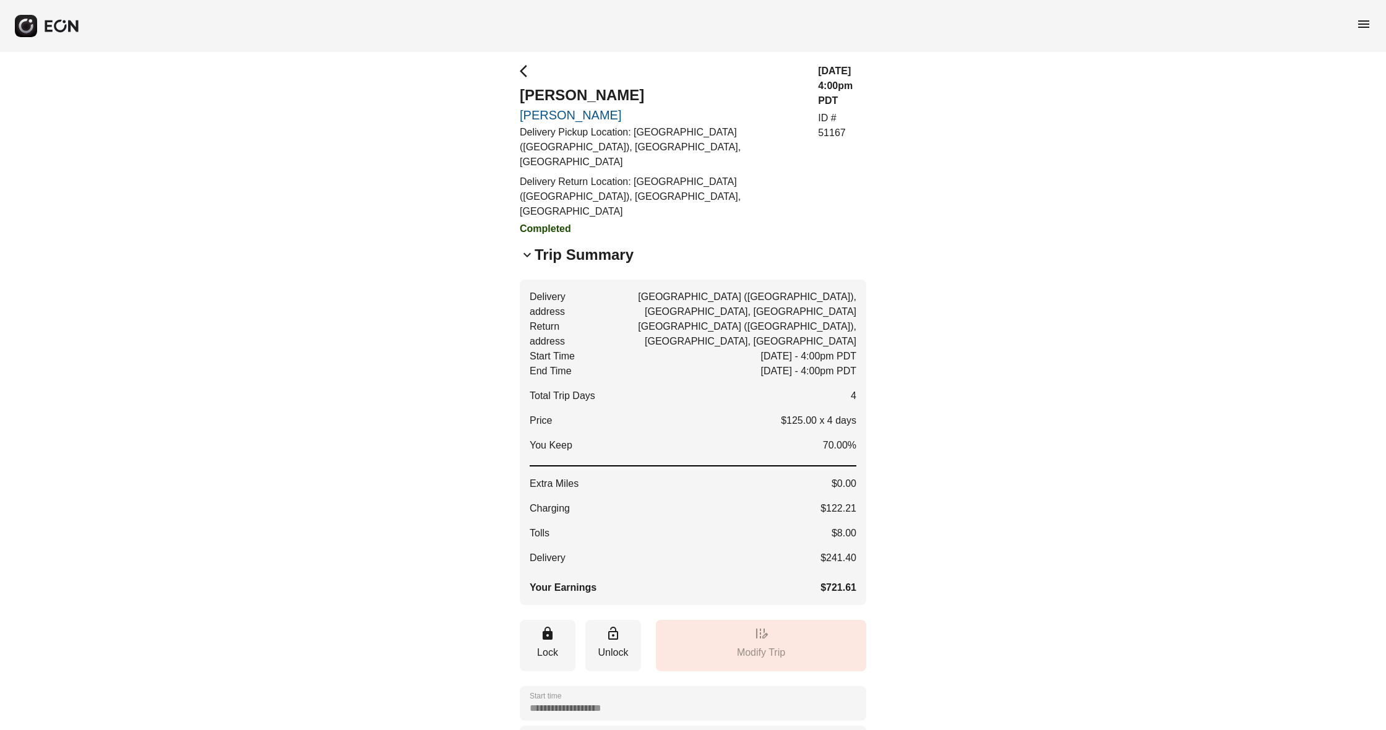
drag, startPoint x: 525, startPoint y: 72, endPoint x: 519, endPoint y: 79, distance: 8.8
click at [525, 72] on span "arrow_back_ios" at bounding box center [527, 71] width 15 height 15
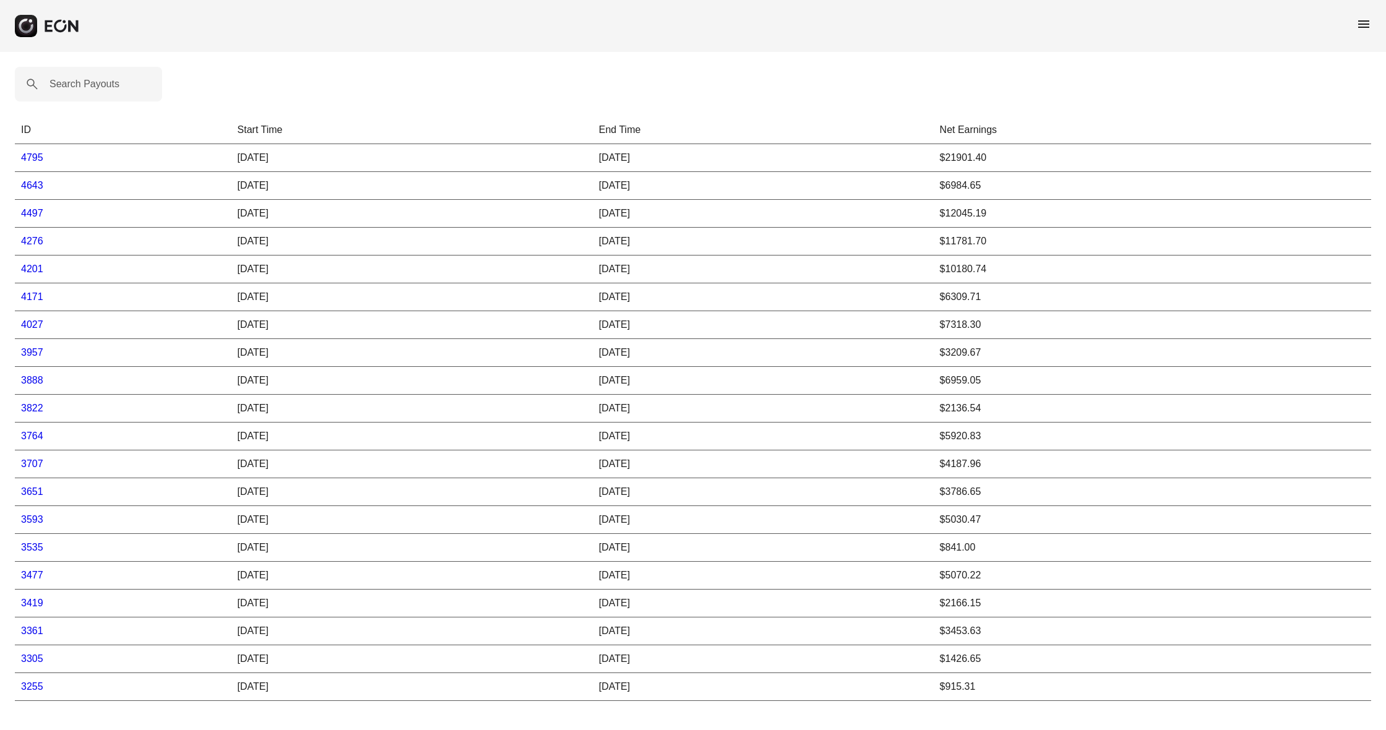
click at [30, 490] on link "3651" at bounding box center [32, 491] width 22 height 11
click at [33, 522] on link "3593" at bounding box center [32, 519] width 22 height 11
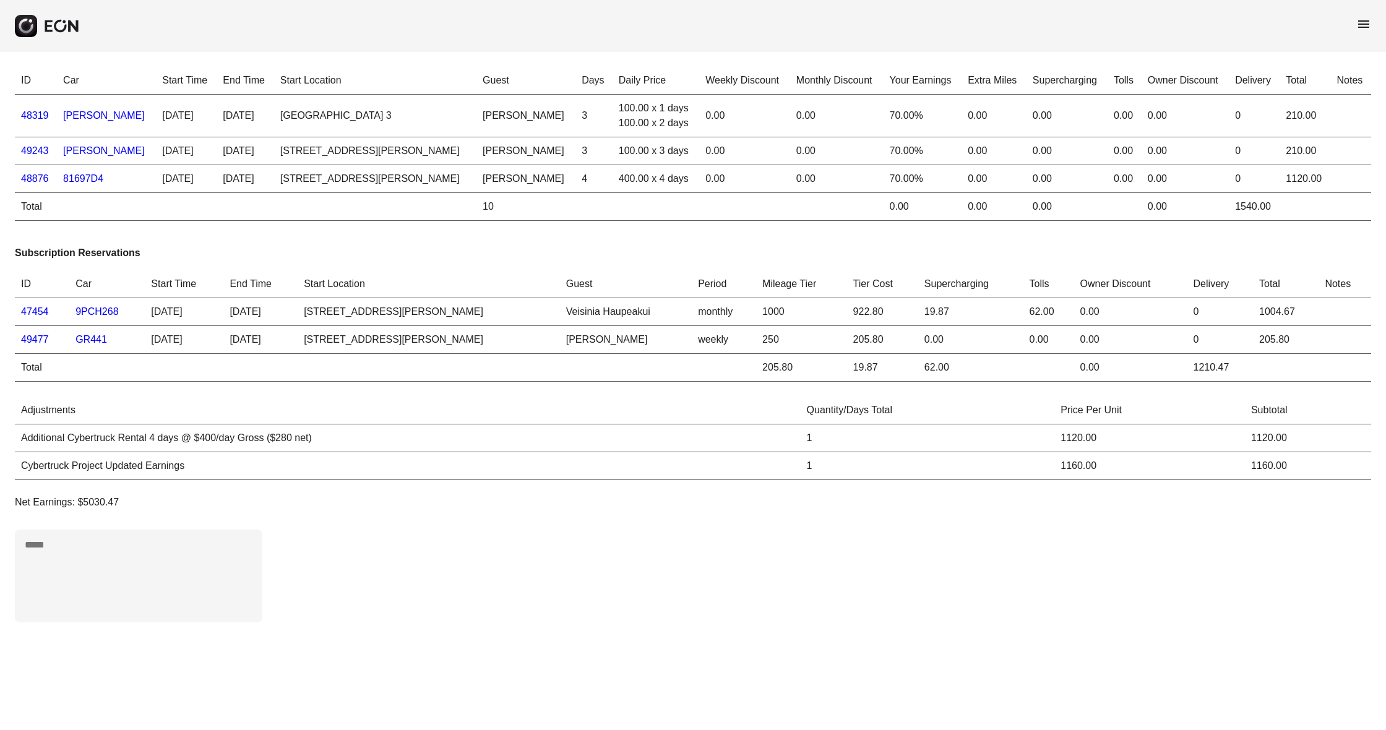
click at [80, 117] on link "[PERSON_NAME]" at bounding box center [104, 115] width 82 height 11
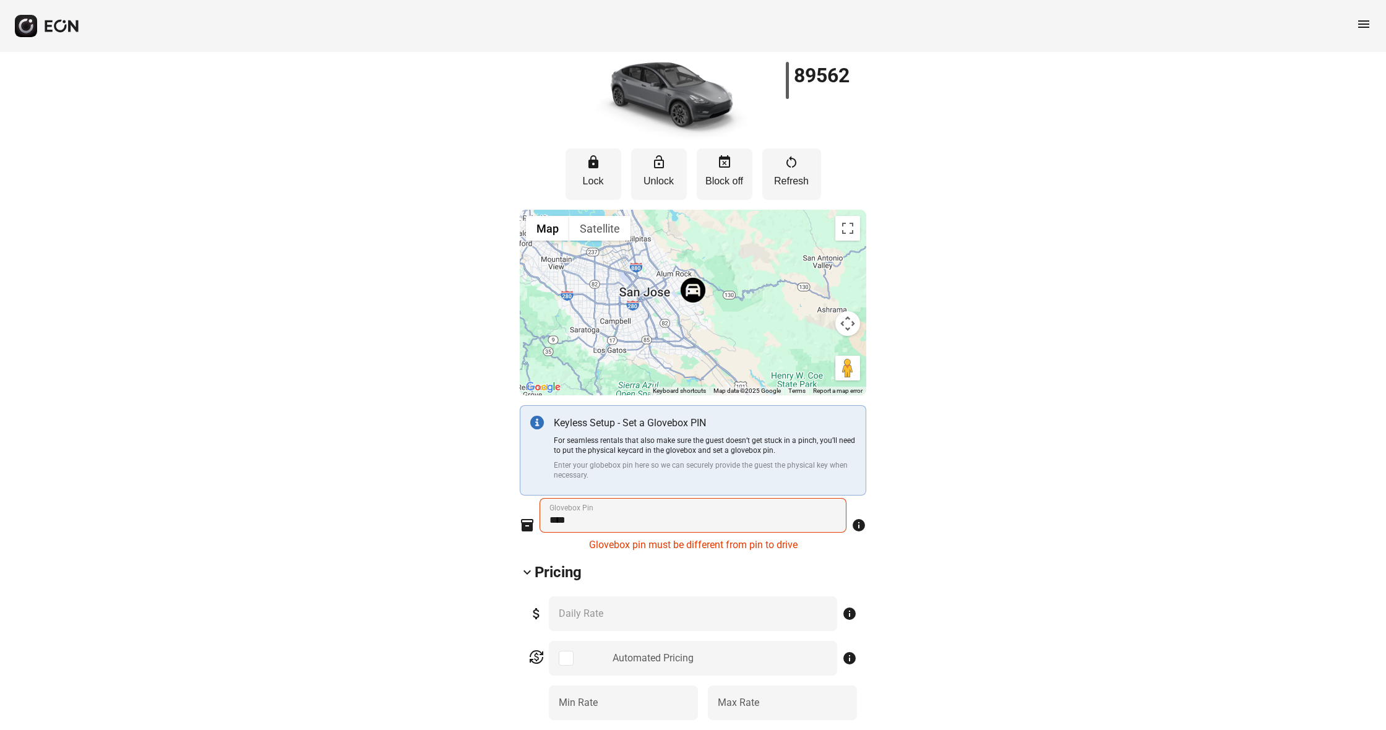
scroll to position [91, 0]
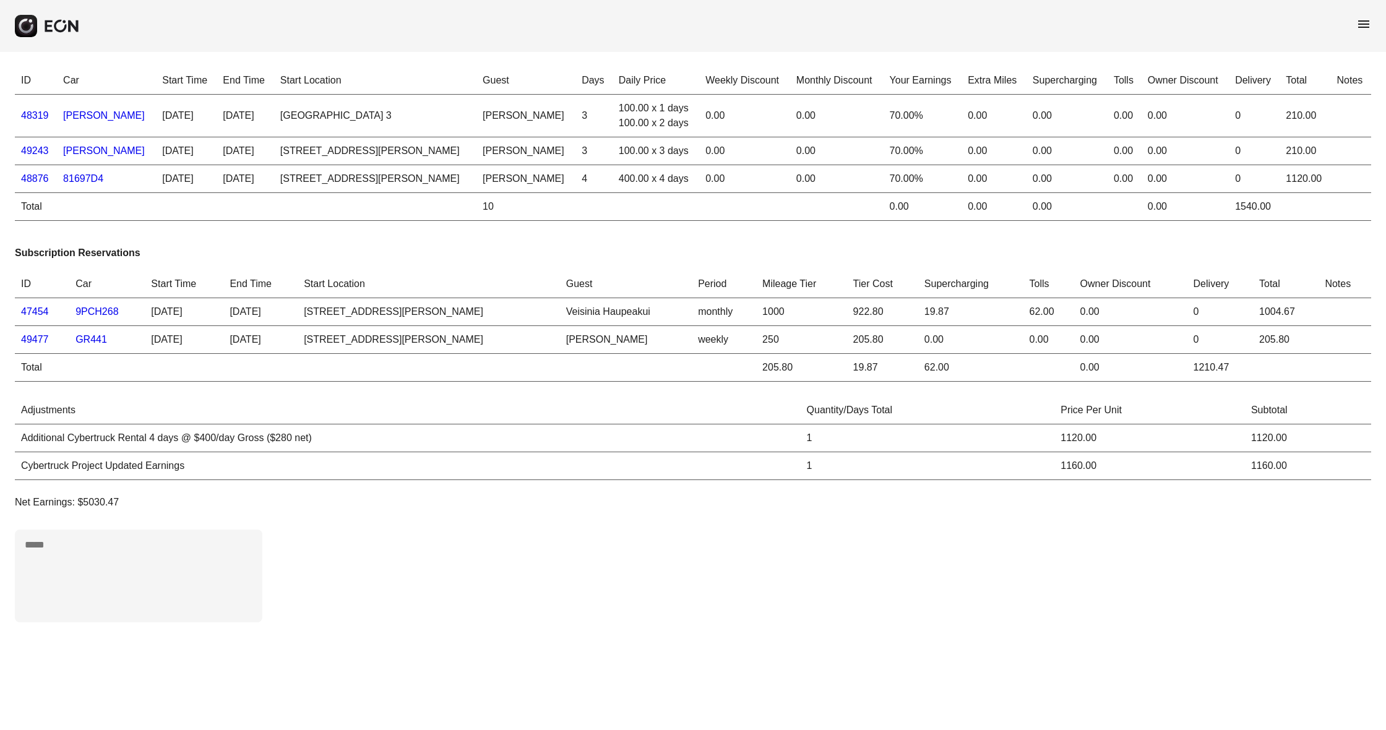
scroll to position [1, 0]
click at [28, 112] on link "48319" at bounding box center [35, 115] width 28 height 11
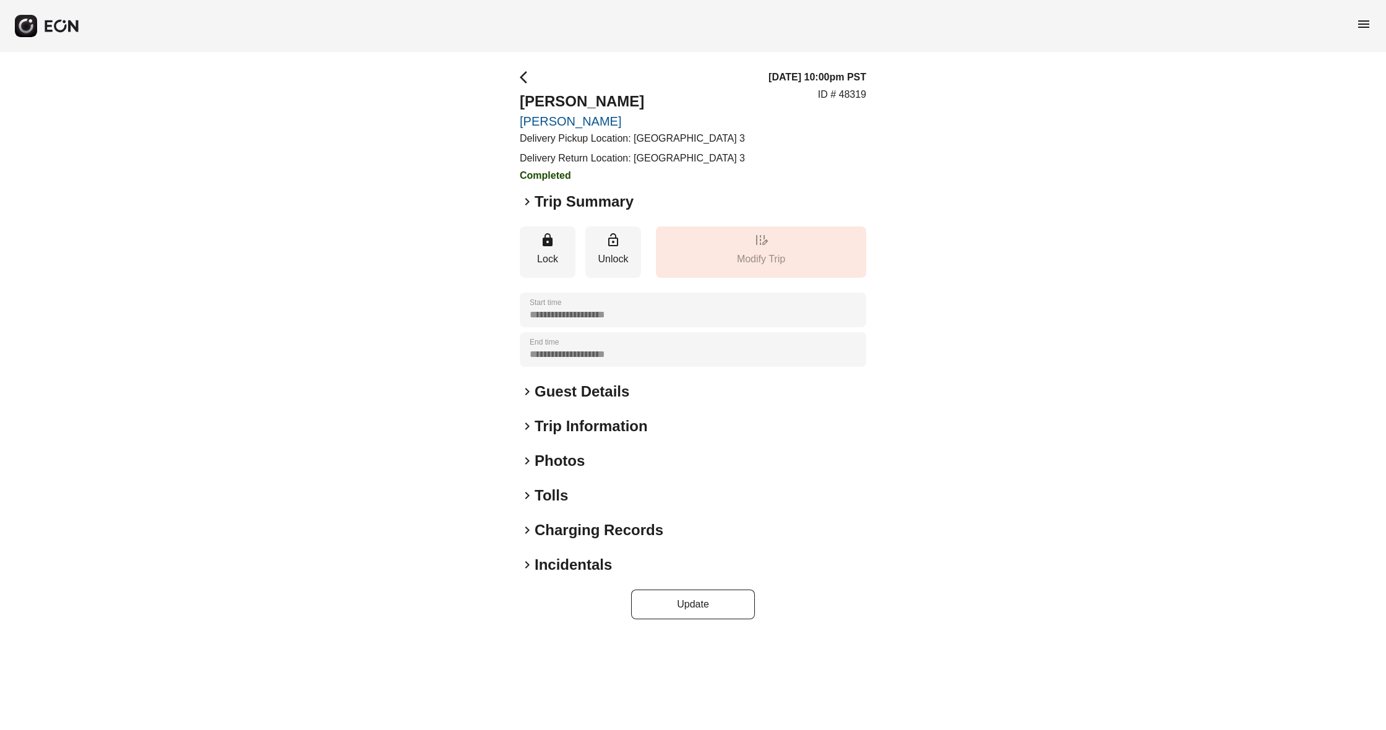
drag, startPoint x: 531, startPoint y: 232, endPoint x: 527, endPoint y: 238, distance: 6.7
click at [530, 209] on span "keyboard_arrow_right" at bounding box center [527, 201] width 15 height 15
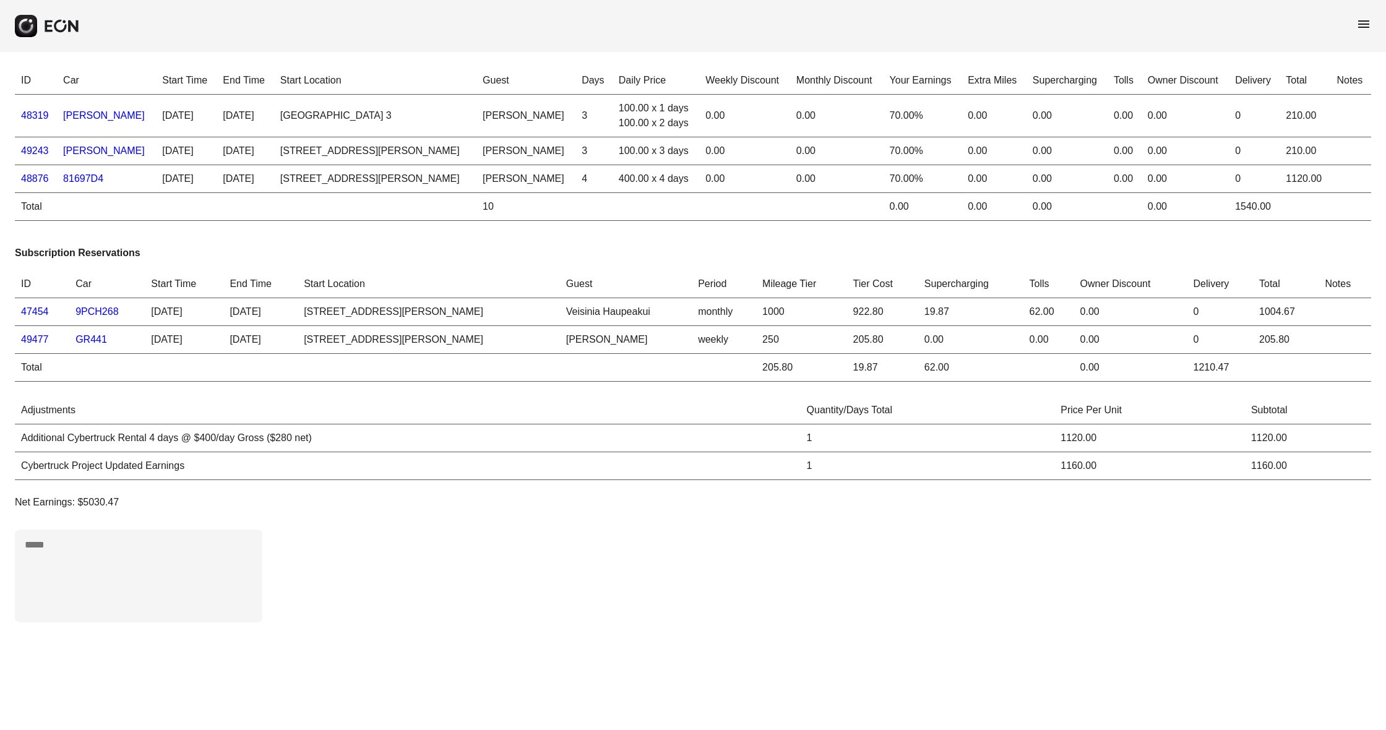
drag, startPoint x: 37, startPoint y: 147, endPoint x: 49, endPoint y: 153, distance: 13.6
click at [36, 147] on link "49243" at bounding box center [35, 150] width 28 height 11
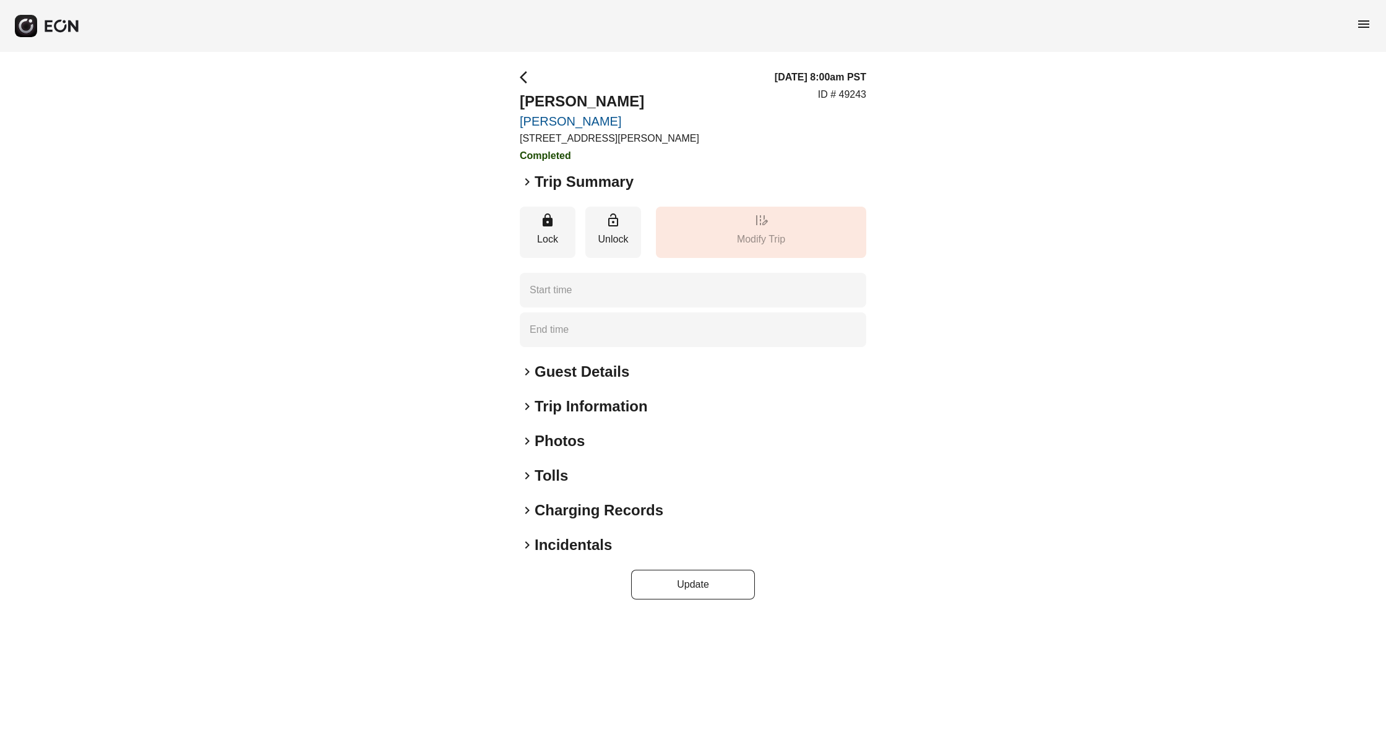
type time "**********"
drag, startPoint x: 528, startPoint y: 181, endPoint x: 519, endPoint y: 205, distance: 25.9
click at [527, 183] on span "keyboard_arrow_right" at bounding box center [527, 182] width 15 height 15
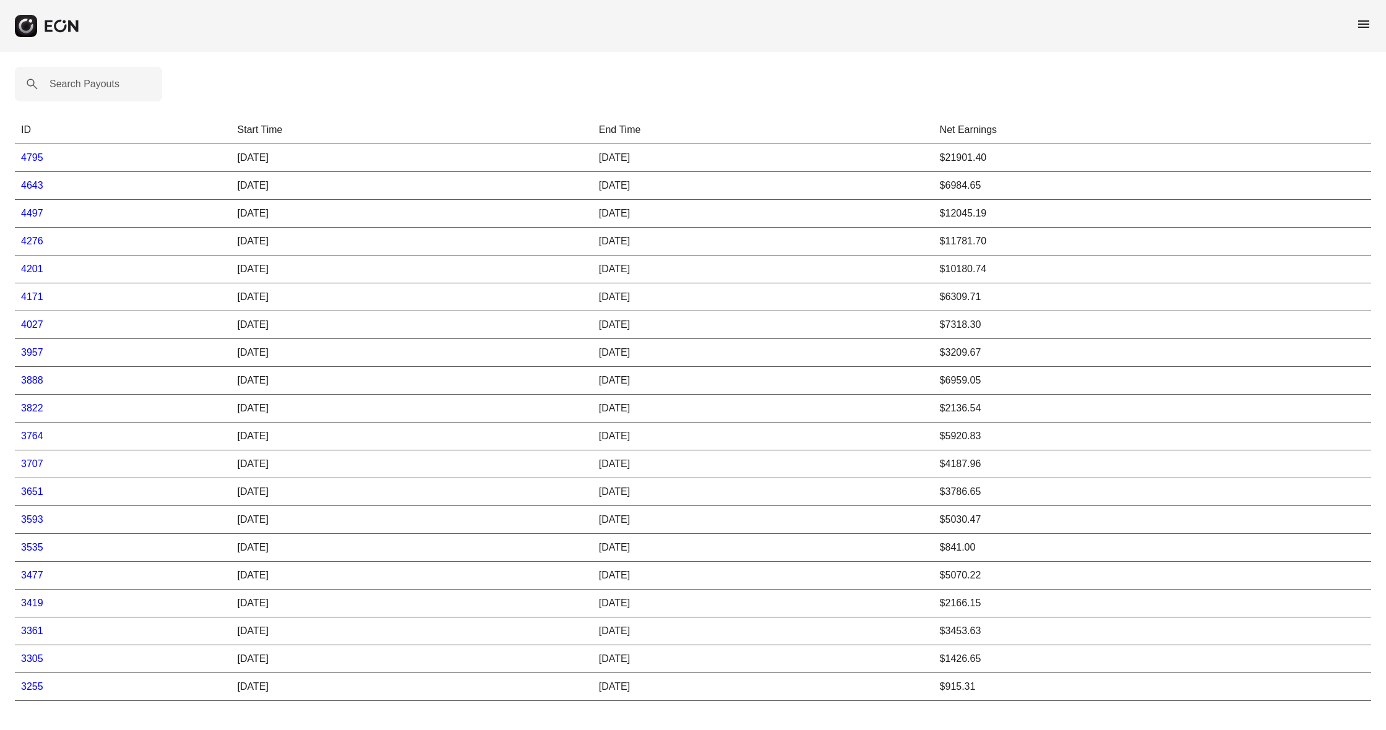
click at [34, 547] on link "3535" at bounding box center [32, 547] width 22 height 11
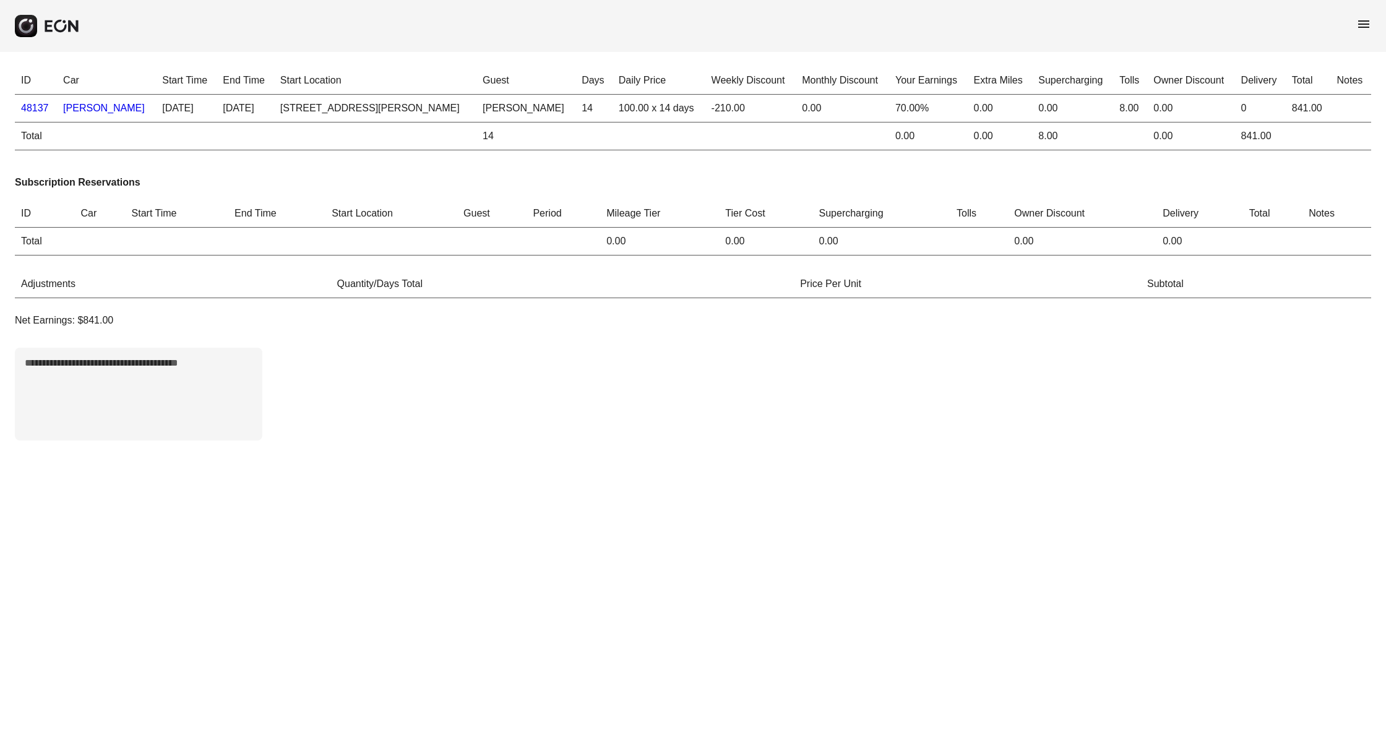
click at [37, 109] on link "48137" at bounding box center [35, 108] width 28 height 11
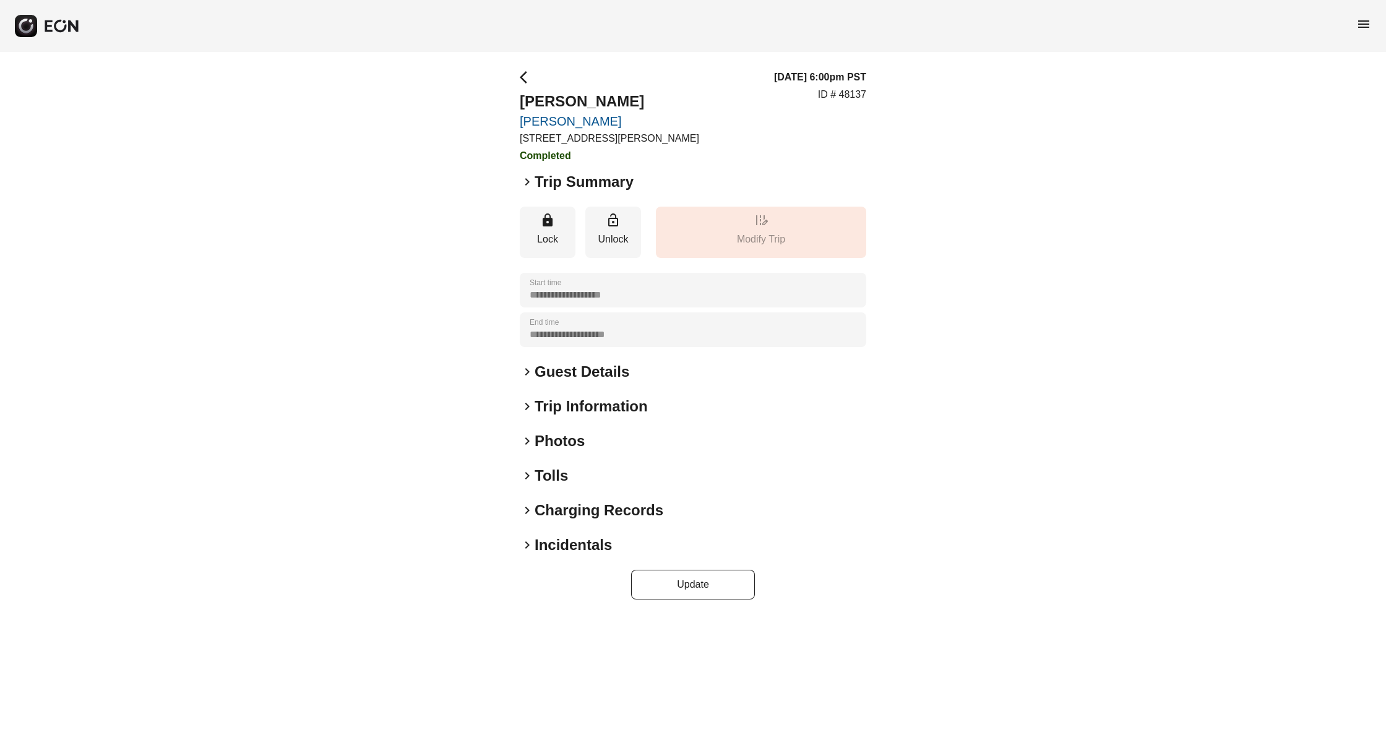
click at [527, 183] on span "keyboard_arrow_right" at bounding box center [527, 182] width 15 height 15
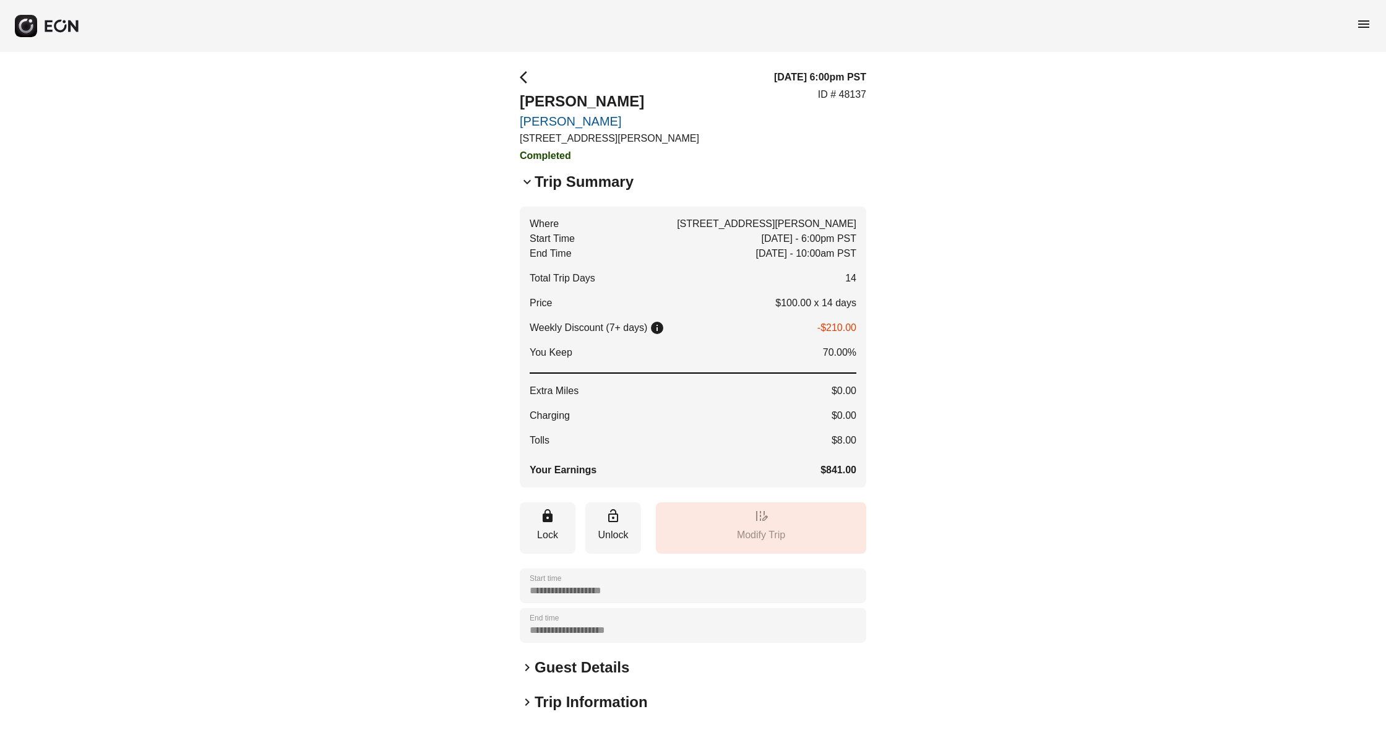
click at [526, 80] on span "arrow_back_ios" at bounding box center [527, 77] width 15 height 15
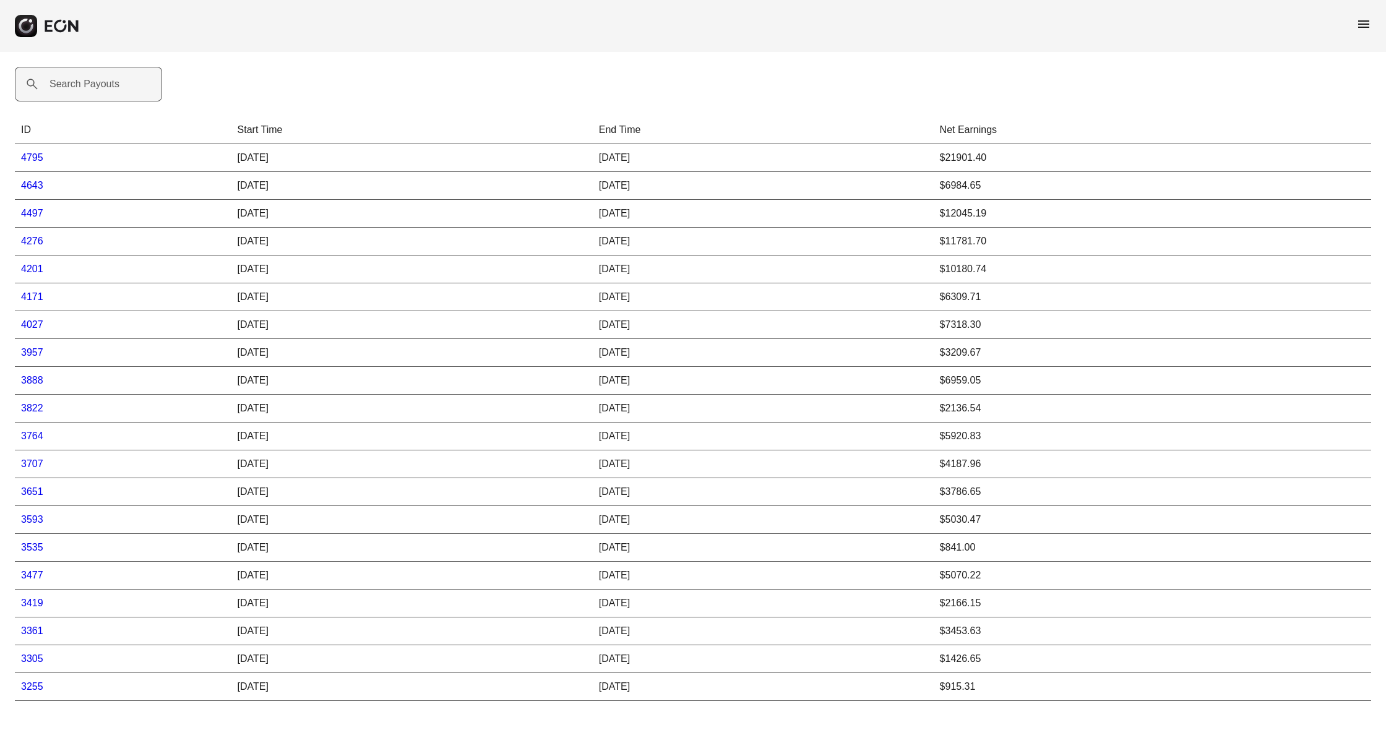
scroll to position [1, 0]
click at [68, 82] on label "Search Payouts" at bounding box center [85, 84] width 70 height 15
click at [68, 82] on Payouts "Search Payouts" at bounding box center [88, 84] width 147 height 35
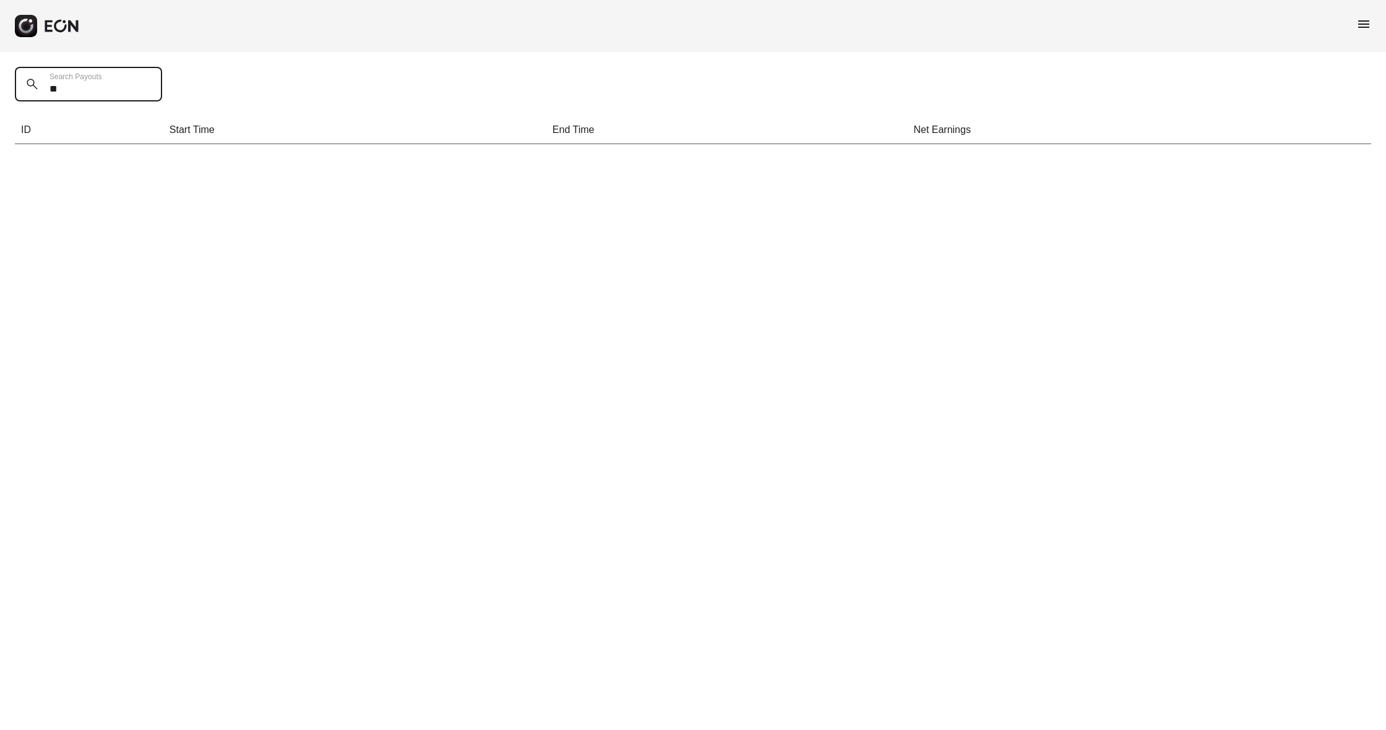
type Payouts "*"
type Payouts "*******"
click at [1356, 20] on span "menu" at bounding box center [1363, 24] width 15 height 15
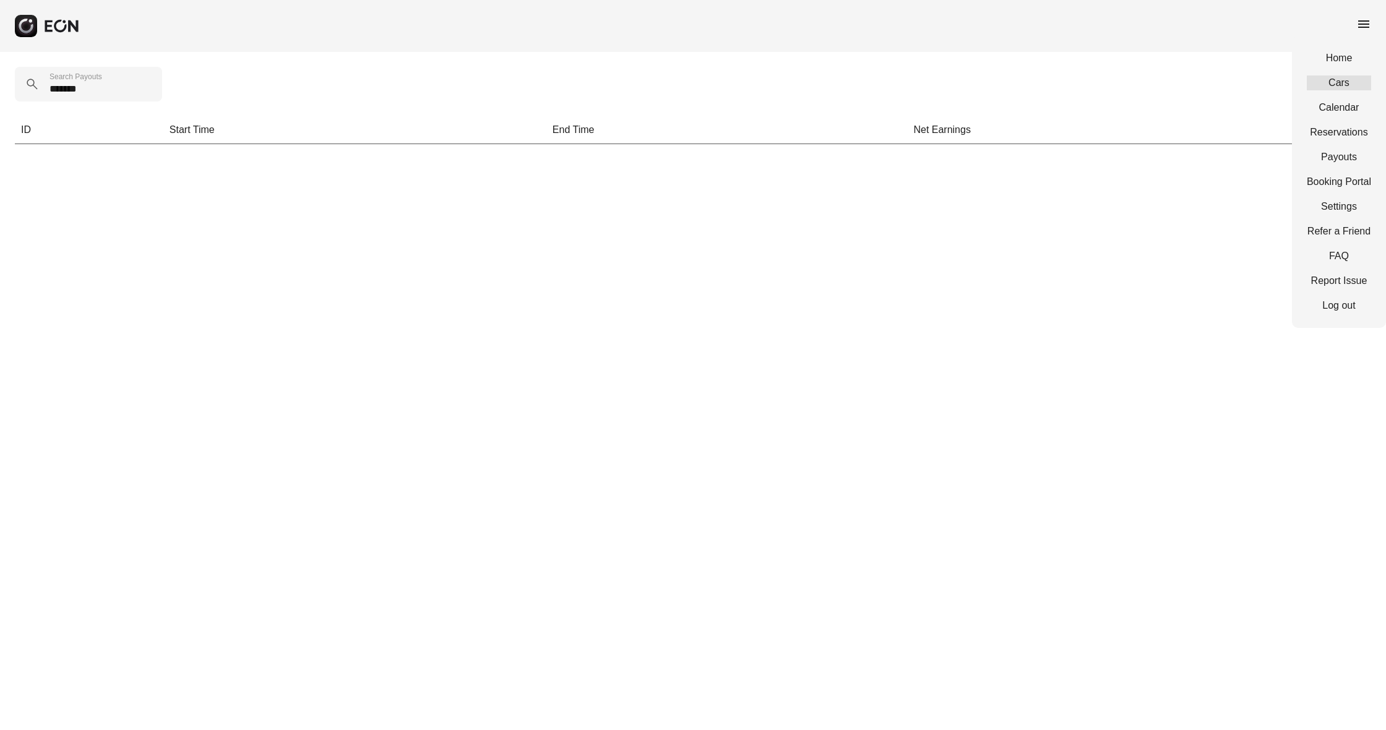
click at [1342, 77] on link "Cars" at bounding box center [1339, 82] width 64 height 15
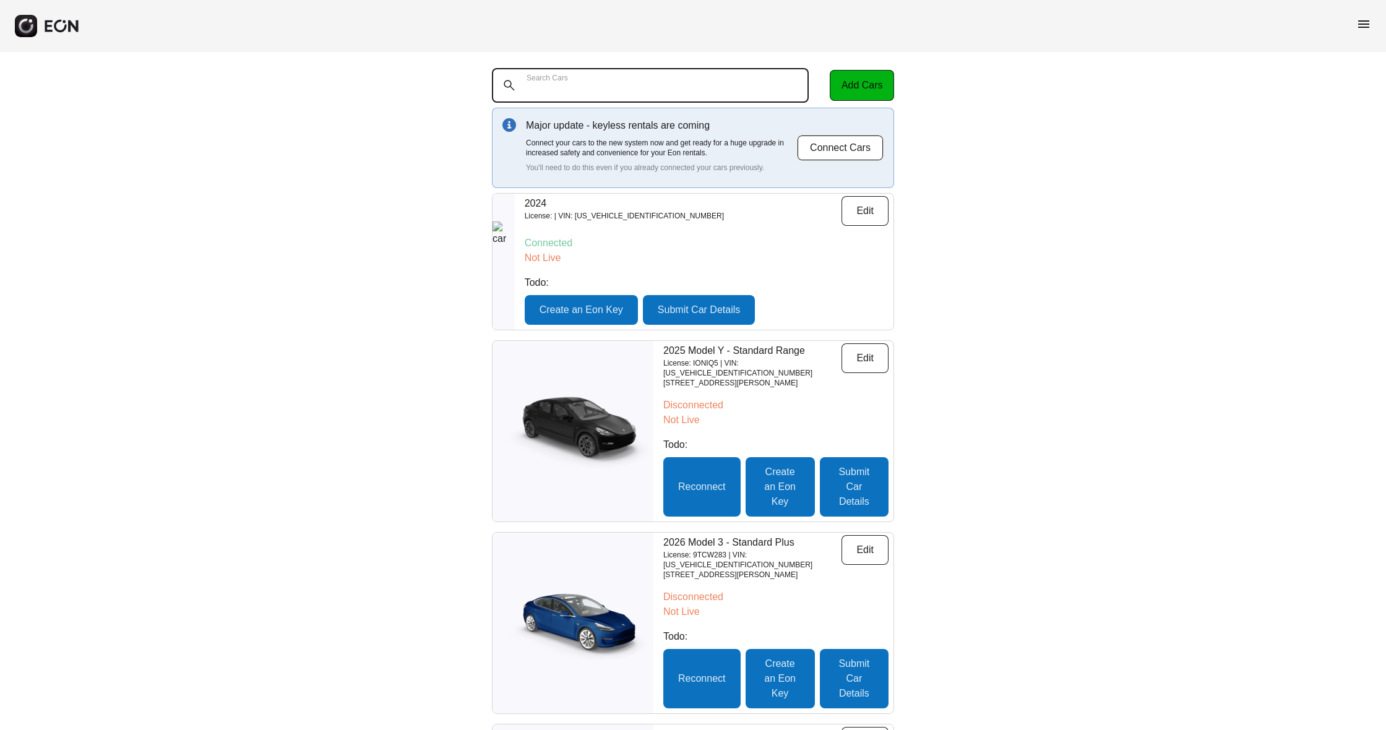
click at [640, 82] on Cars "Search Cars" at bounding box center [650, 85] width 317 height 35
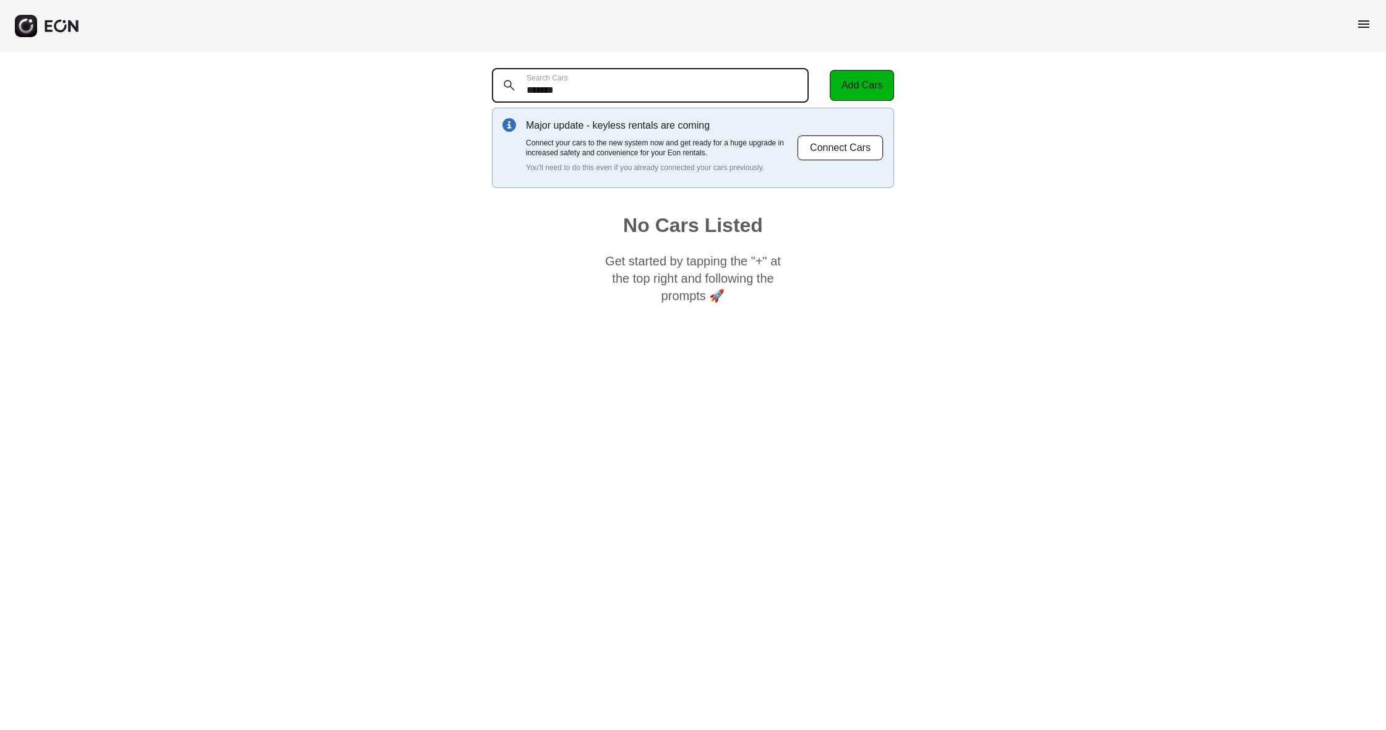
type Cars "*******"
click at [1367, 22] on span "menu" at bounding box center [1363, 24] width 15 height 15
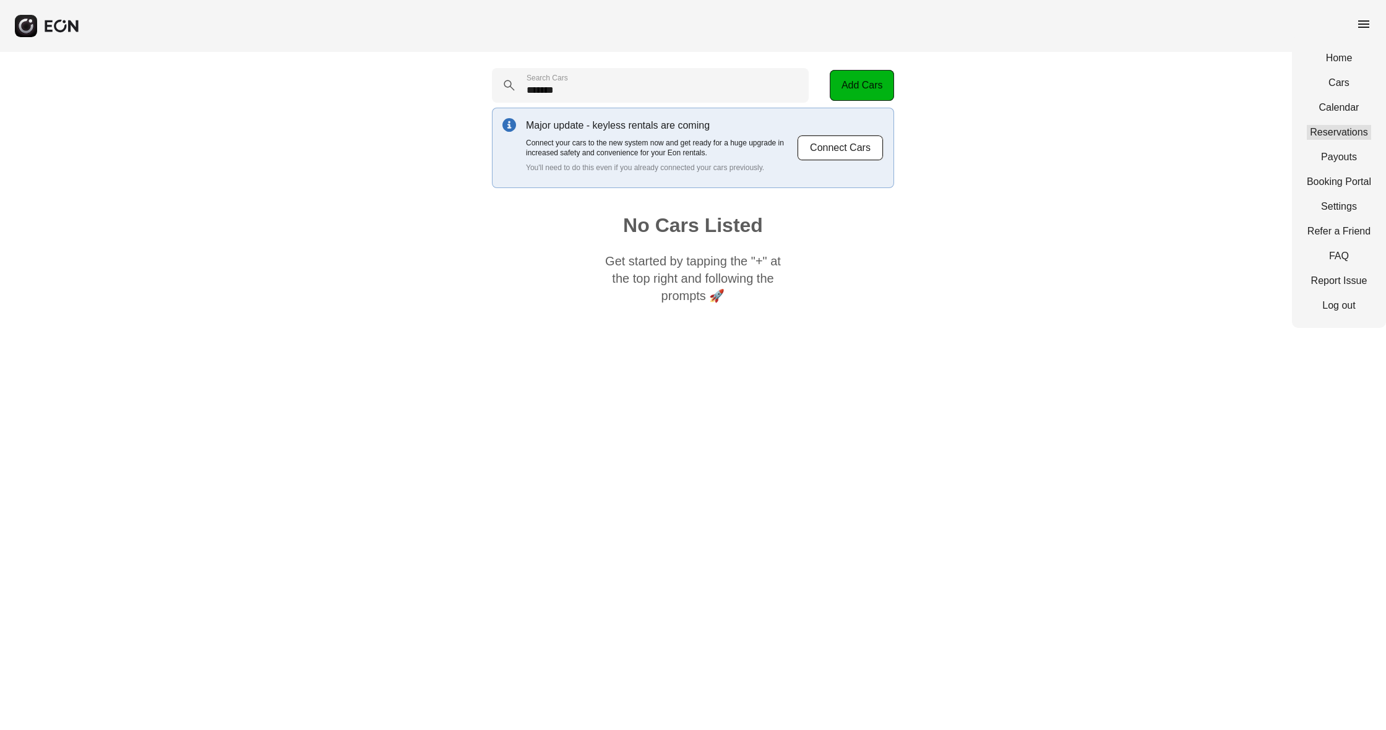
click at [1348, 131] on link "Reservations" at bounding box center [1339, 132] width 64 height 15
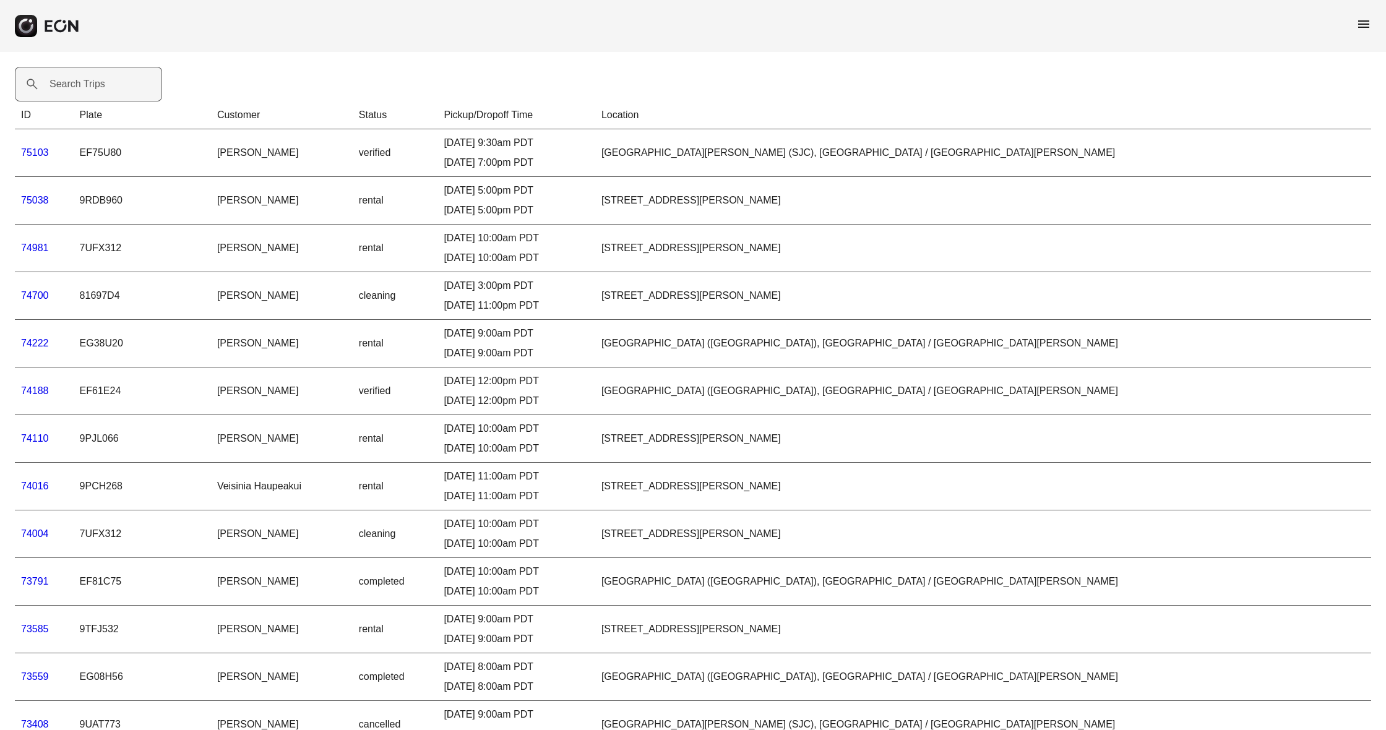
click at [103, 87] on label "Search Trips" at bounding box center [78, 84] width 56 height 15
click at [103, 87] on Trips "Search Trips" at bounding box center [88, 84] width 147 height 35
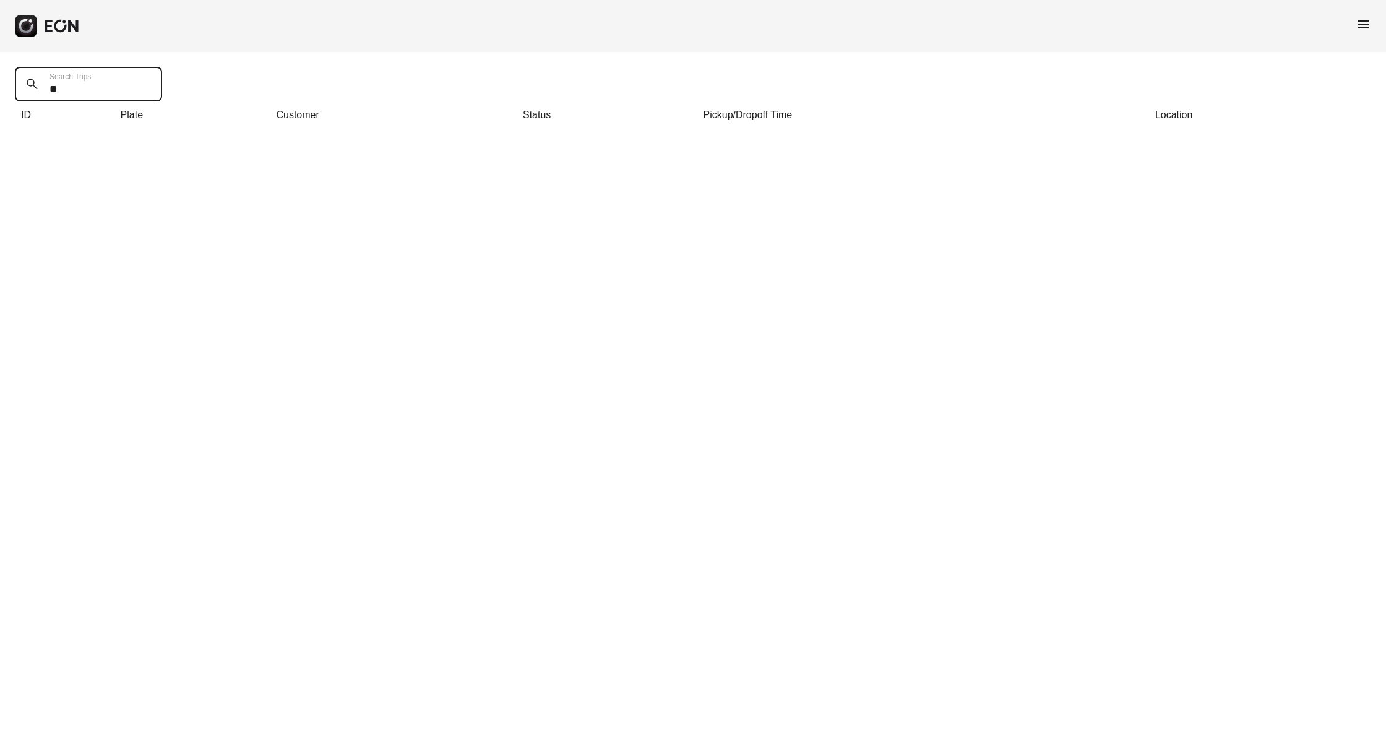
type Trips "*"
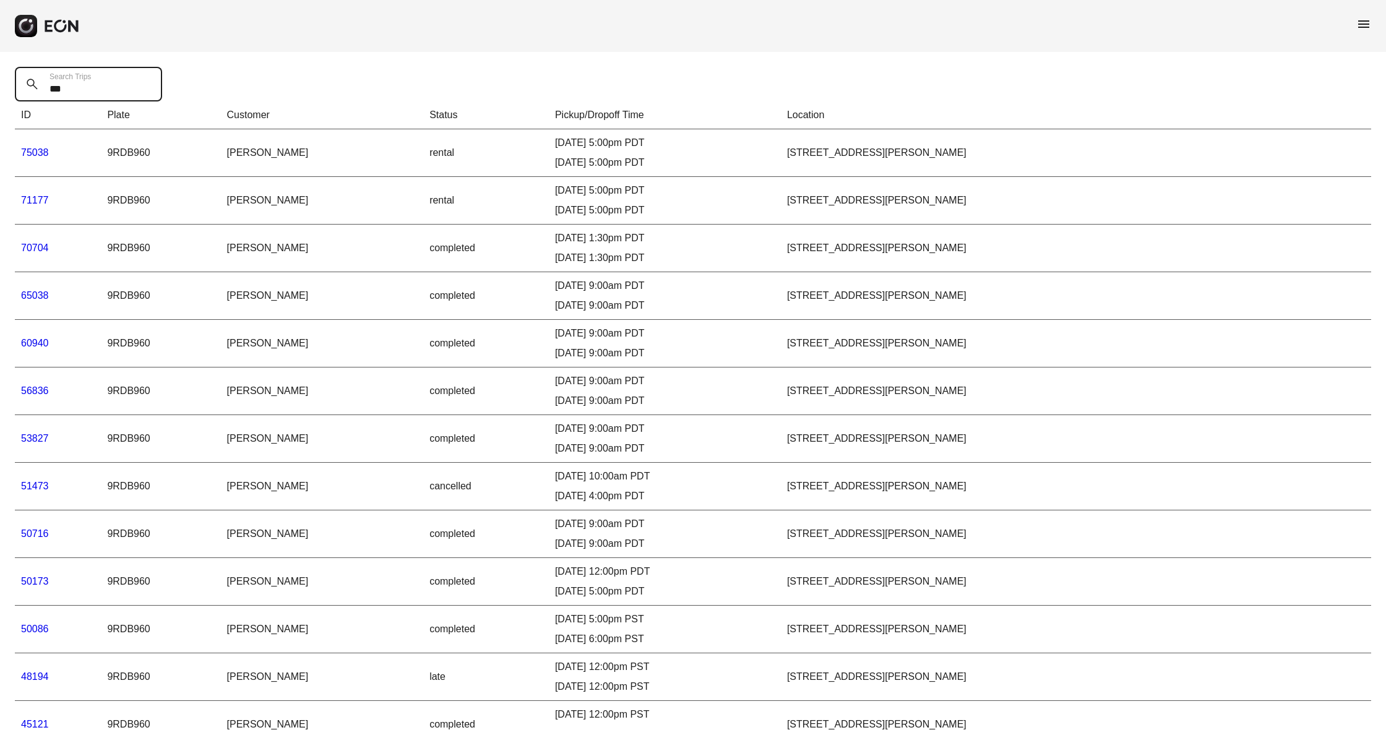
type Trips "***"
click at [1364, 26] on span "menu" at bounding box center [1363, 24] width 15 height 15
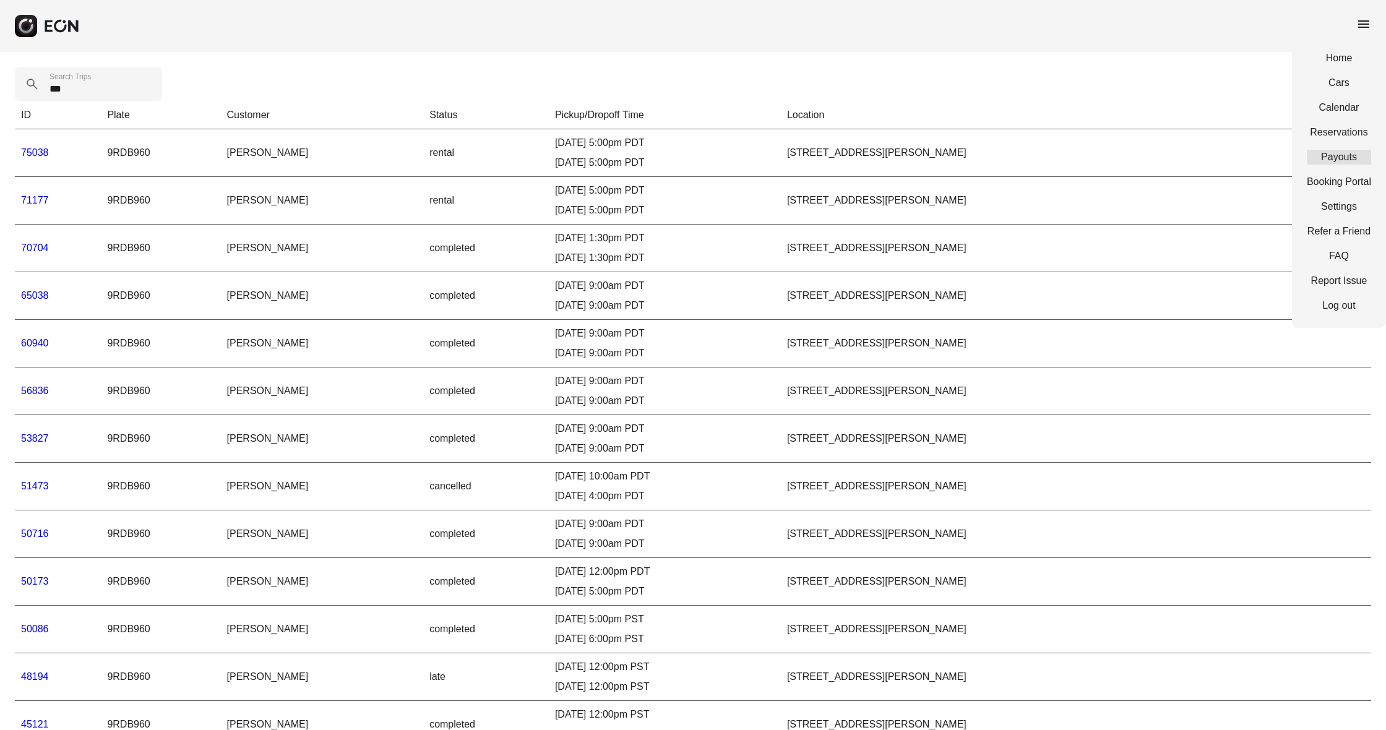
click at [1337, 152] on link "Payouts" at bounding box center [1339, 157] width 64 height 15
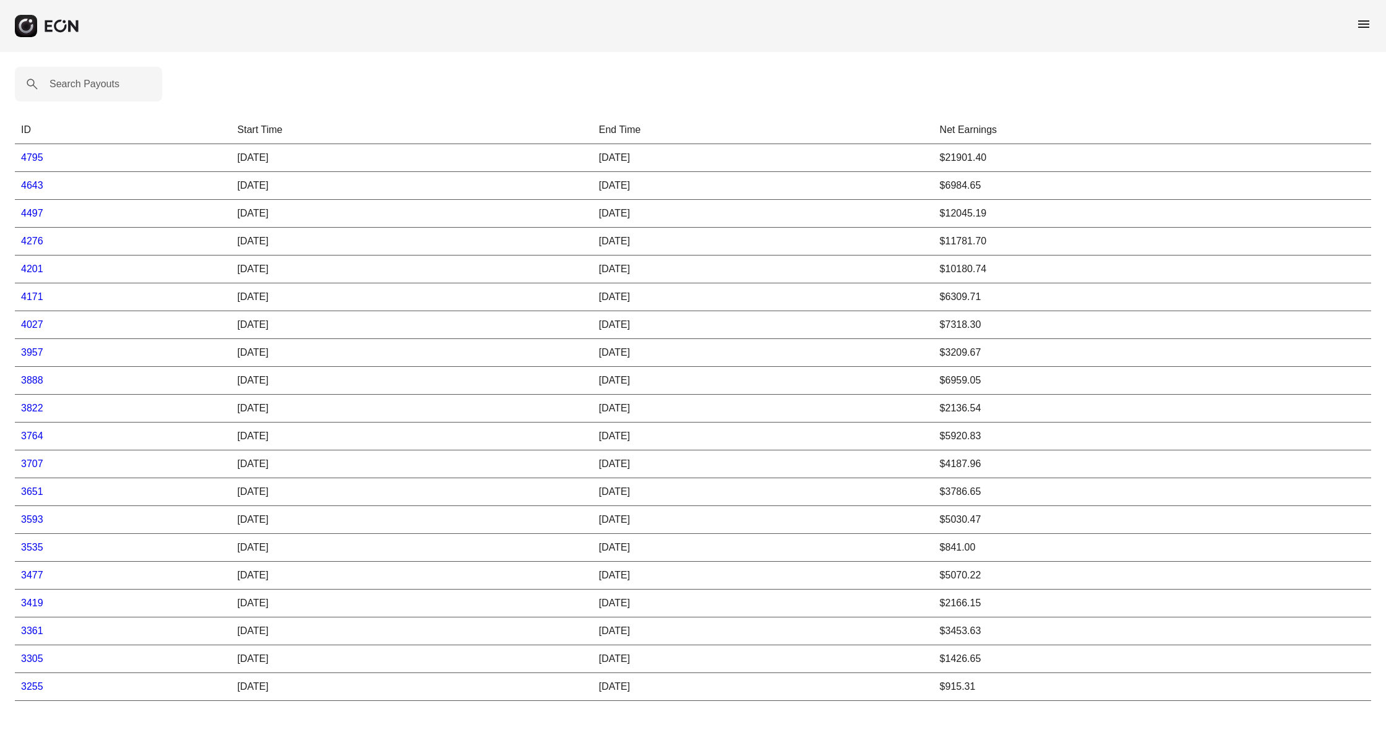
click at [32, 157] on link "4795" at bounding box center [32, 157] width 22 height 11
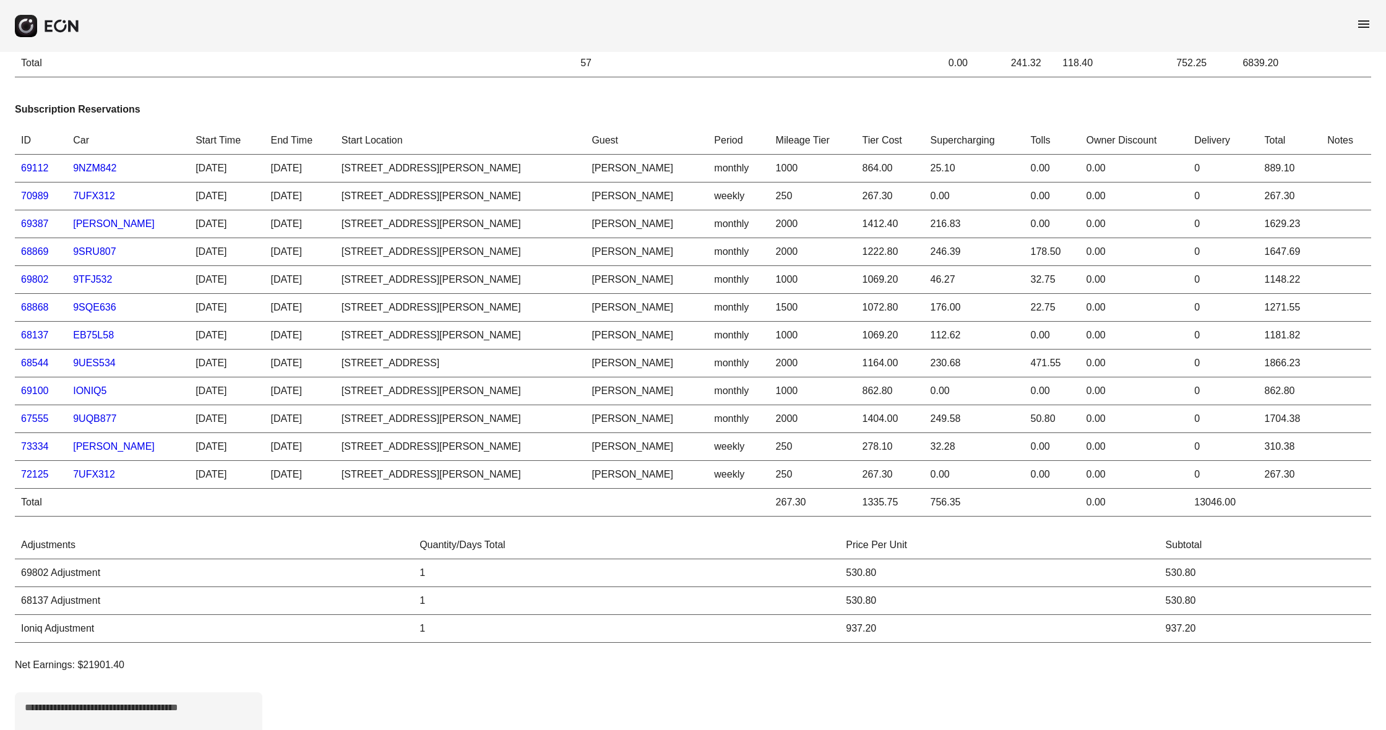
scroll to position [483, 0]
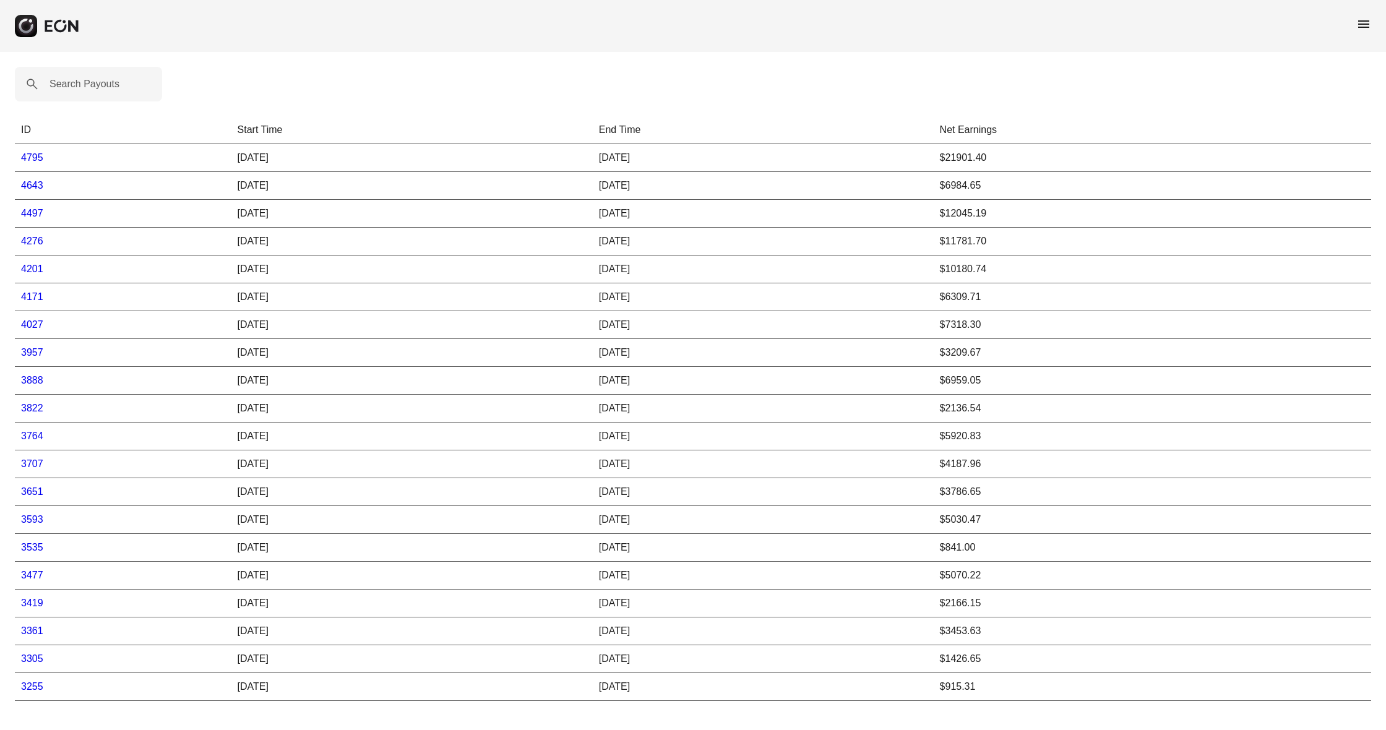
click at [23, 186] on link "4643" at bounding box center [32, 185] width 22 height 11
click at [35, 216] on link "4497" at bounding box center [32, 213] width 22 height 11
click at [32, 212] on link "4497" at bounding box center [32, 213] width 22 height 11
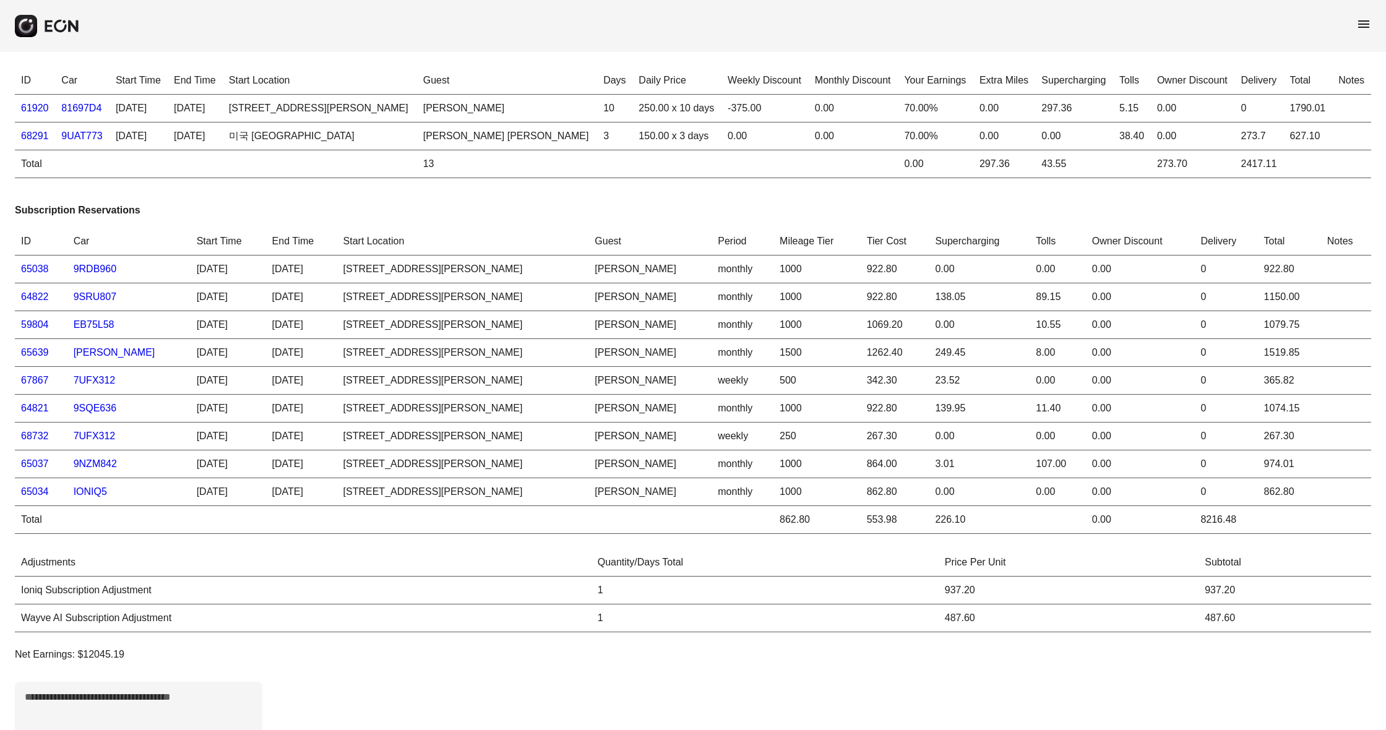
click at [41, 273] on link "65038" at bounding box center [35, 269] width 28 height 11
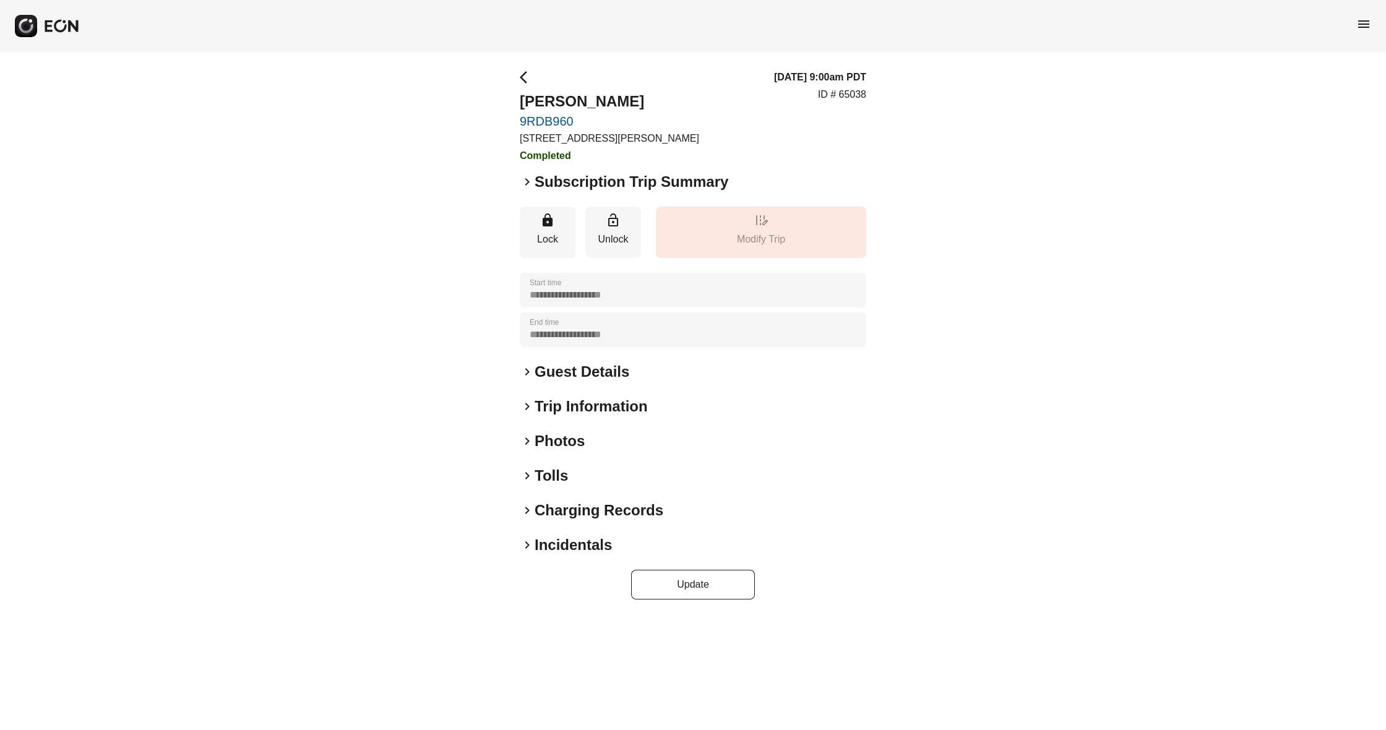
click at [530, 183] on span "keyboard_arrow_right" at bounding box center [527, 182] width 15 height 15
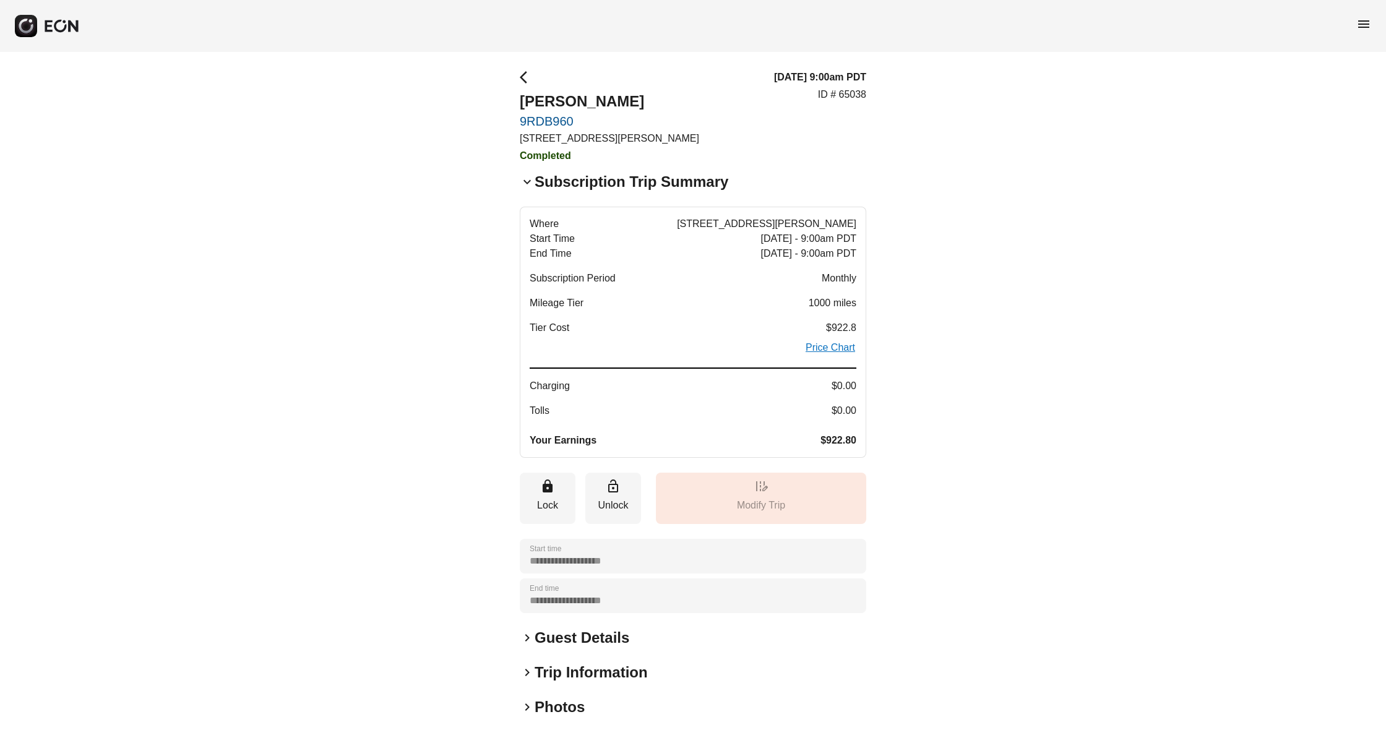
scroll to position [15, 0]
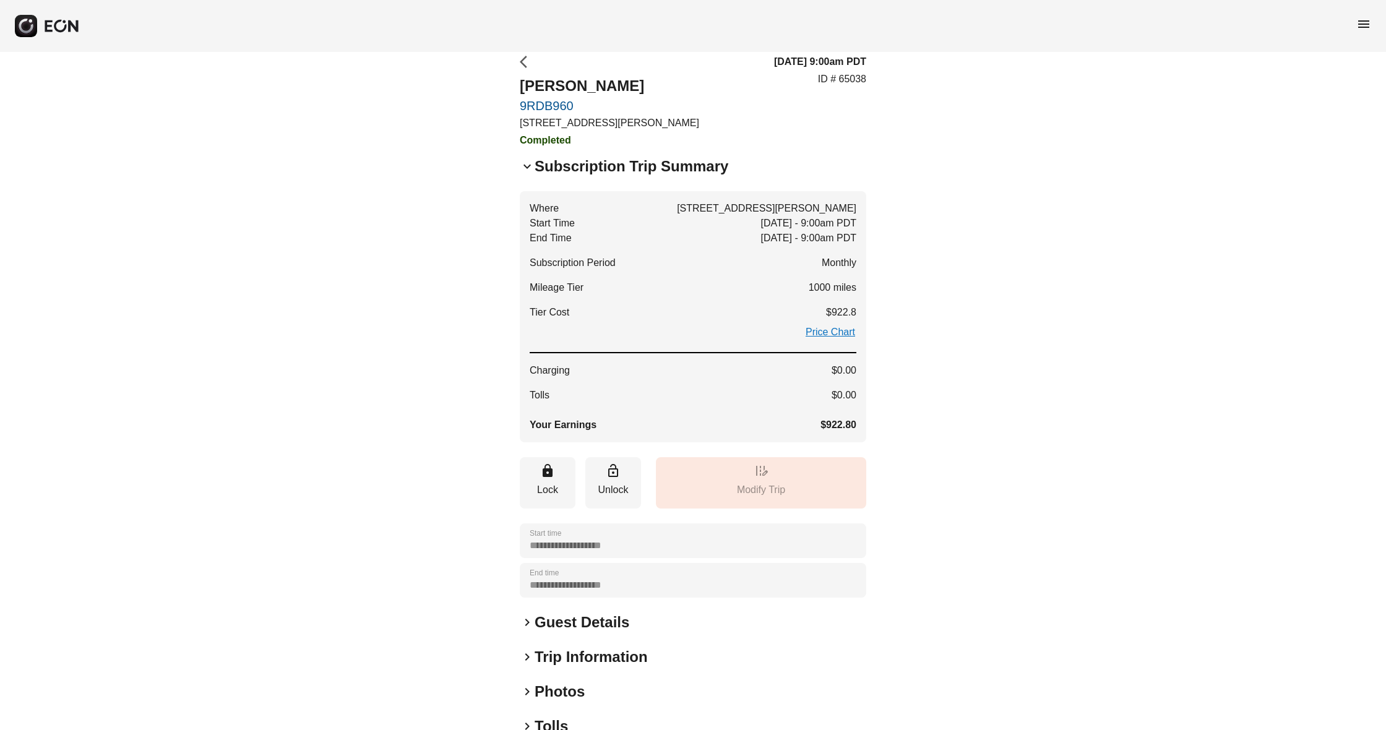
click at [526, 59] on span "arrow_back_ios" at bounding box center [527, 61] width 15 height 15
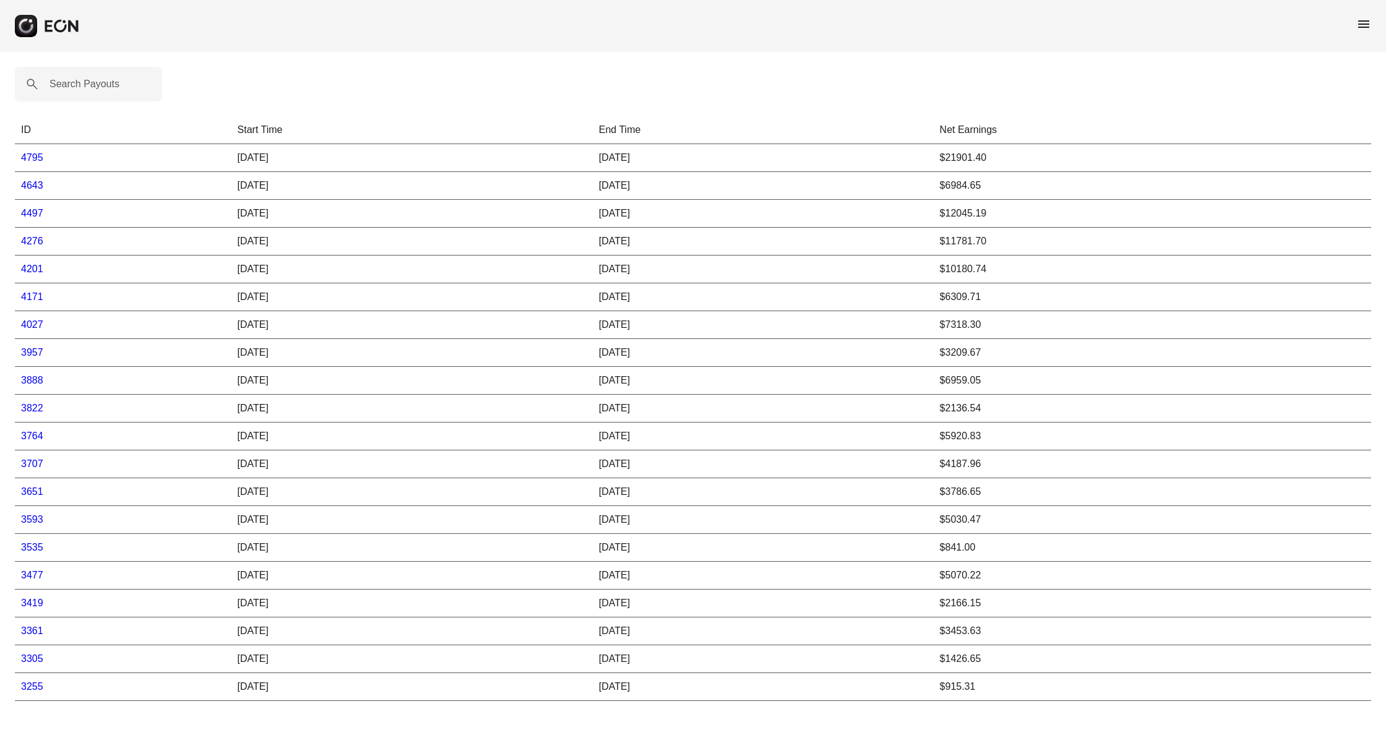
click at [35, 213] on link "4497" at bounding box center [32, 213] width 22 height 11
click at [37, 217] on link "4497" at bounding box center [32, 213] width 22 height 11
click at [35, 242] on link "4276" at bounding box center [32, 241] width 22 height 11
click at [36, 269] on link "4201" at bounding box center [32, 269] width 22 height 11
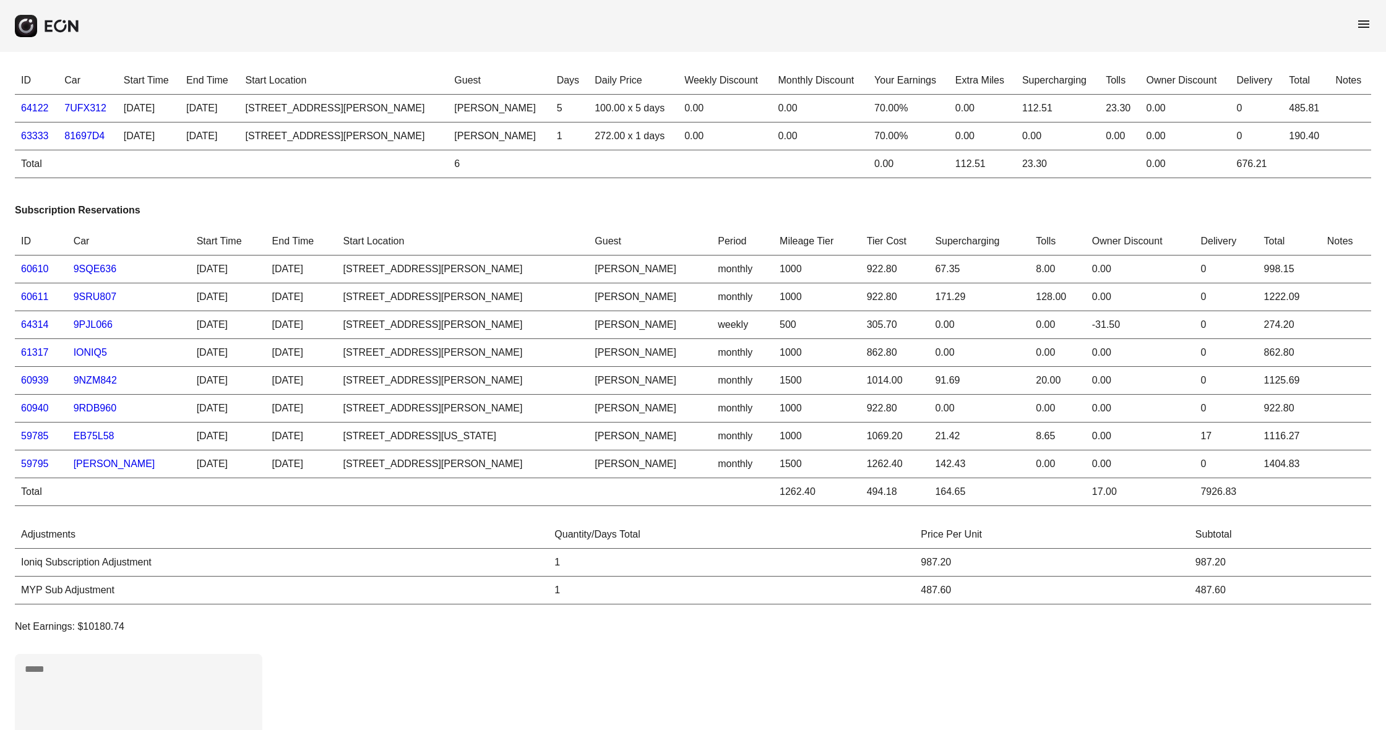
click at [43, 409] on link "60940" at bounding box center [35, 408] width 28 height 11
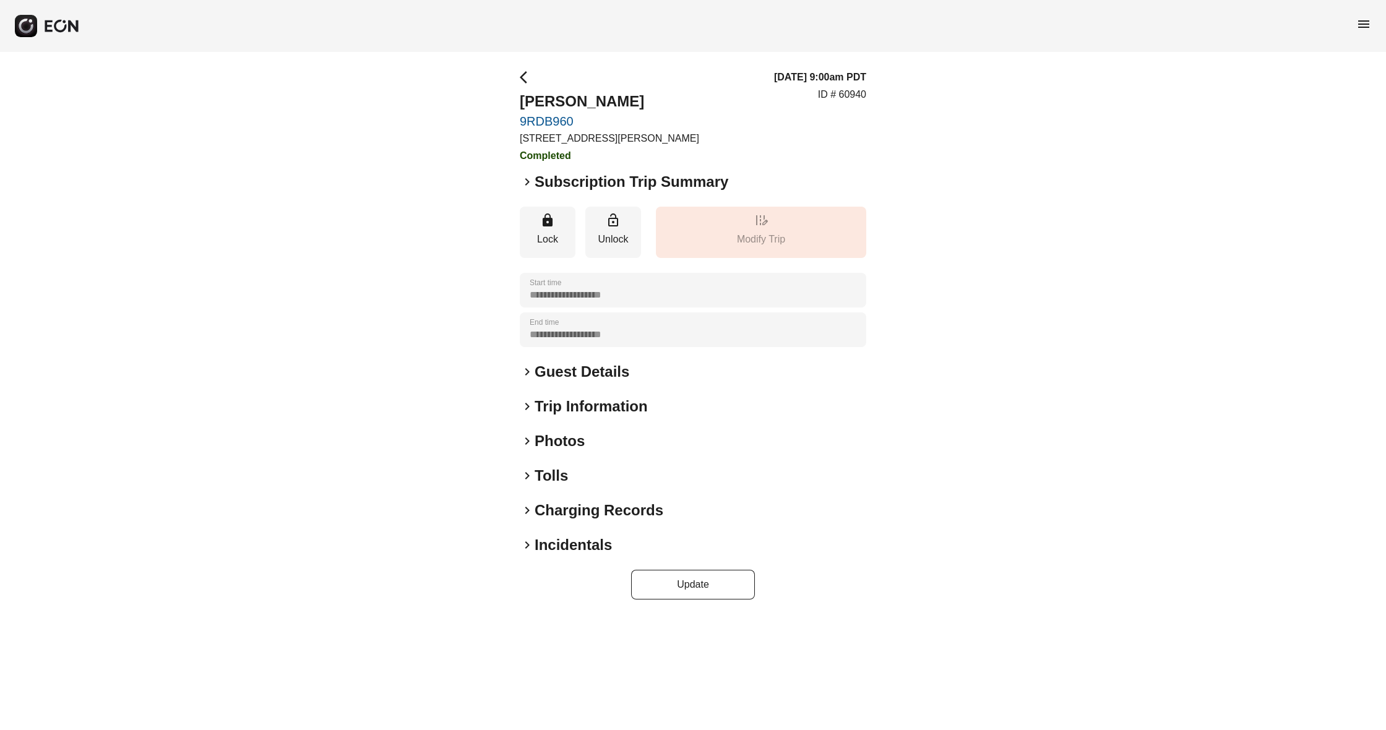
click at [525, 182] on span "keyboard_arrow_right" at bounding box center [527, 182] width 15 height 15
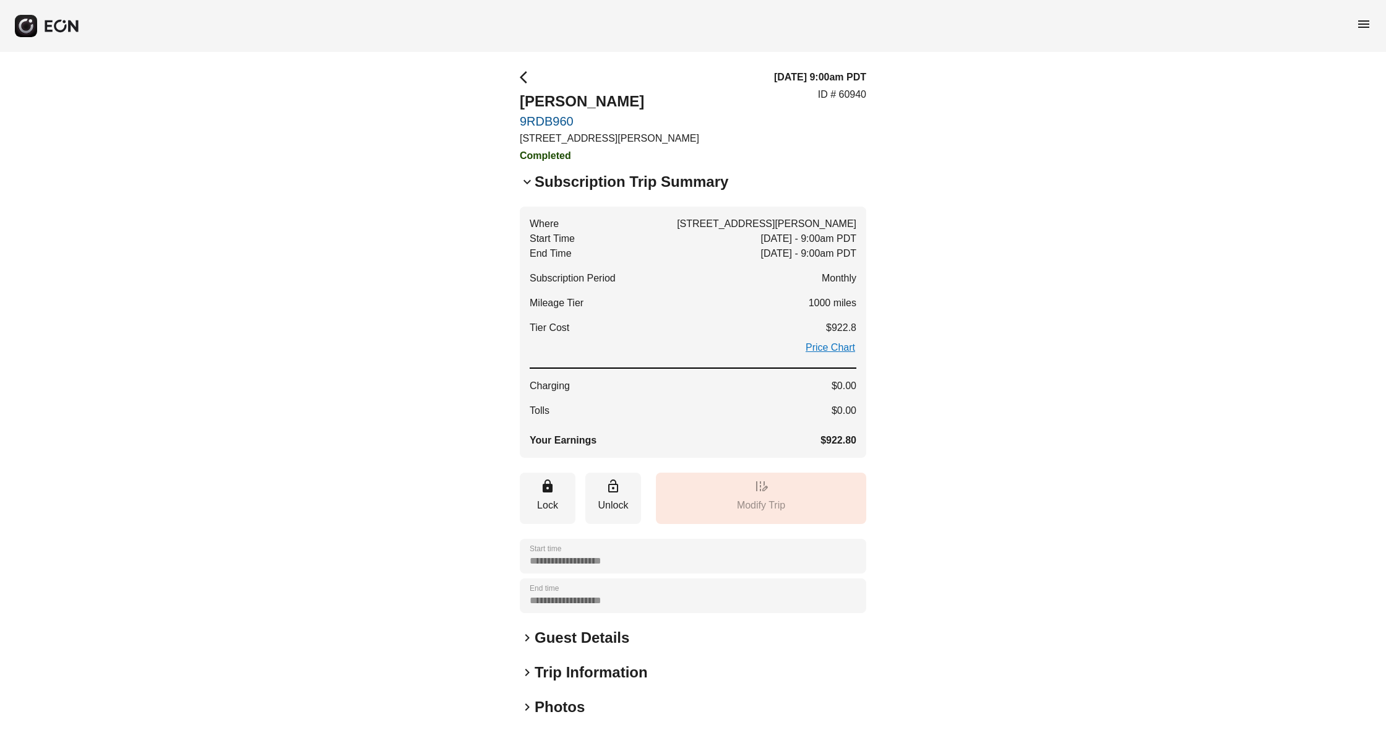
click at [525, 77] on span "arrow_back_ios" at bounding box center [527, 77] width 15 height 15
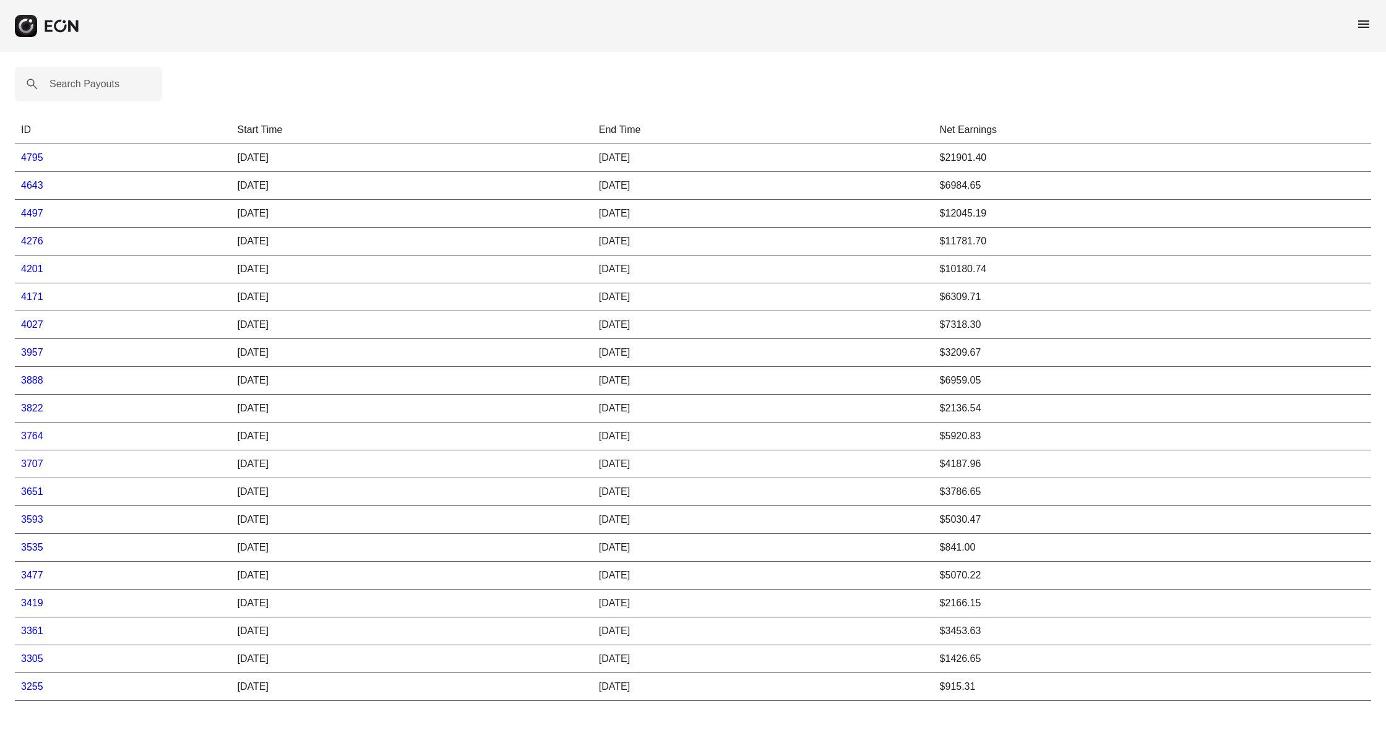
click at [32, 302] on link "4171" at bounding box center [32, 296] width 22 height 11
click at [35, 298] on link "4171" at bounding box center [32, 296] width 22 height 11
click at [32, 324] on link "4027" at bounding box center [32, 324] width 22 height 11
click at [40, 328] on link "4027" at bounding box center [32, 324] width 22 height 11
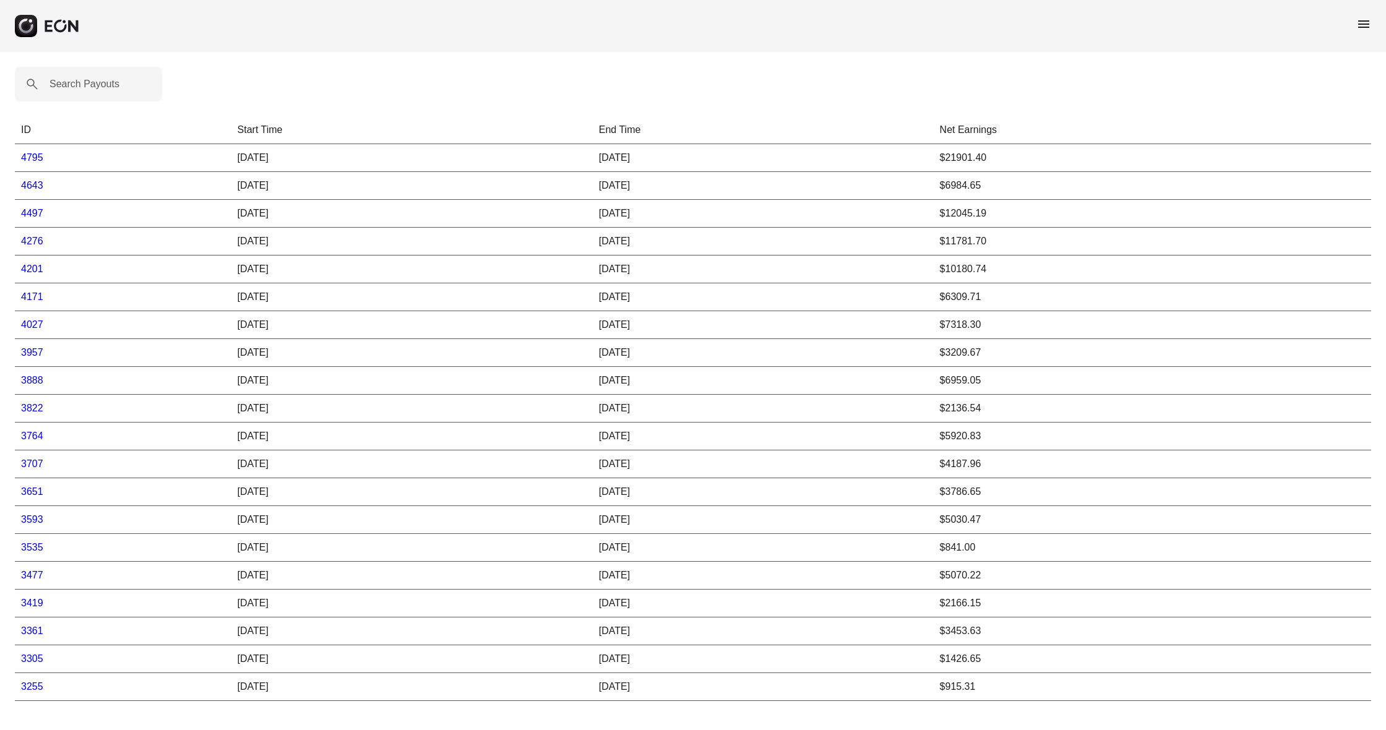
click at [31, 355] on link "3957" at bounding box center [32, 352] width 22 height 11
click at [33, 381] on link "3888" at bounding box center [32, 380] width 22 height 11
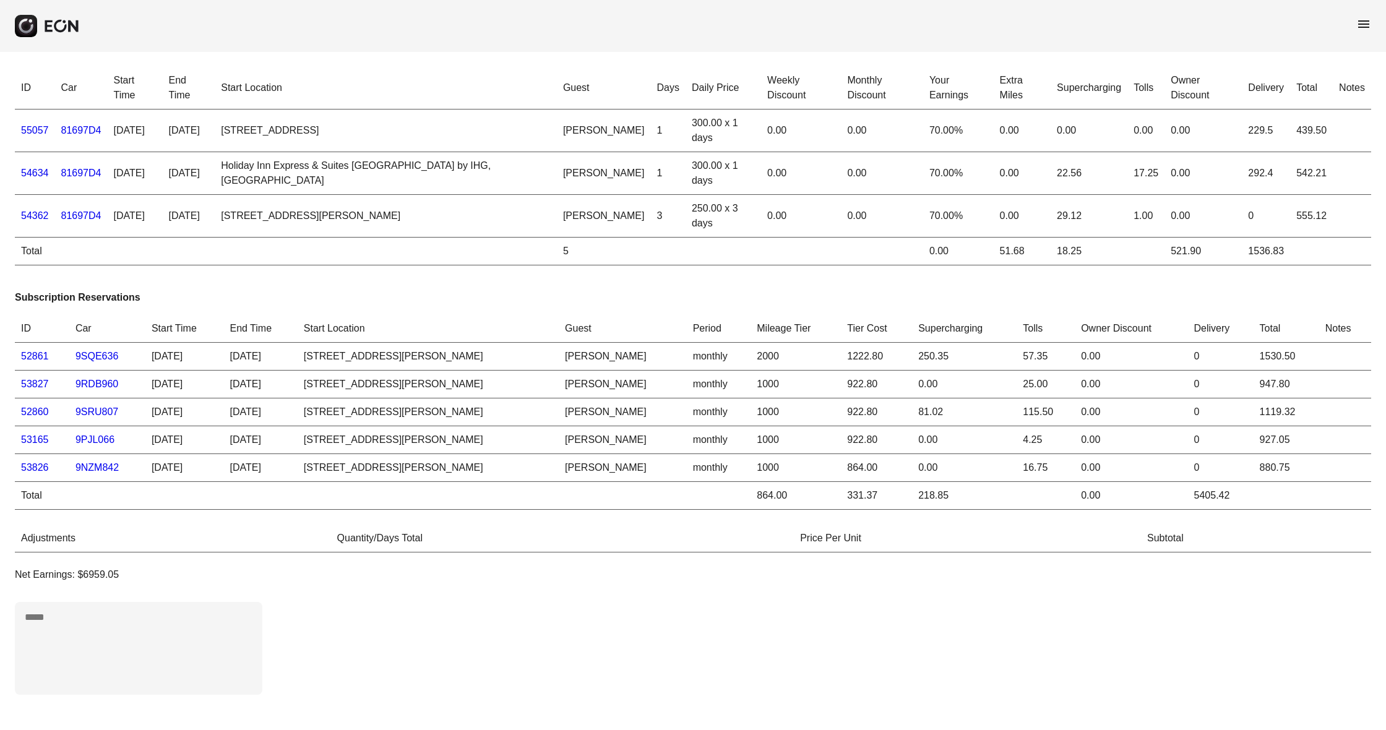
click at [39, 386] on link "53827" at bounding box center [35, 384] width 28 height 11
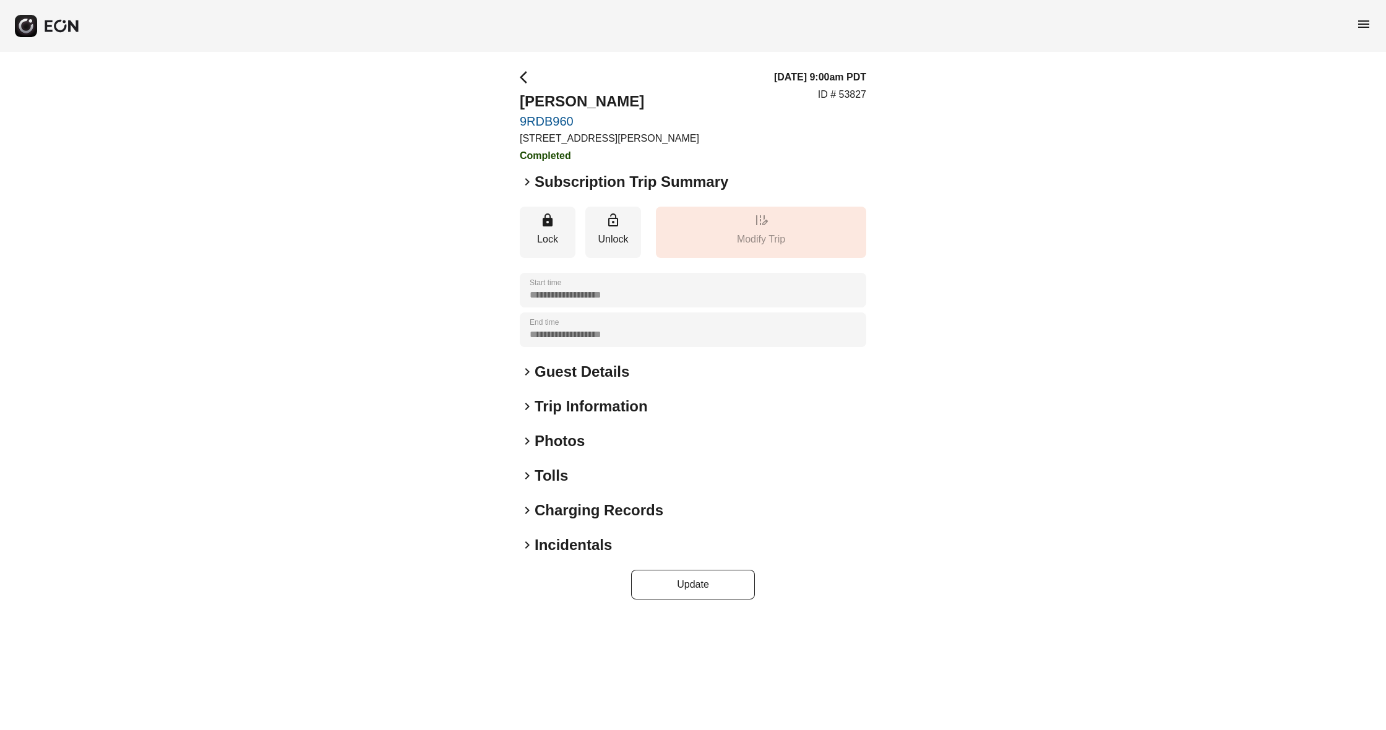
click at [526, 181] on span "keyboard_arrow_right" at bounding box center [527, 182] width 15 height 15
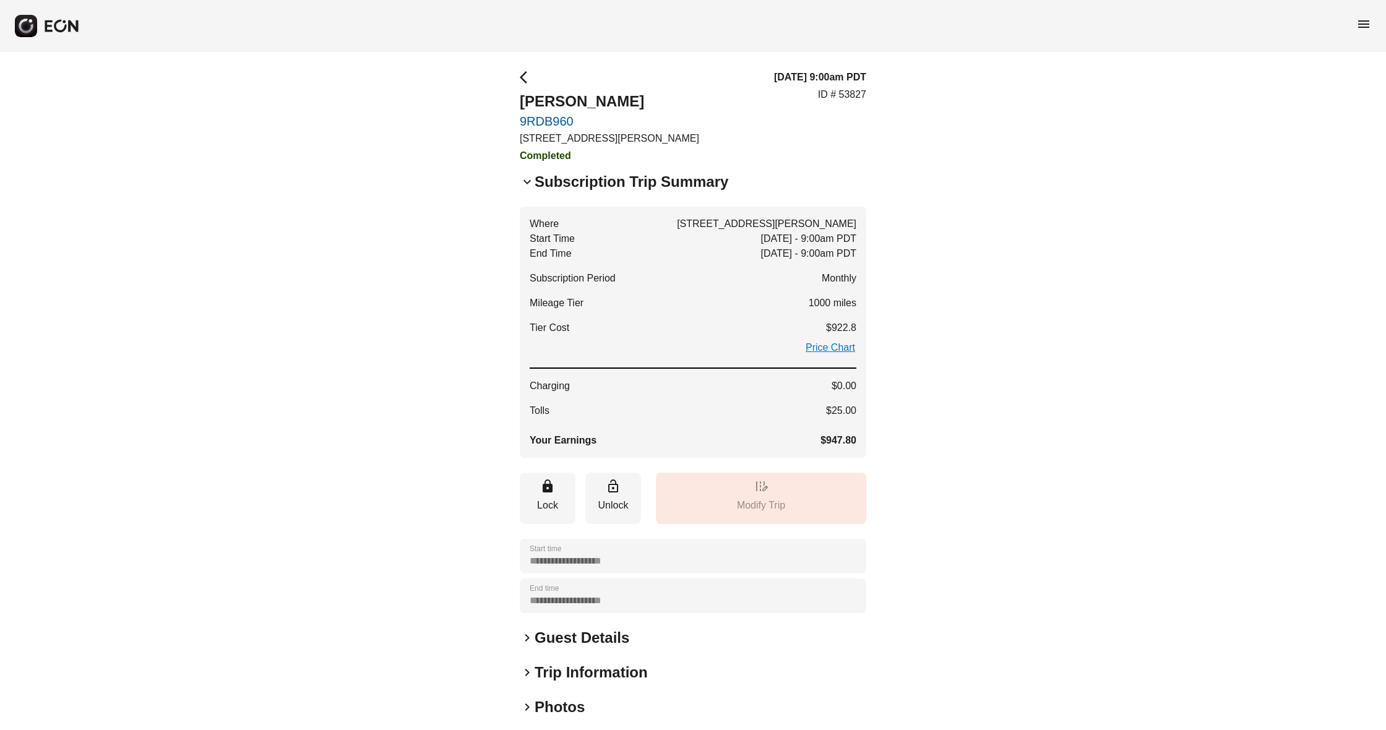
click at [527, 179] on span "keyboard_arrow_down" at bounding box center [527, 182] width 15 height 15
